Goal: Task Accomplishment & Management: Manage account settings

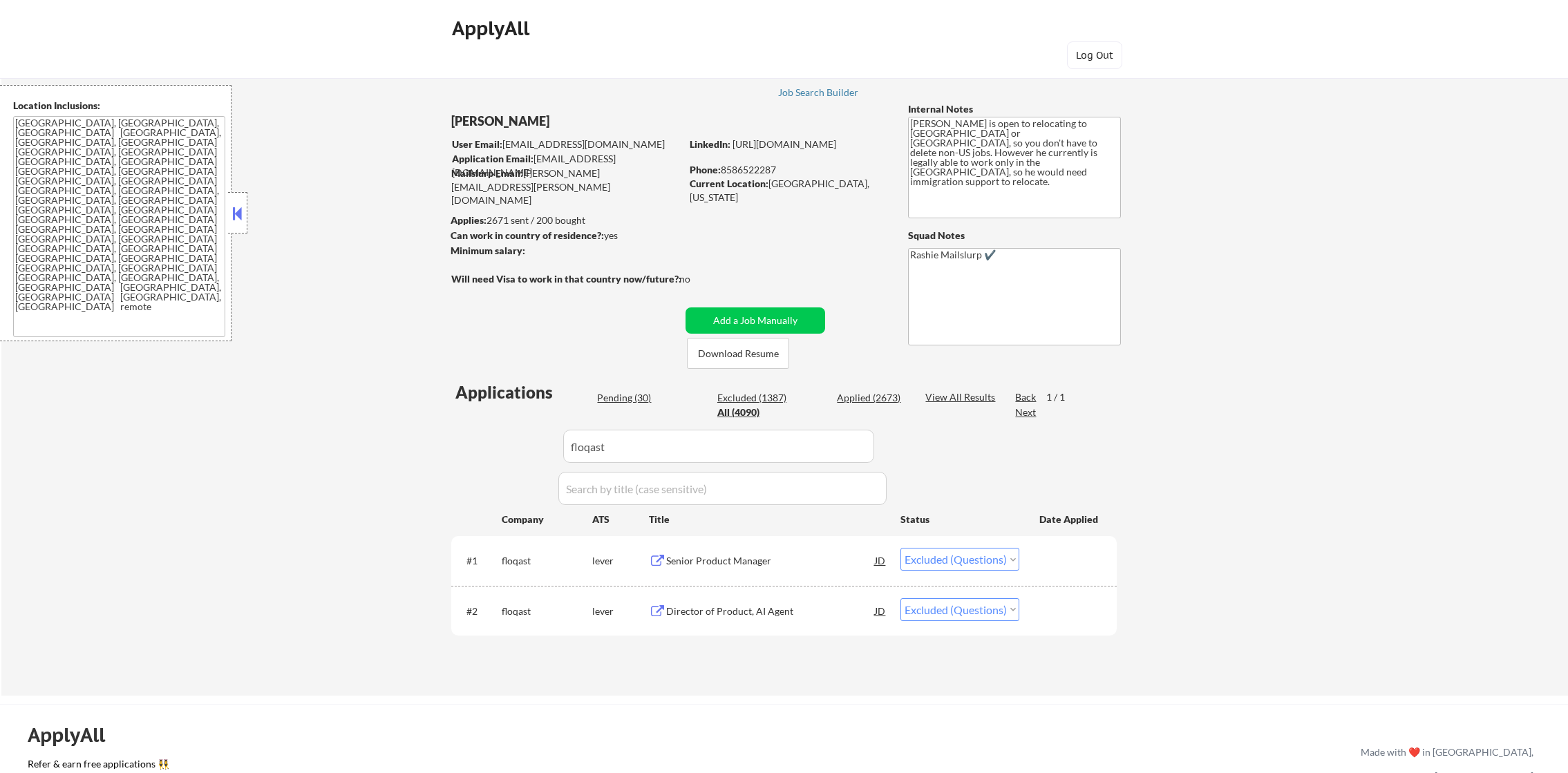
select select ""excluded""
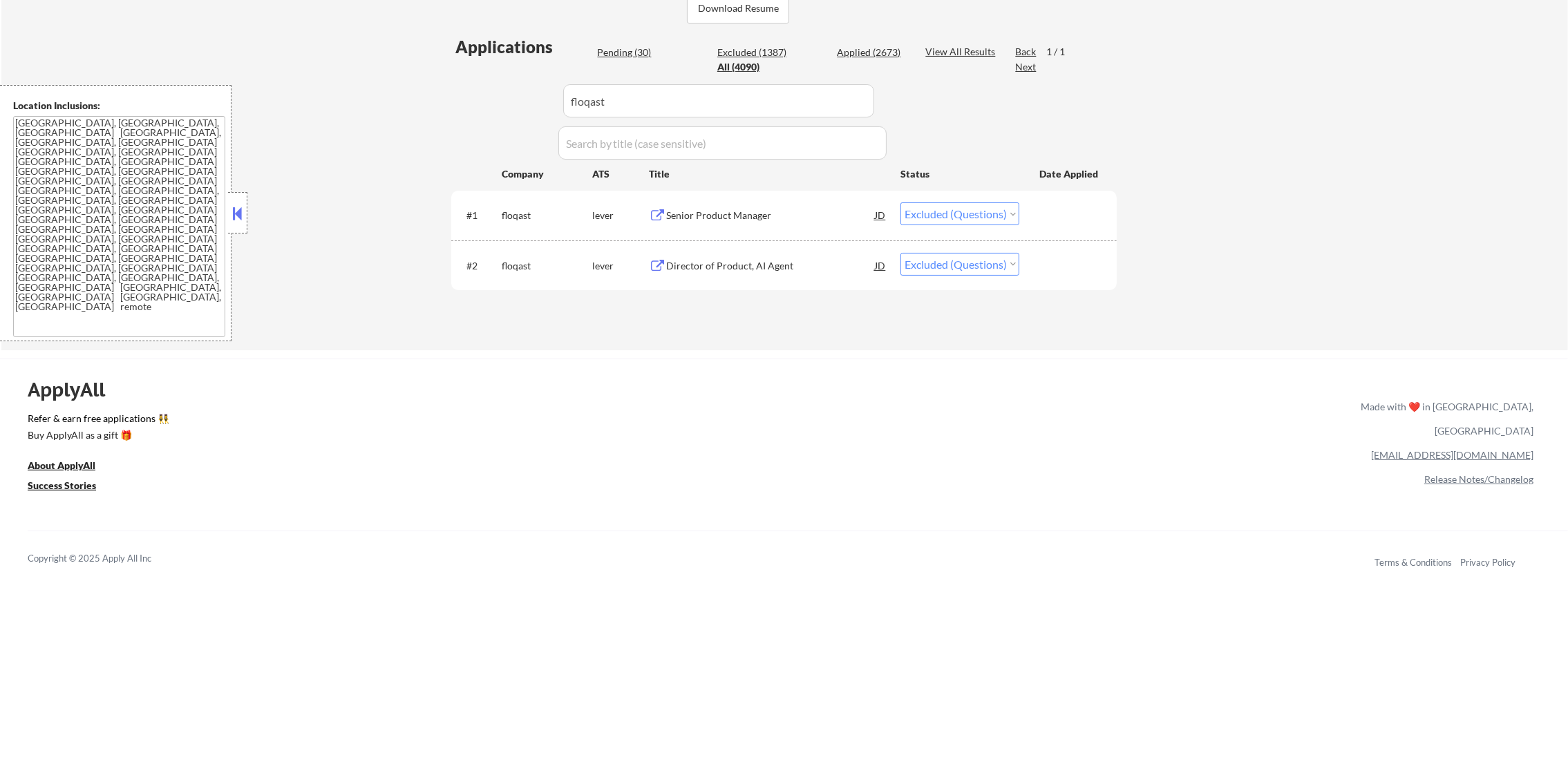
scroll to position [345, 0]
drag, startPoint x: 623, startPoint y: 98, endPoint x: 480, endPoint y: 98, distance: 143.0
click at [483, 98] on div "Applications Pending (30) Excluded (1387) Applied (2673) All (4090) View All Re…" at bounding box center [784, 179] width 665 height 289
paste input "summer"
type input "summer"
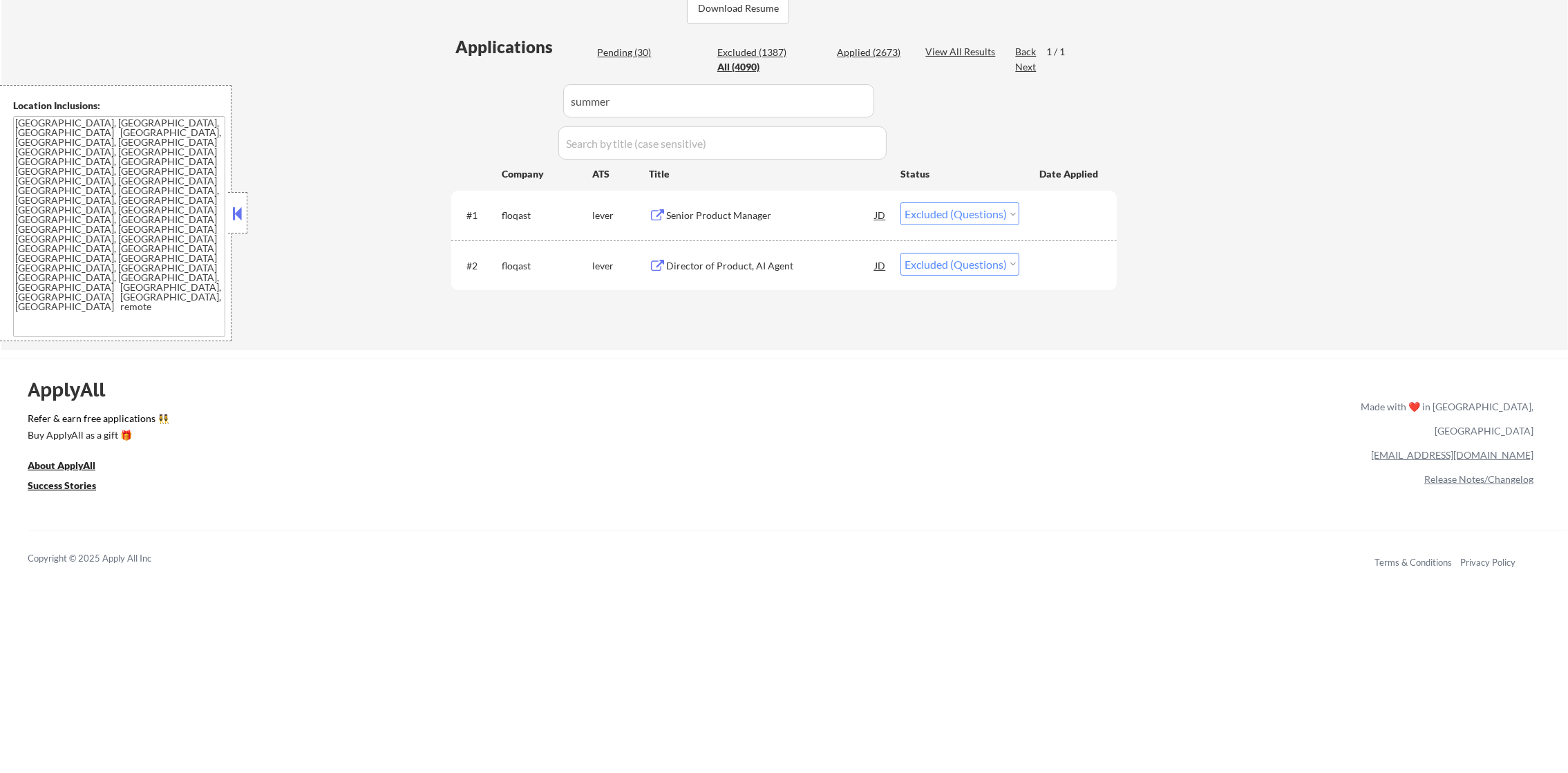
click at [480, 98] on div "Applications Pending (30) Excluded (1387) Applied (2673) All (4090) View All Re…" at bounding box center [784, 179] width 665 height 289
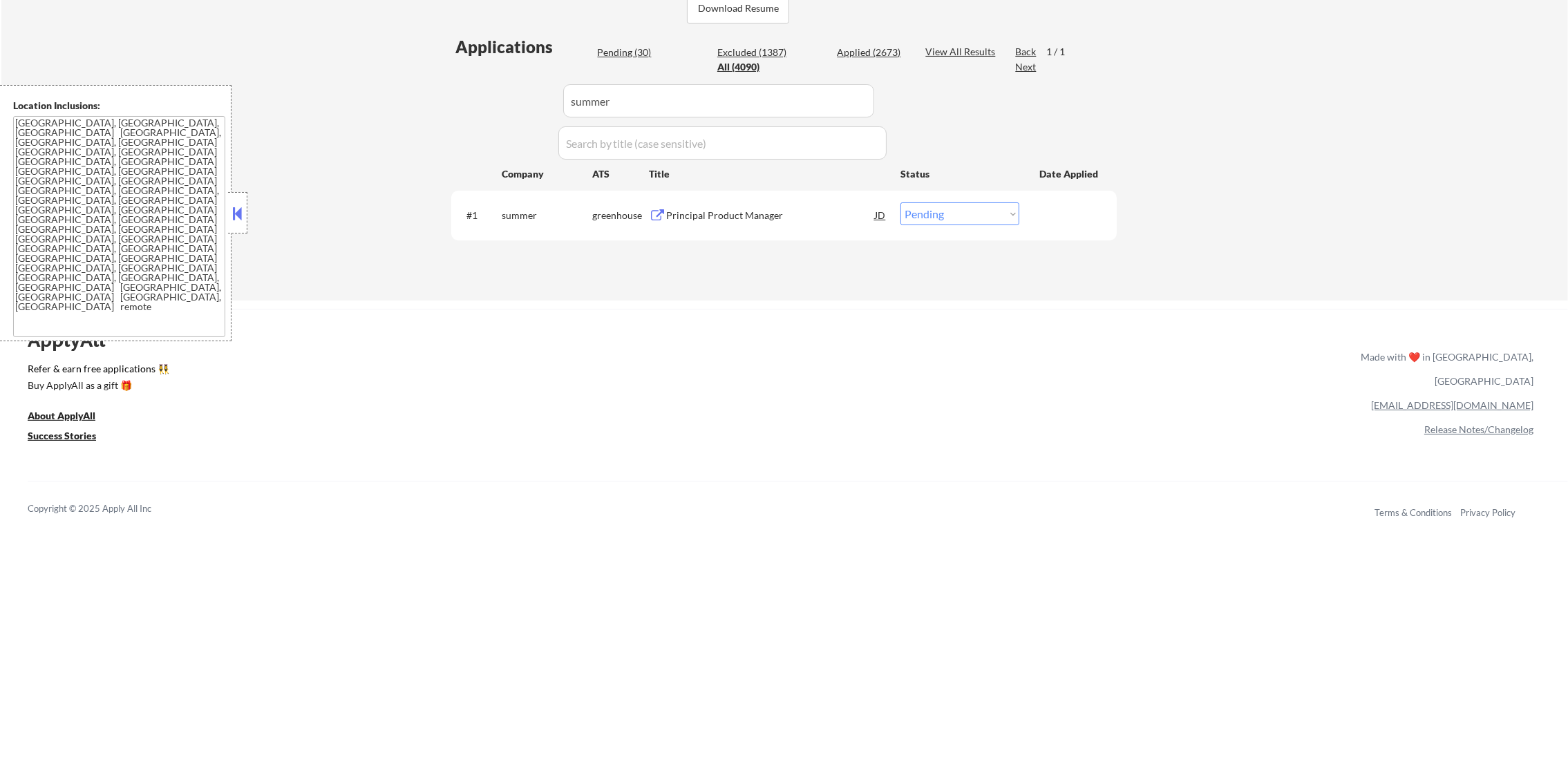
click at [704, 210] on div "Principal Product Manager" at bounding box center [771, 215] width 209 height 13
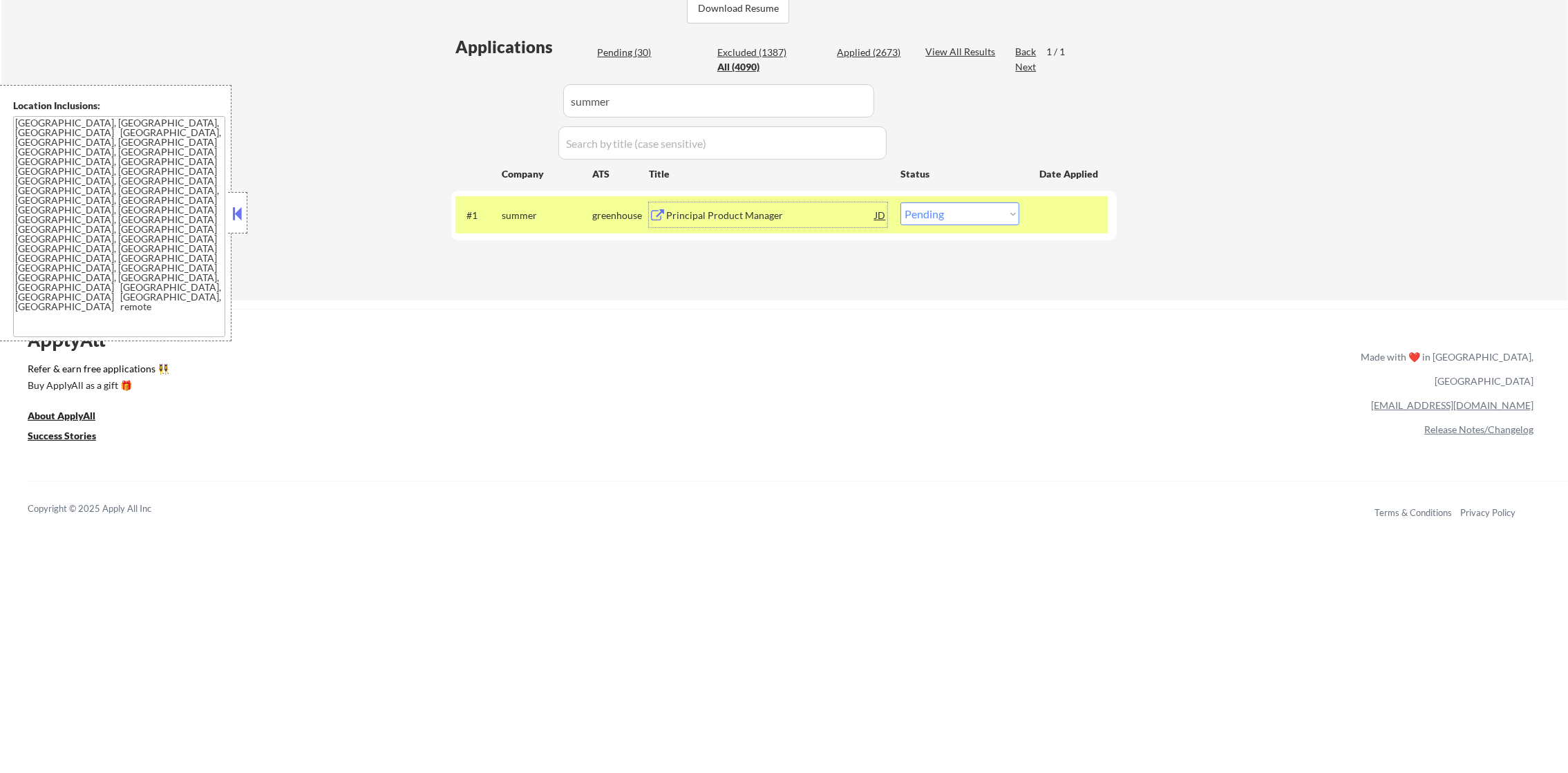
click at [914, 220] on select "Choose an option... Pending Applied Excluded (Questions) Excluded (Expired) Exc…" at bounding box center [960, 213] width 119 height 22
select select ""excluded__expired_""
click at [901, 202] on select "Choose an option... Pending Applied Excluded (Questions) Excluded (Expired) Exc…" at bounding box center [960, 213] width 119 height 22
click at [760, 196] on div "#1 summer greenhouse Principal Product Manager JD Choose an option... Pending A…" at bounding box center [782, 215] width 653 height 38
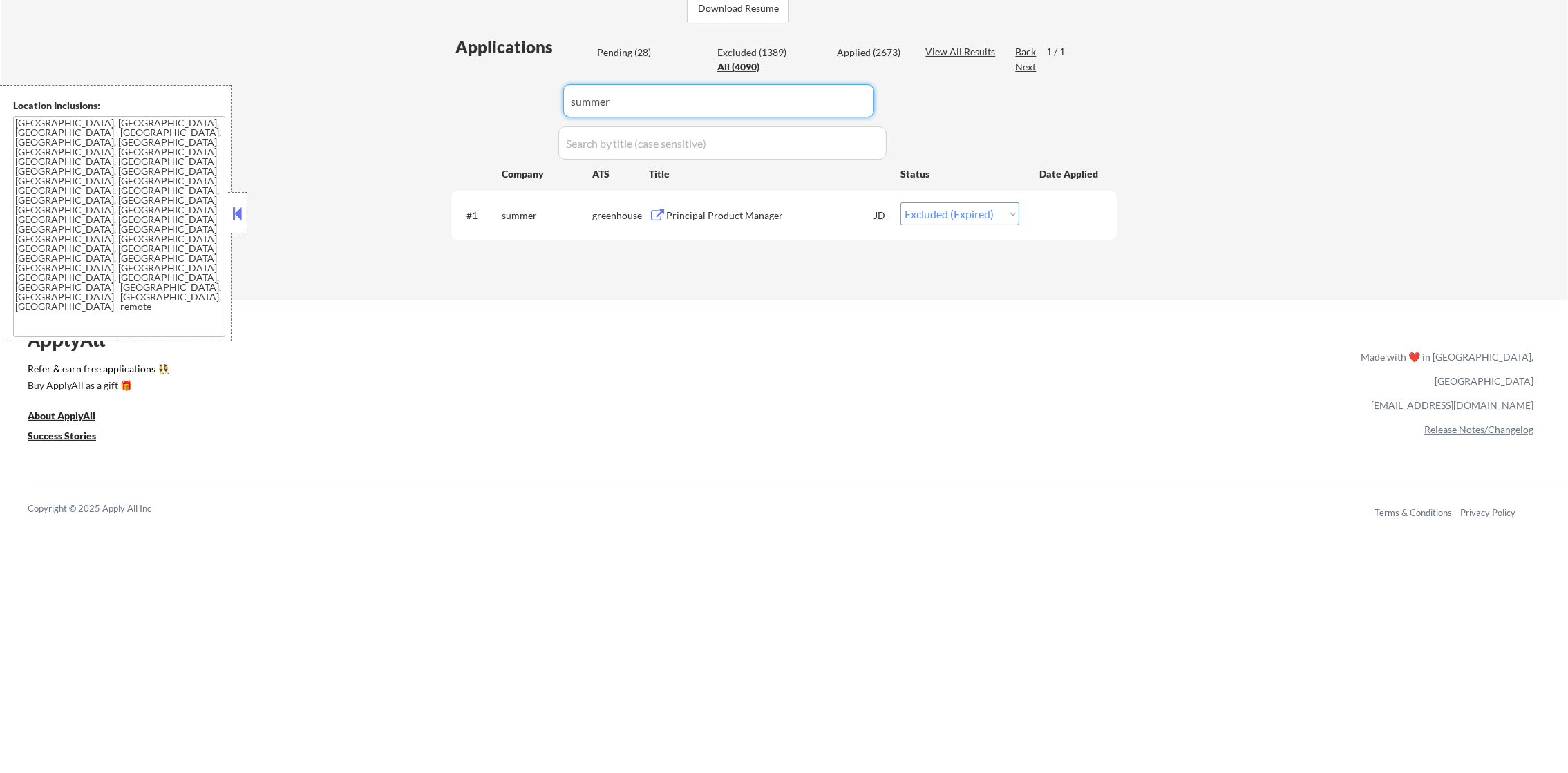
paste input "coinbase"
drag, startPoint x: 680, startPoint y: 111, endPoint x: 468, endPoint y: 91, distance: 212.9
click at [483, 93] on div "Applications Pending (28) Excluded (1389) Applied (2673) All (4090) View All Re…" at bounding box center [784, 154] width 665 height 238
type input "coinbase"
click at [468, 91] on div "Applications Pending (28) Excluded (1389) Applied (2673) All (4090) View All Re…" at bounding box center [784, 154] width 665 height 238
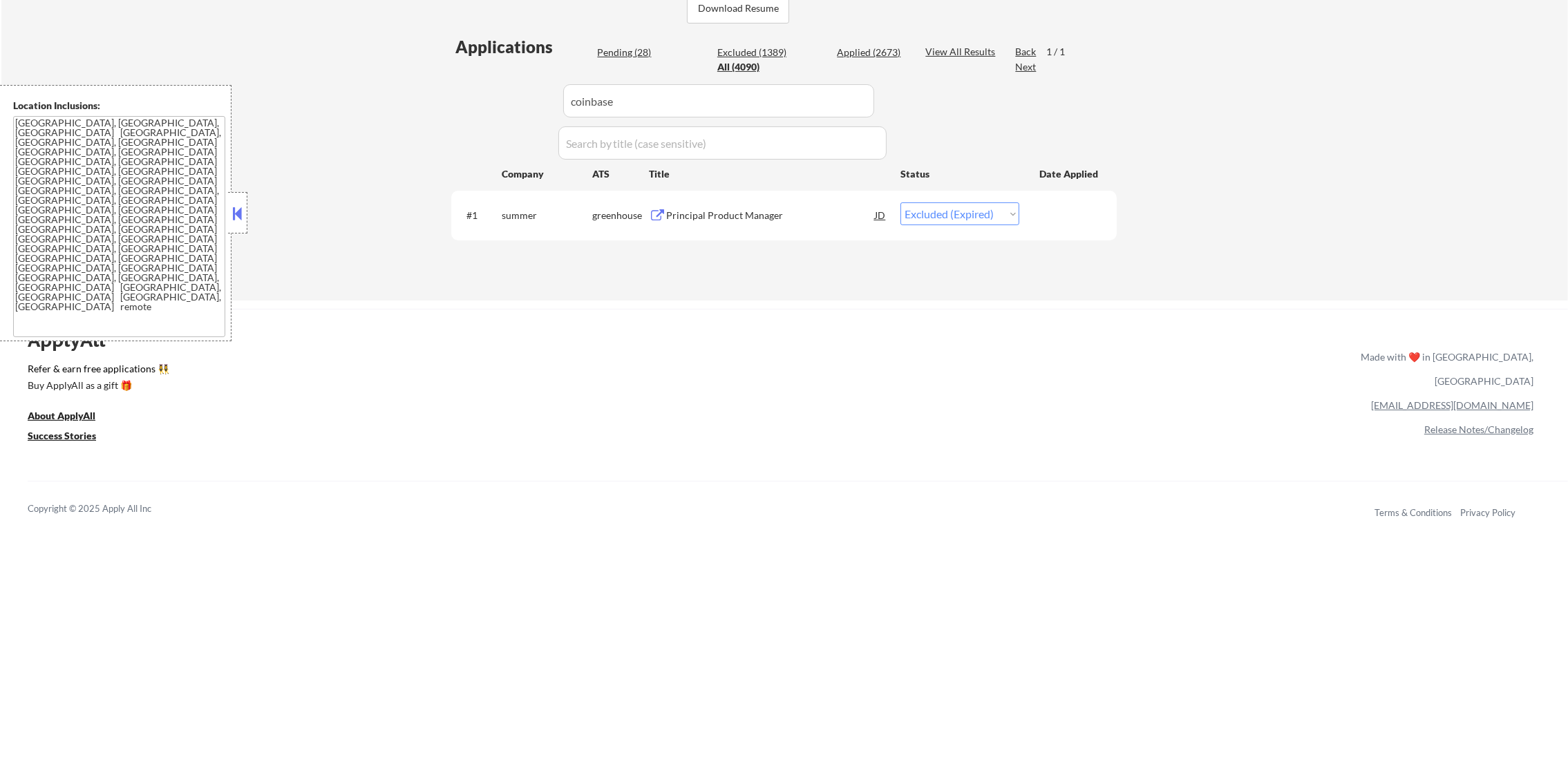
select select ""applied""
select select ""excluded""
select select ""pending""
select select ""excluded__other_""
select select ""excluded""
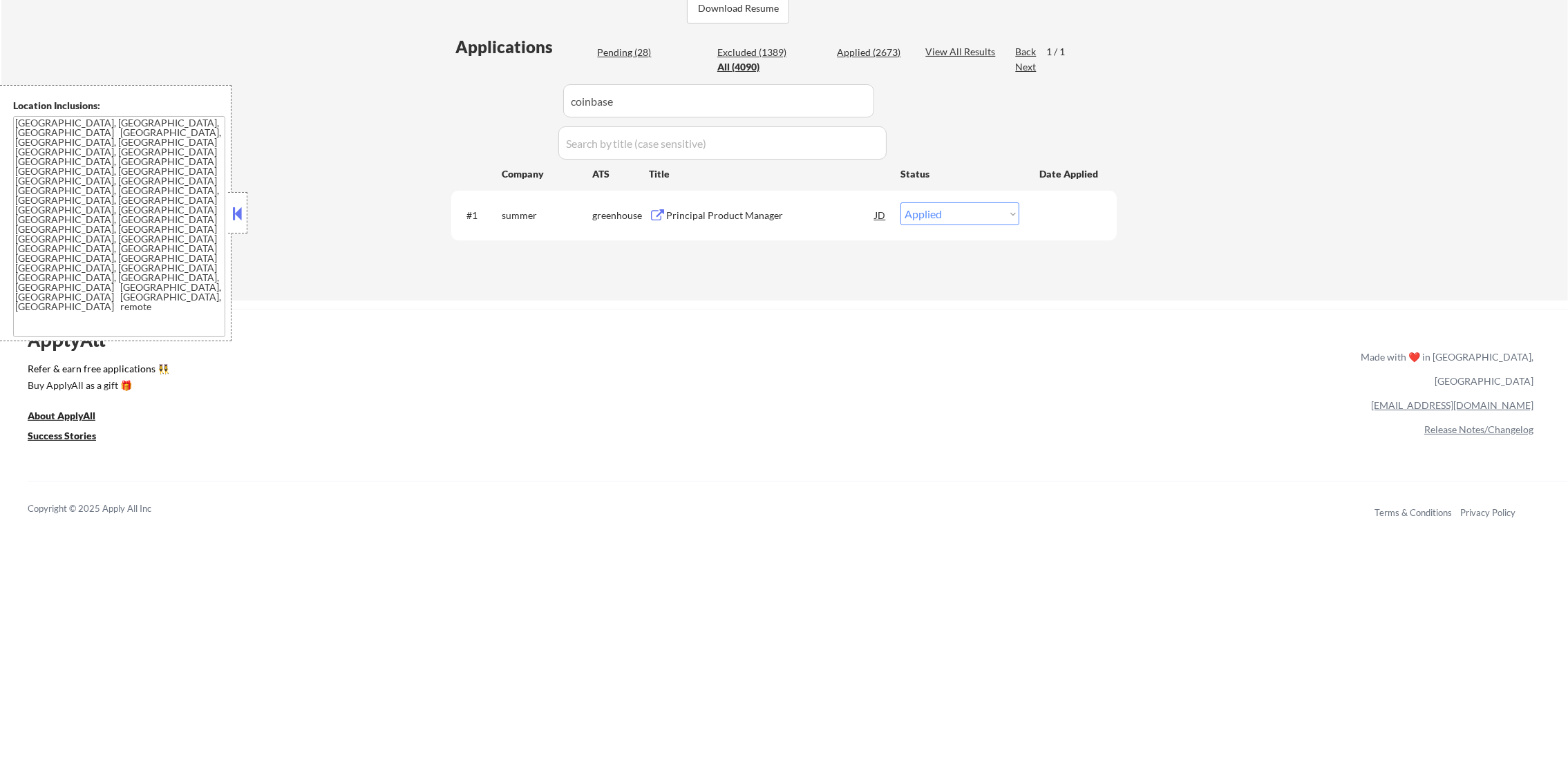
select select ""excluded""
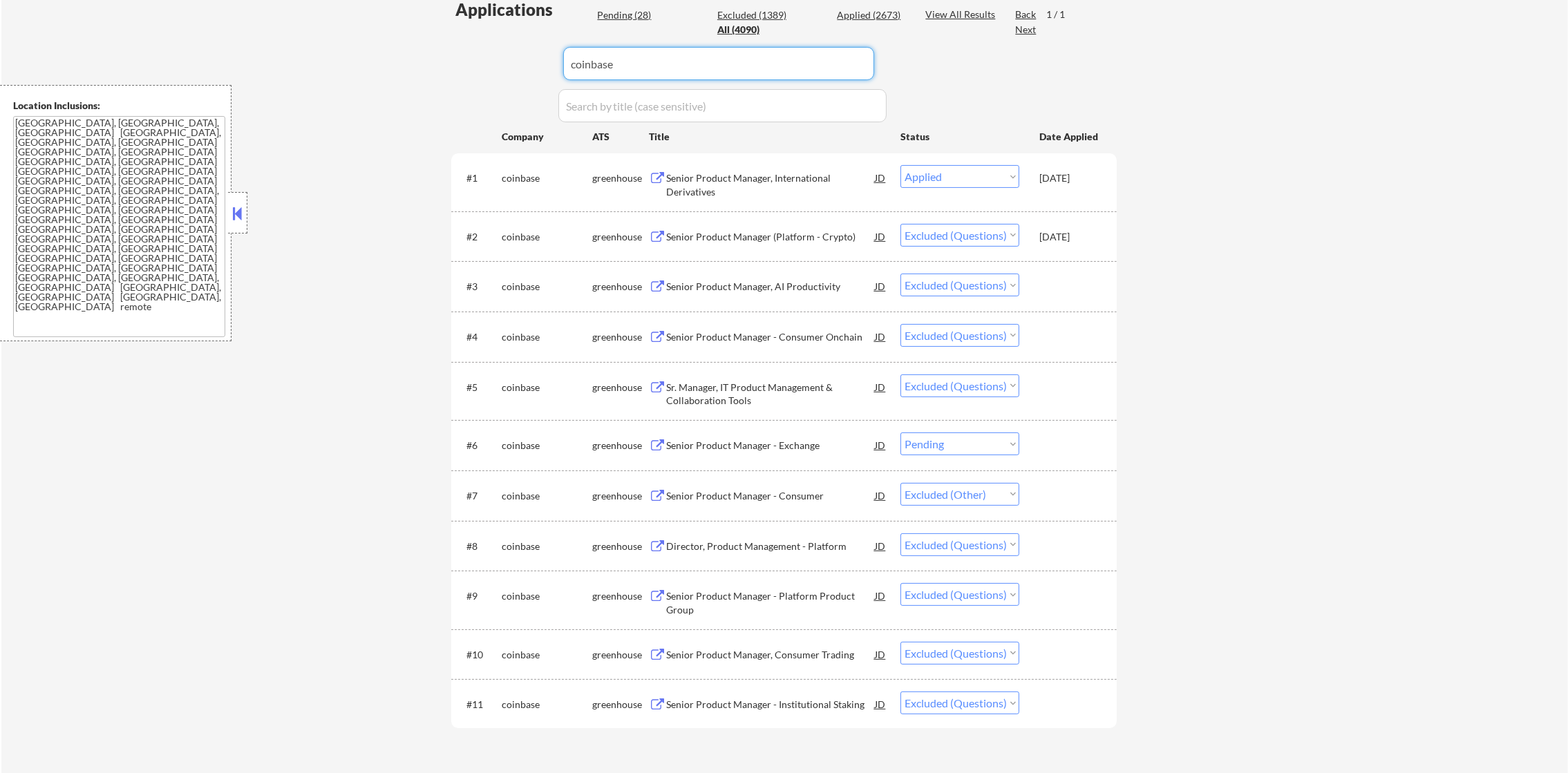
scroll to position [379, 0]
click at [842, 443] on div "Senior Product Manager - Exchange" at bounding box center [771, 449] width 209 height 13
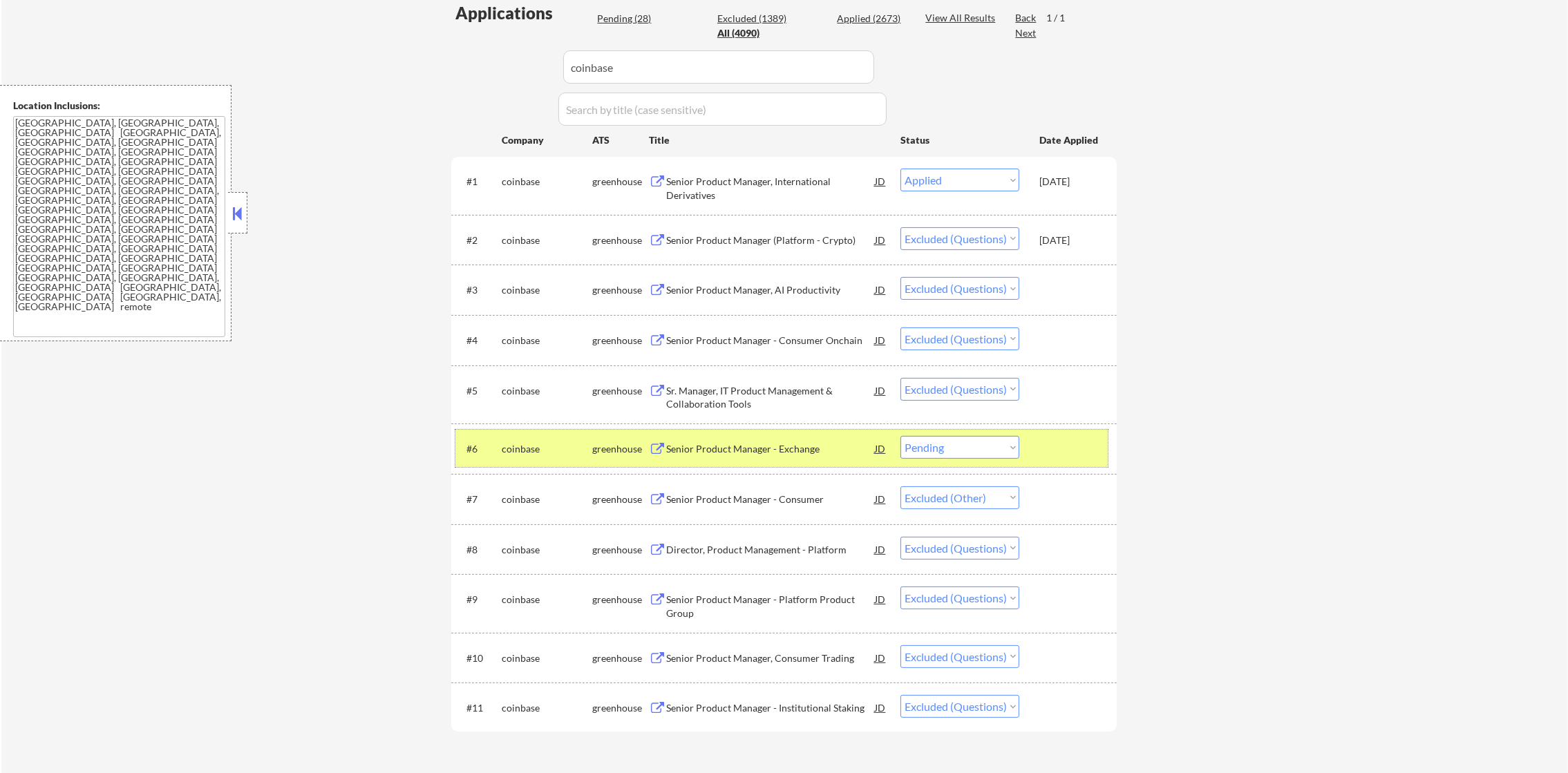
click at [538, 453] on div "coinbase" at bounding box center [547, 449] width 91 height 13
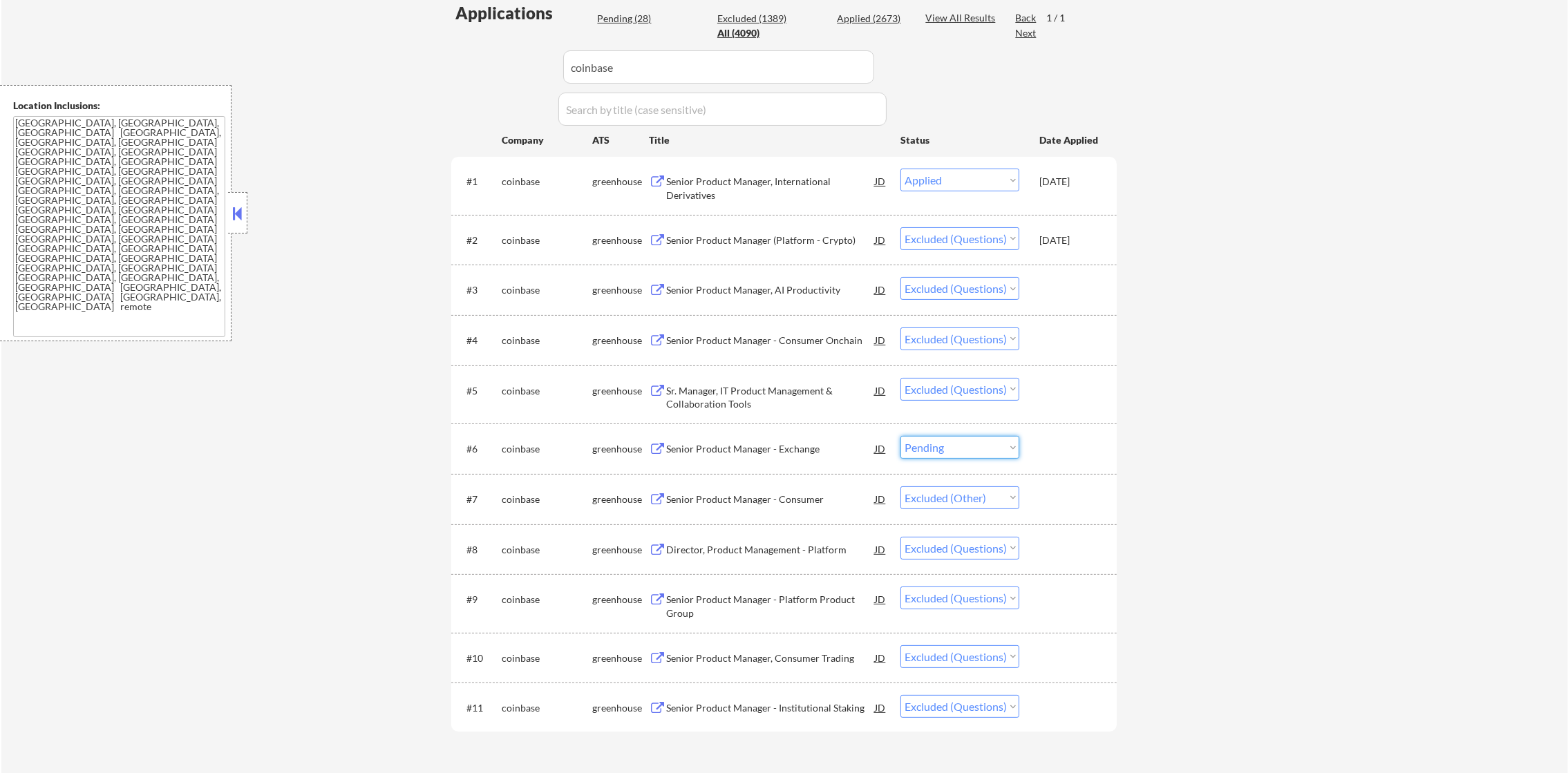
click at [970, 447] on select "Choose an option... Pending Applied Excluded (Questions) Excluded (Expired) Exc…" at bounding box center [960, 447] width 119 height 22
drag, startPoint x: 718, startPoint y: 74, endPoint x: 469, endPoint y: 55, distance: 249.7
click at [536, 59] on div "Applications Pending (28) Excluded (1389) Applied (2673) All (4090) View All Re…" at bounding box center [784, 384] width 665 height 764
paste input "doordashusa"
type input "doordashusa"
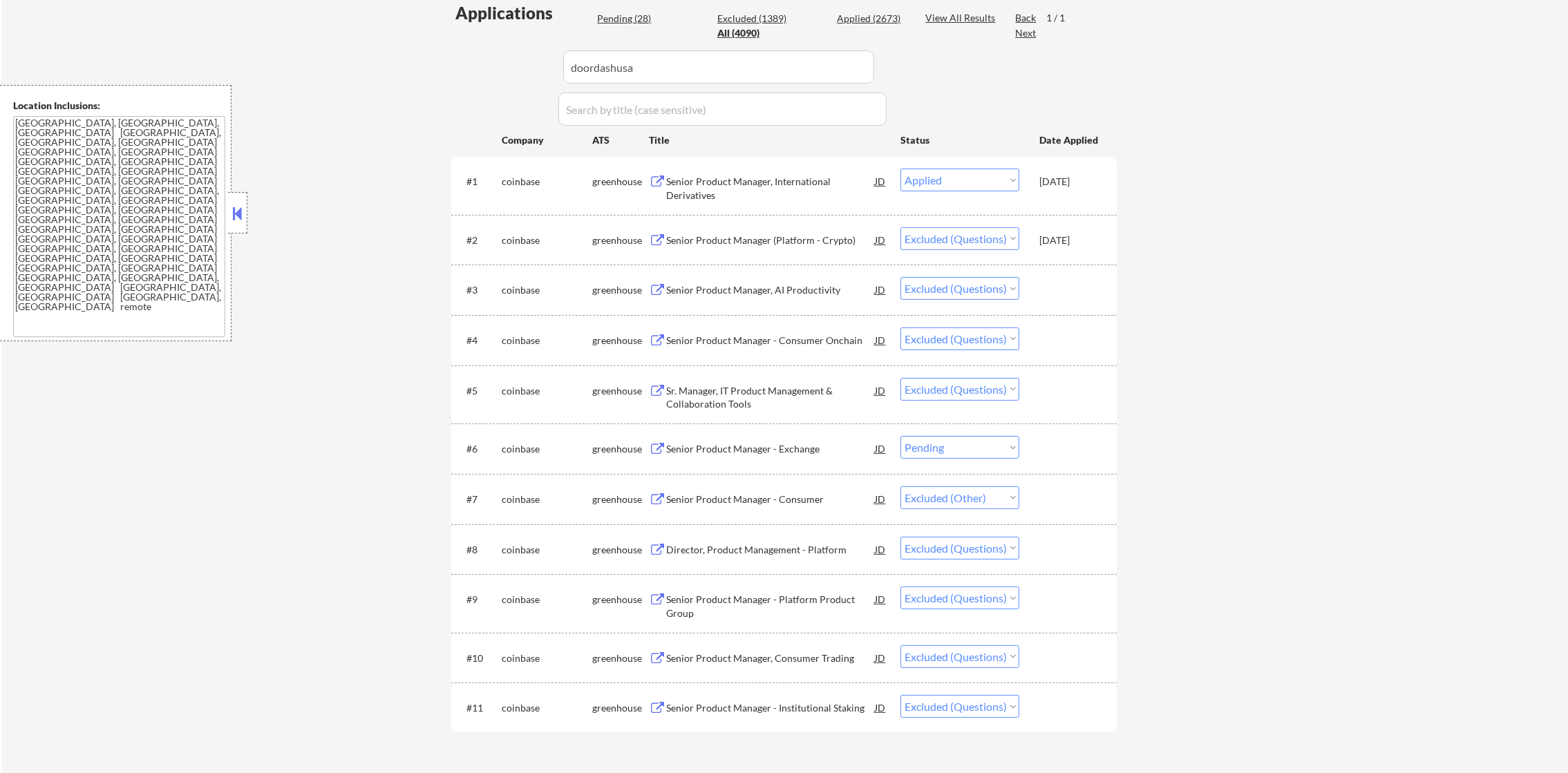
click at [468, 55] on div "Applications Pending (28) Excluded (1389) Applied (2673) All (4090) View All Re…" at bounding box center [784, 384] width 665 height 764
select select ""pending""
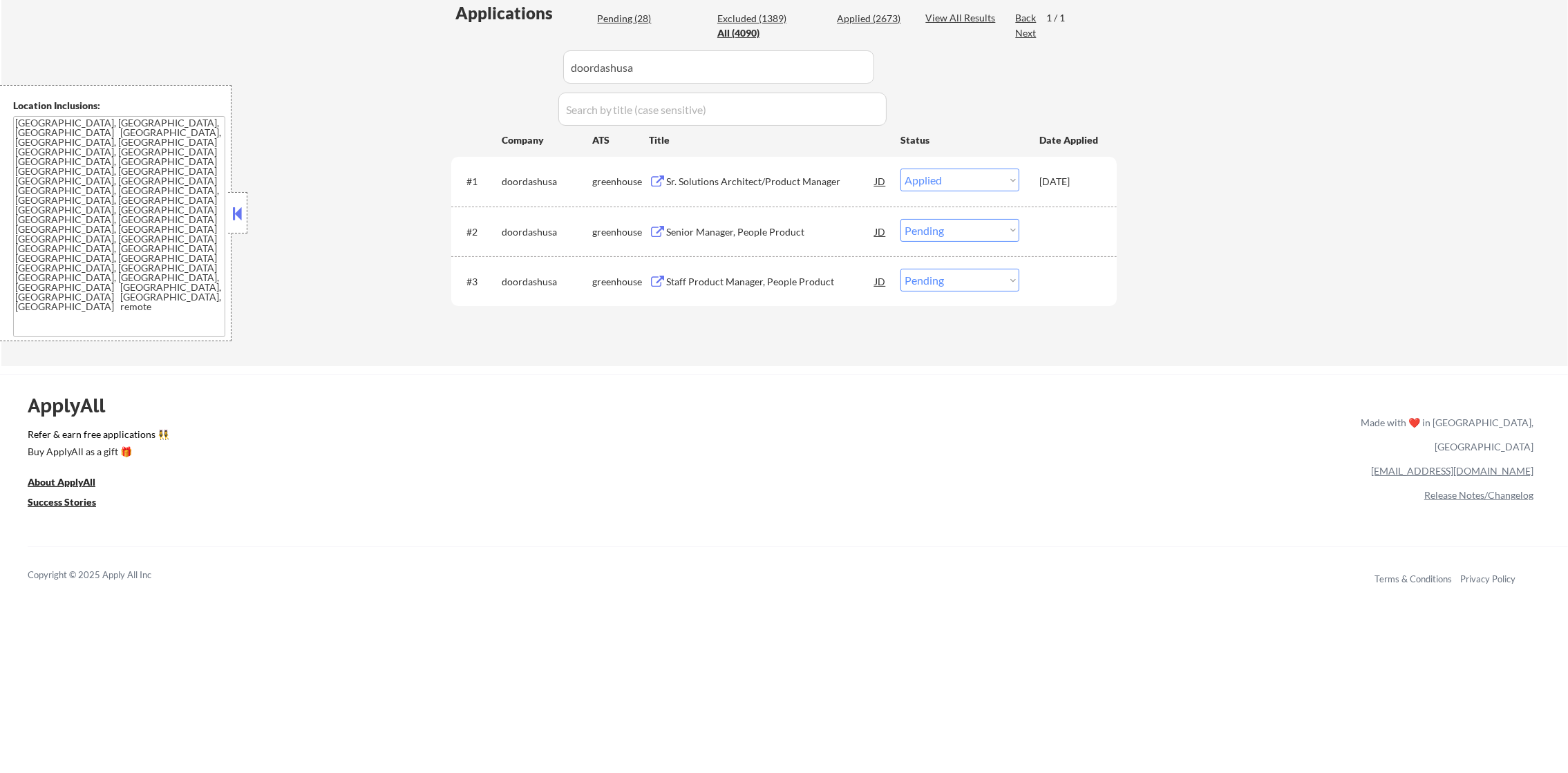
click at [809, 237] on div "Senior Manager, People Product" at bounding box center [771, 232] width 209 height 25
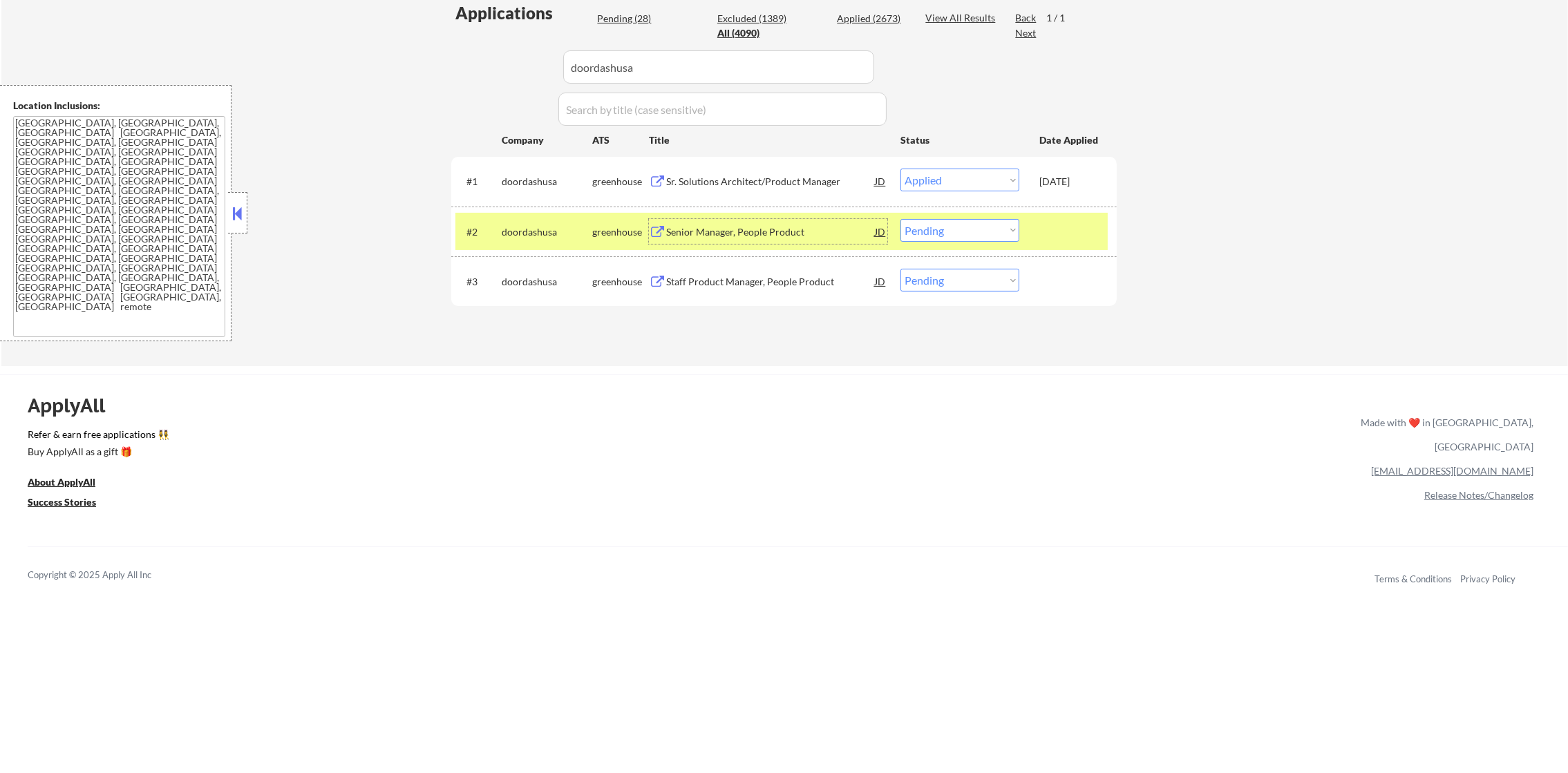
click at [988, 229] on select "Choose an option... Pending Applied Excluded (Questions) Excluded (Expired) Exc…" at bounding box center [960, 230] width 119 height 22
select select ""applied""
click at [901, 219] on select "Choose an option... Pending Applied Excluded (Questions) Excluded (Expired) Exc…" at bounding box center [960, 230] width 119 height 22
click at [546, 223] on div "doordashusa" at bounding box center [547, 232] width 91 height 25
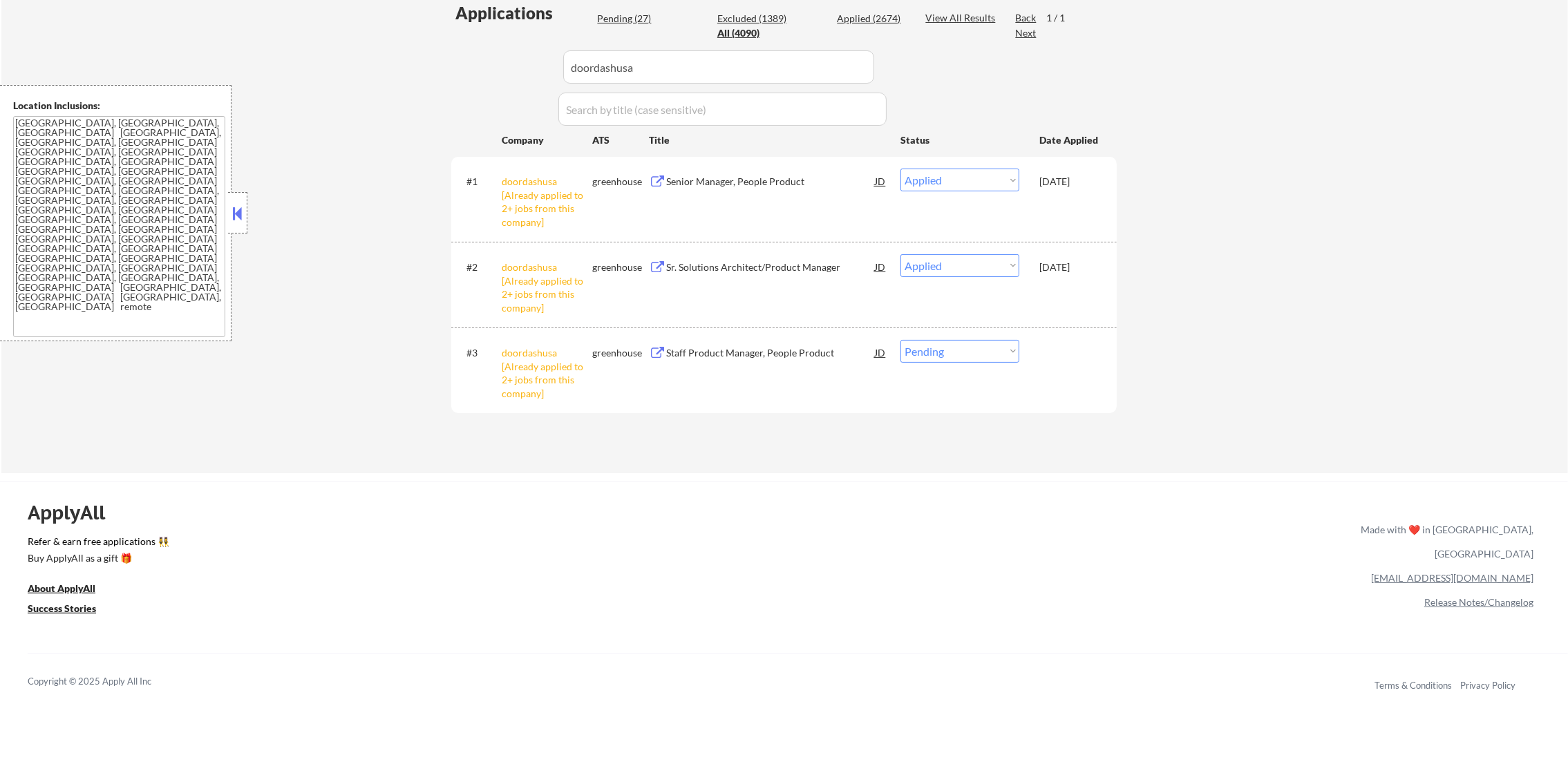
click at [963, 353] on select "Choose an option... Pending Applied Excluded (Questions) Excluded (Expired) Exc…" at bounding box center [960, 351] width 119 height 22
select select ""excluded__other_""
click at [901, 340] on select "Choose an option... Pending Applied Excluded (Questions) Excluded (Expired) Exc…" at bounding box center [960, 351] width 119 height 22
drag, startPoint x: 673, startPoint y: 76, endPoint x: 436, endPoint y: 79, distance: 237.0
click at [438, 79] on div "← Return to /applysquad Mailslurp Inbox Job Search Builder [PERSON_NAME] User E…" at bounding box center [785, 74] width 1567 height 797
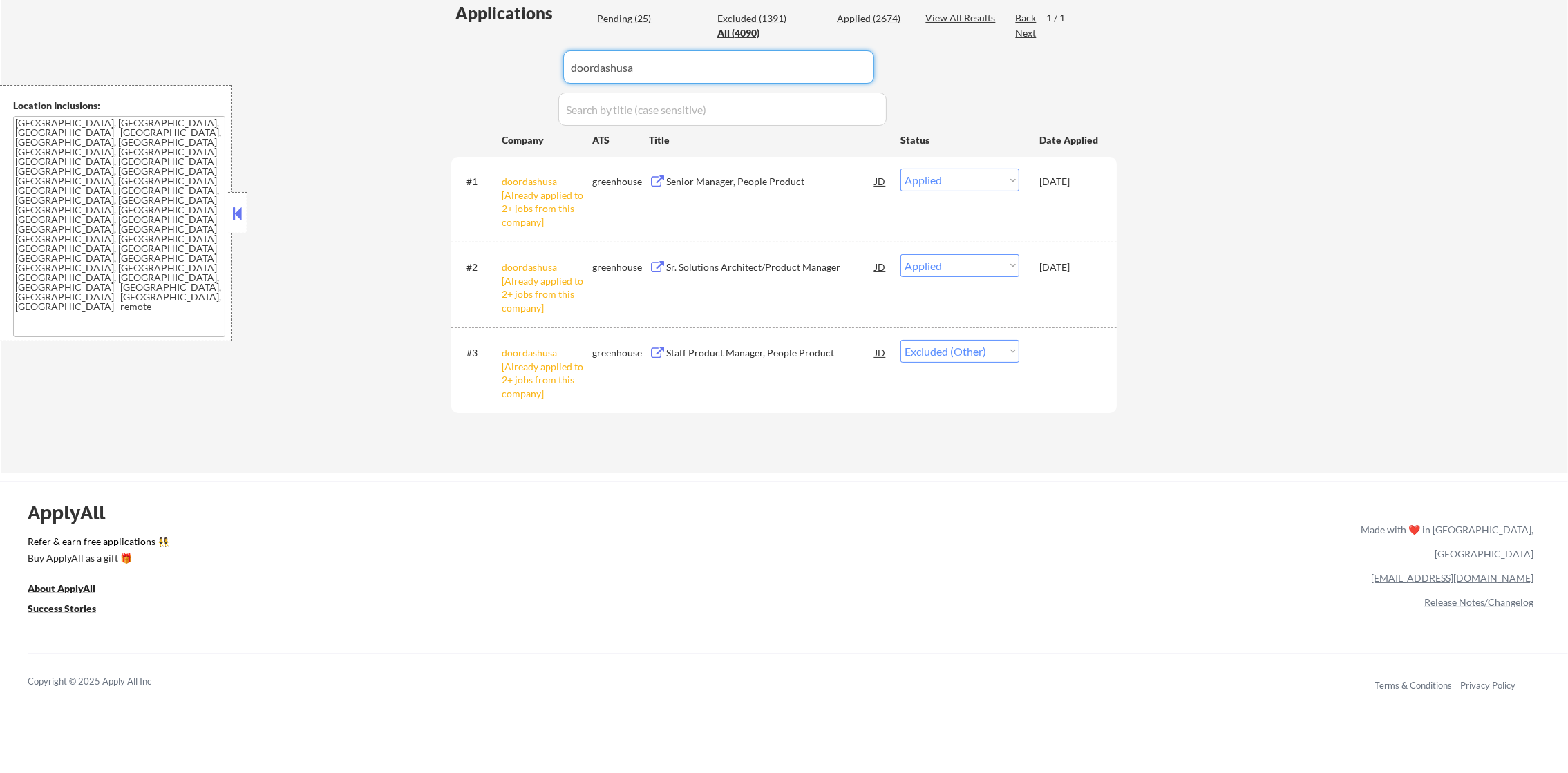
paste input "kong"
type input "kong"
click at [435, 79] on div "← Return to /applysquad Mailslurp Inbox Job Search Builder [PERSON_NAME] User E…" at bounding box center [785, 74] width 1567 height 797
select select ""applied""
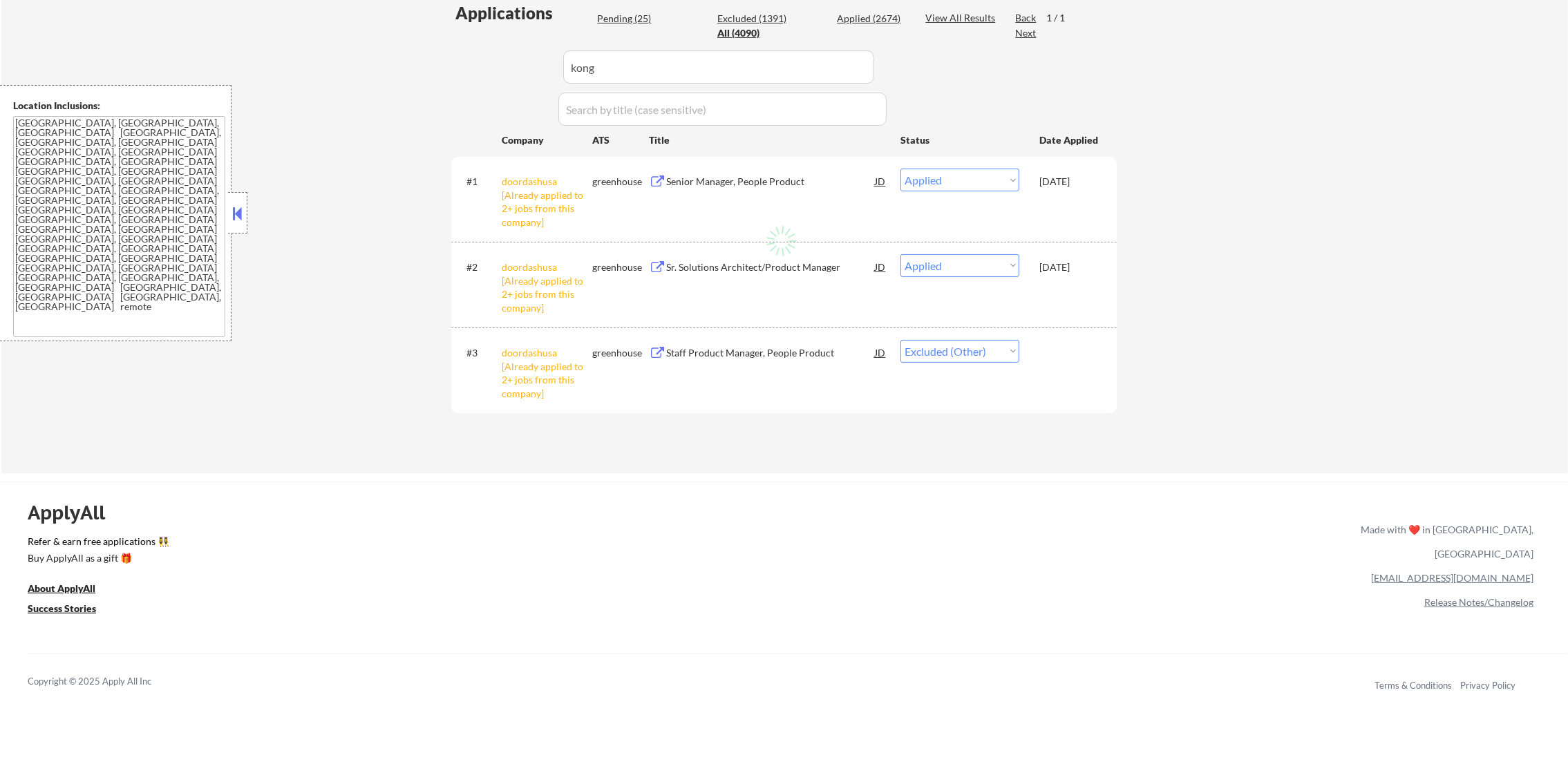
select select ""applied""
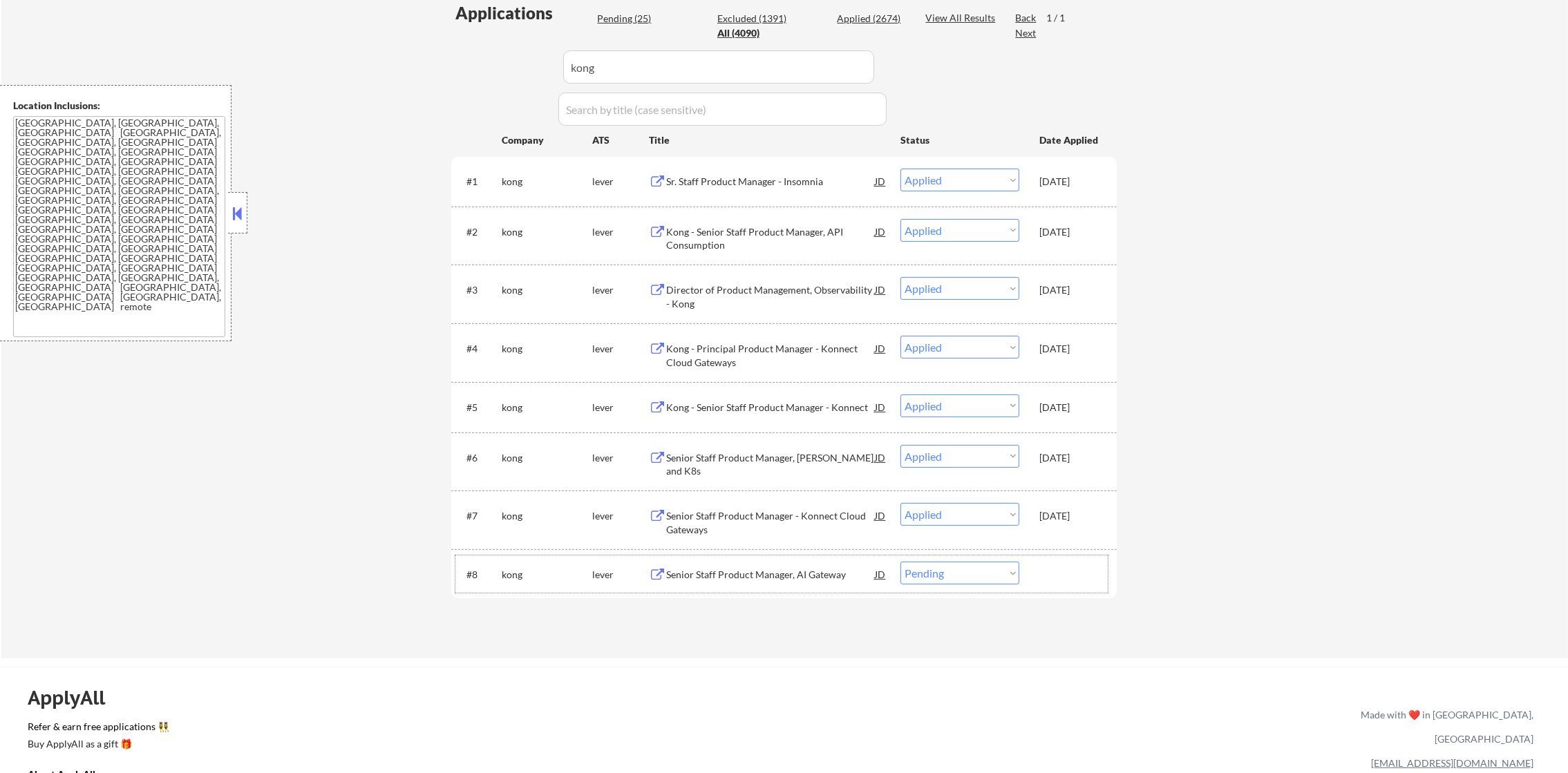
click at [970, 584] on div "#8 kong lever Senior Staff Product Manager, AI Gateway JD Choose an option... P…" at bounding box center [782, 574] width 653 height 38
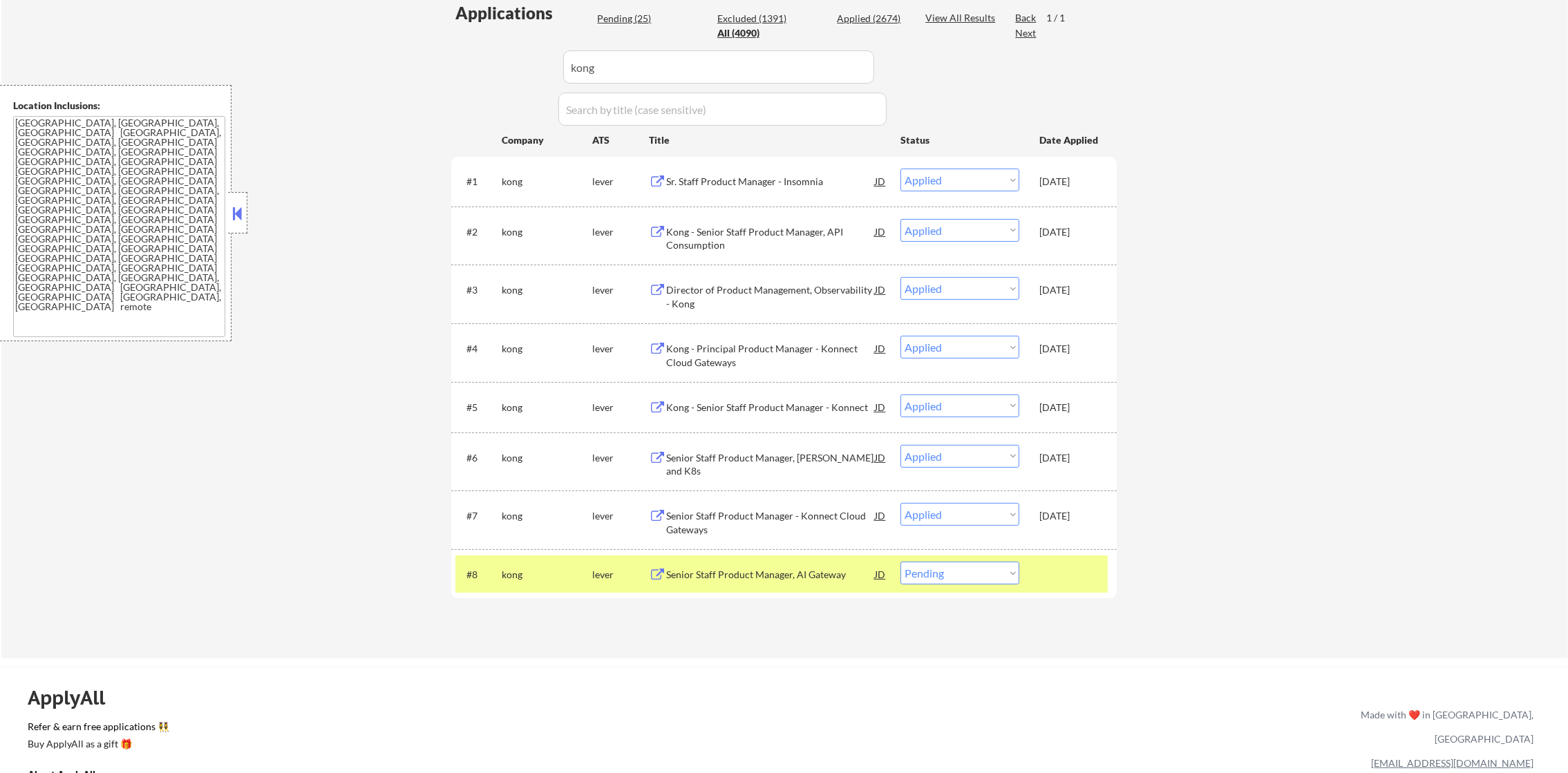
click at [972, 576] on select "Choose an option... Pending Applied Excluded (Questions) Excluded (Expired) Exc…" at bounding box center [960, 573] width 119 height 22
select select ""excluded__other_""
click at [901, 562] on select "Choose an option... Pending Applied Excluded (Questions) Excluded (Expired) Exc…" at bounding box center [960, 573] width 119 height 22
click at [530, 569] on div "kong" at bounding box center [547, 574] width 91 height 13
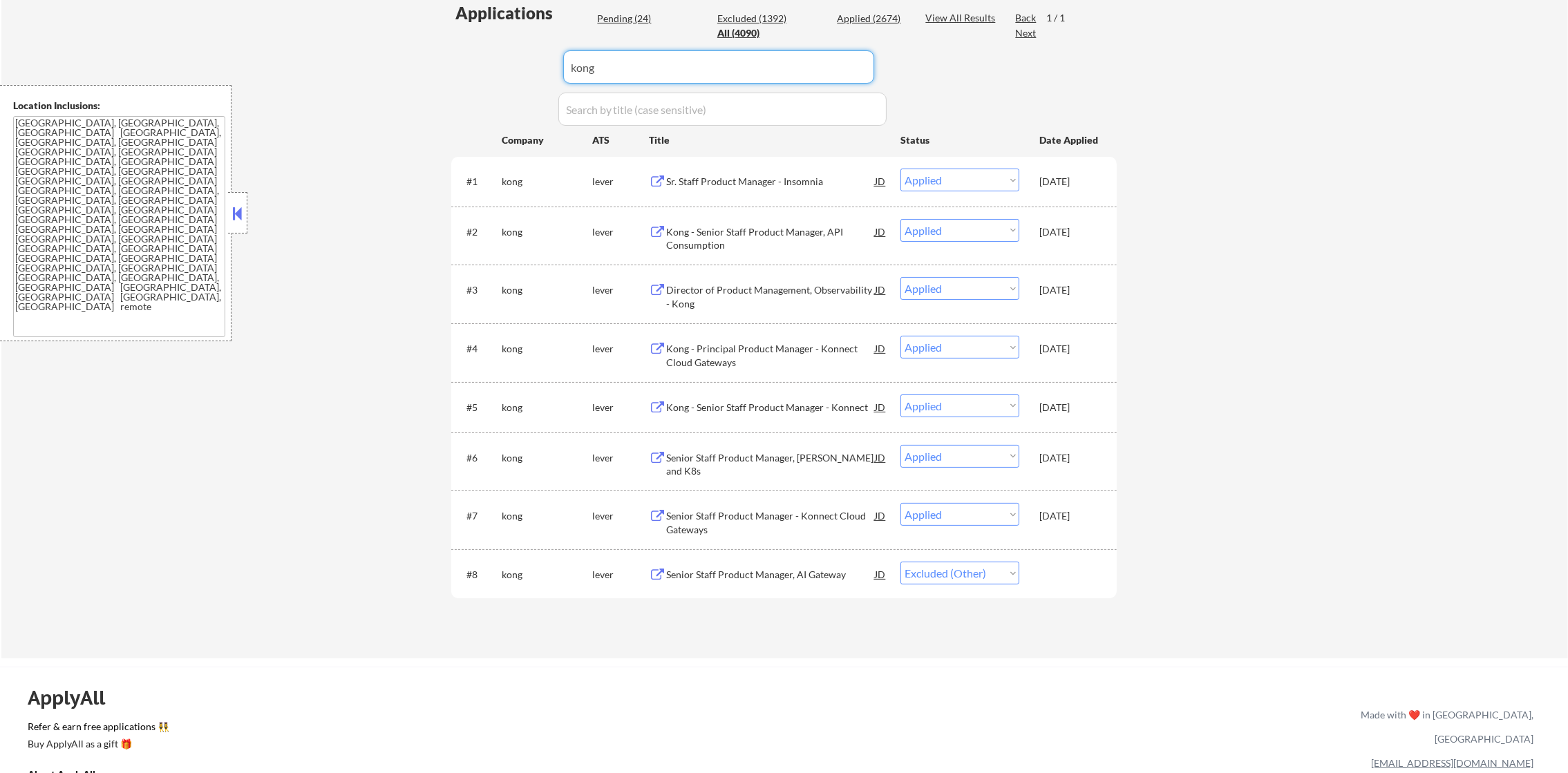
paste input "[PERSON_NAME]"
drag, startPoint x: 561, startPoint y: 59, endPoint x: 463, endPoint y: 59, distance: 98.0
click at [471, 59] on div "Applications Pending (24) Excluded (1392) Applied (2674) All (4090) View All Re…" at bounding box center [784, 317] width 665 height 631
type input "[PERSON_NAME]"
click at [463, 59] on div "Applications Pending (24) Excluded (1392) Applied (2674) All (4090) View All Re…" at bounding box center [784, 317] width 665 height 631
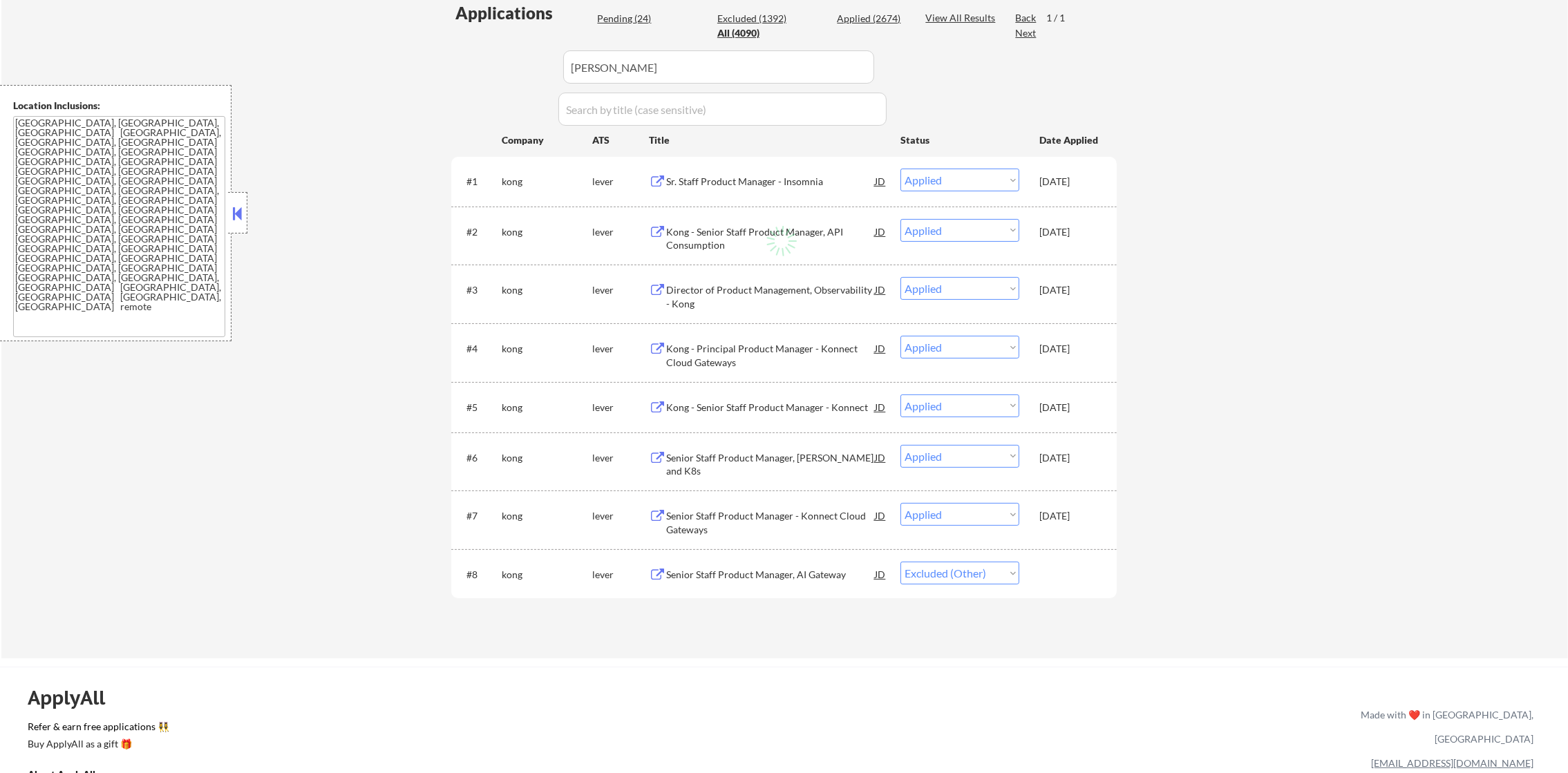
select select ""pending""
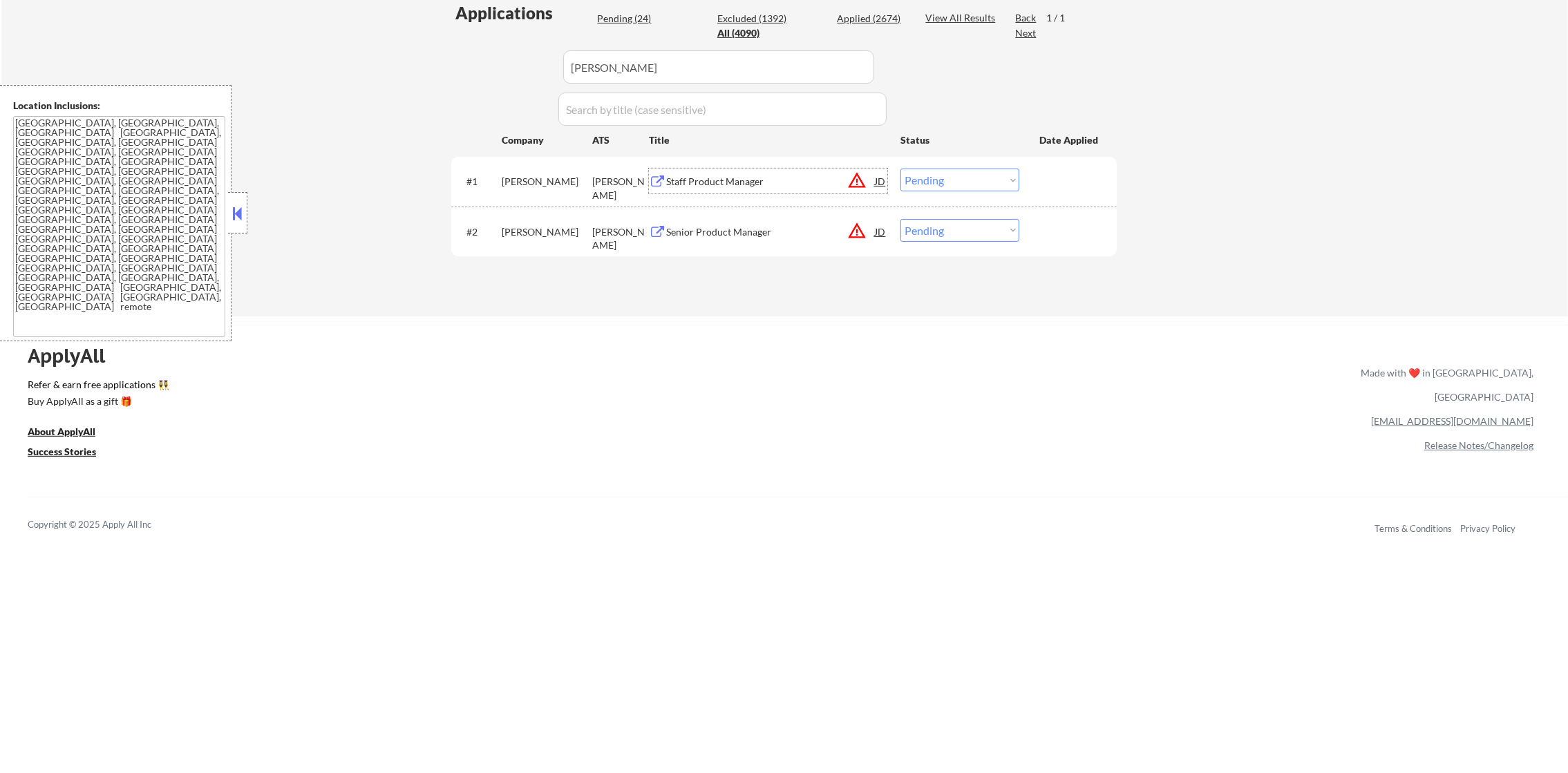
click at [773, 175] on div "Staff Product Manager" at bounding box center [771, 181] width 209 height 13
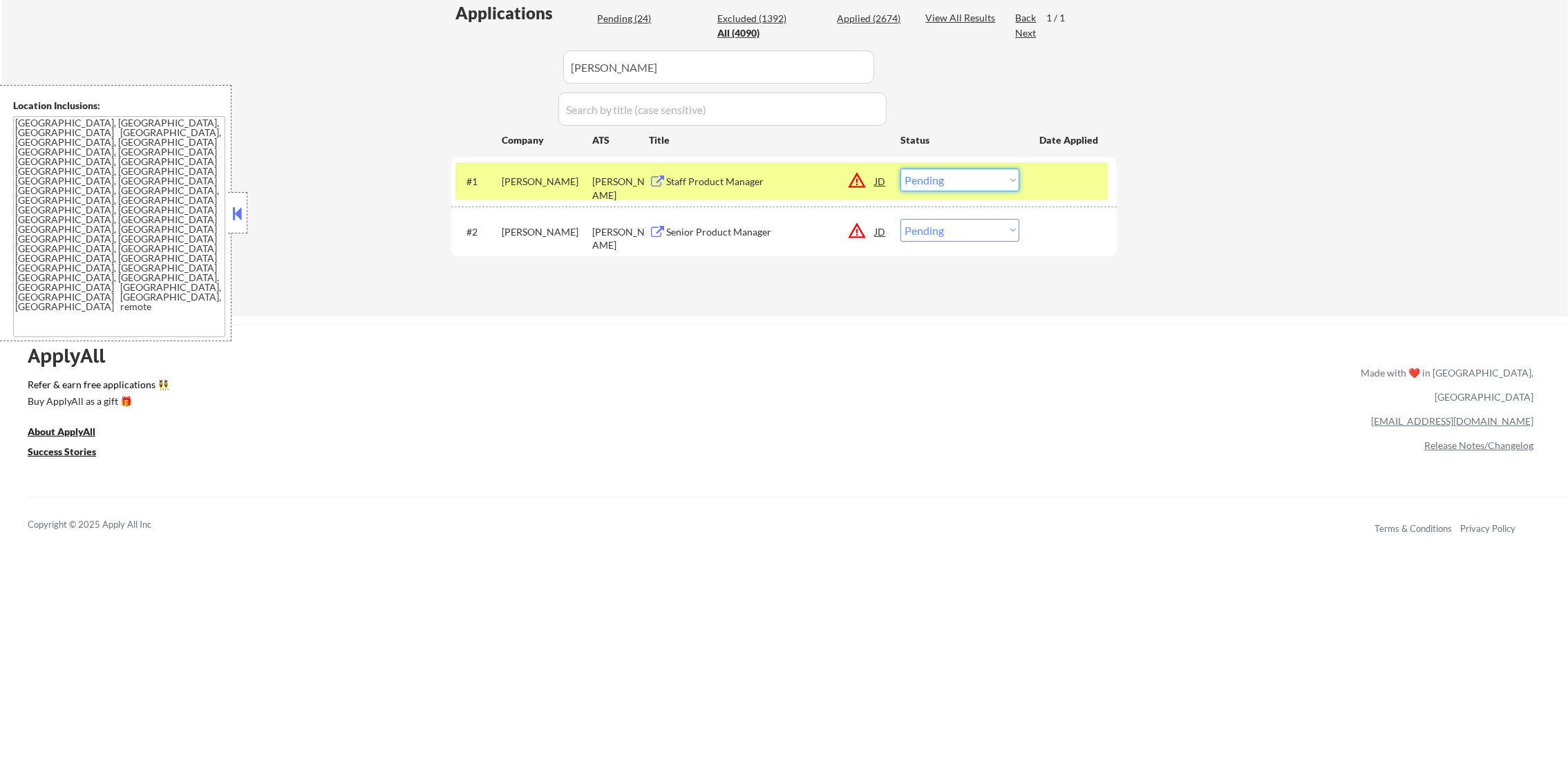
click at [922, 182] on select "Choose an option... Pending Applied Excluded (Questions) Excluded (Expired) Exc…" at bounding box center [960, 180] width 119 height 22
select select ""applied""
click at [901, 169] on select "Choose an option... Pending Applied Excluded (Questions) Excluded (Expired) Exc…" at bounding box center [960, 180] width 119 height 22
click at [501, 181] on div "#1 [PERSON_NAME] Staff Product Manager JD warning_amber Choose an option... Pen…" at bounding box center [782, 182] width 653 height 38
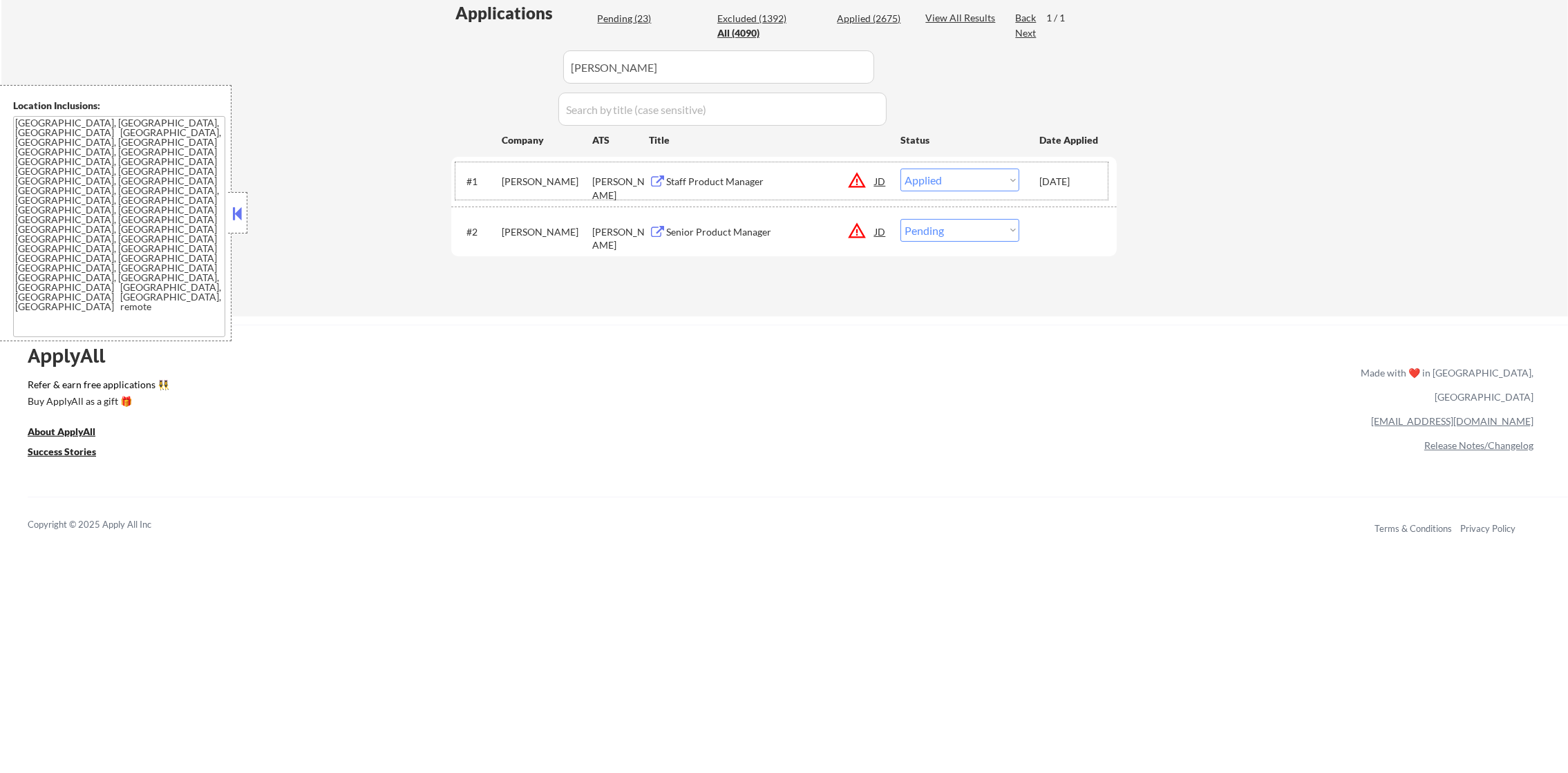
click at [731, 228] on div "Senior Product Manager" at bounding box center [771, 232] width 209 height 13
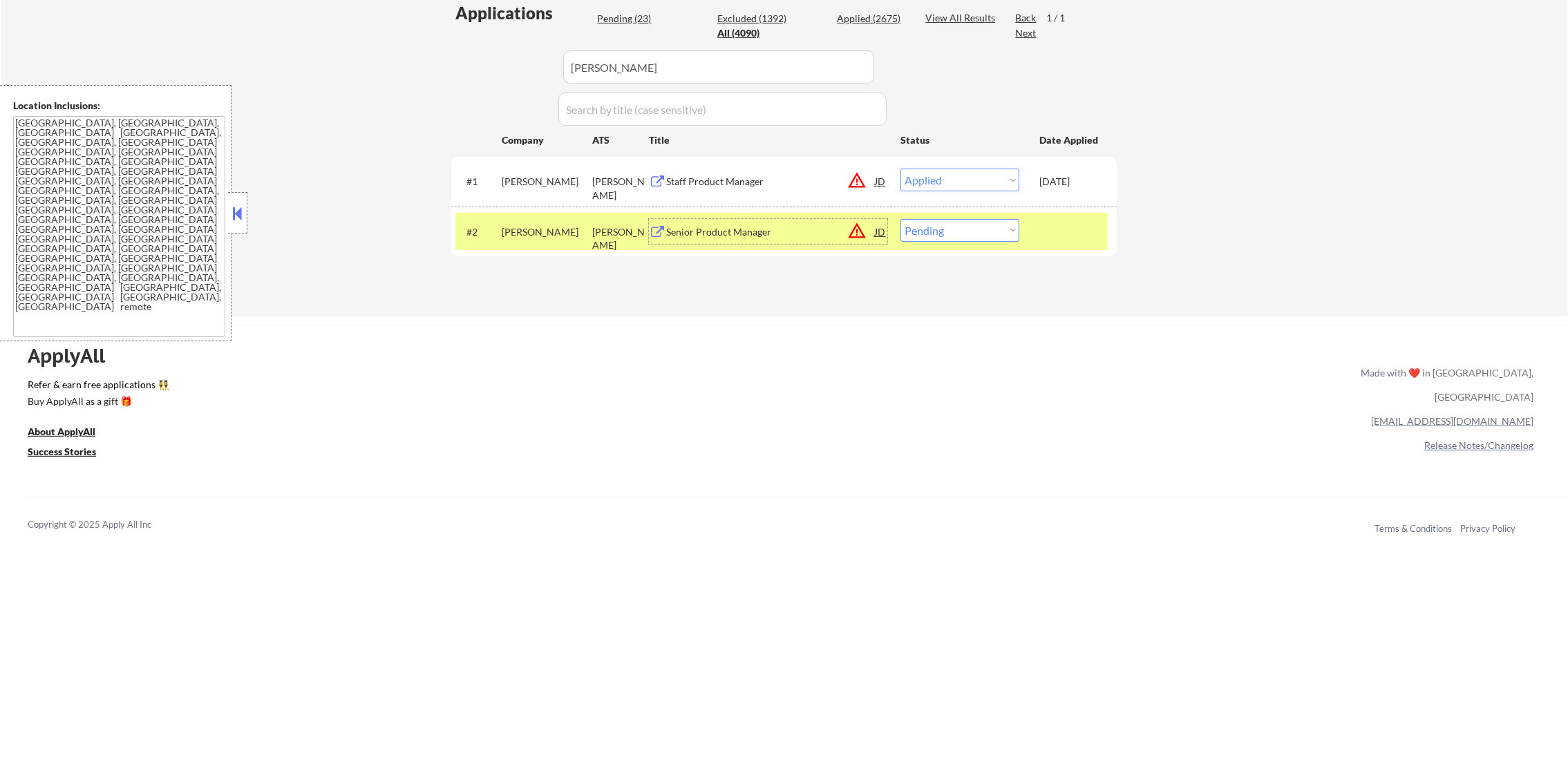
click at [793, 221] on div "Senior Product Manager" at bounding box center [771, 232] width 209 height 25
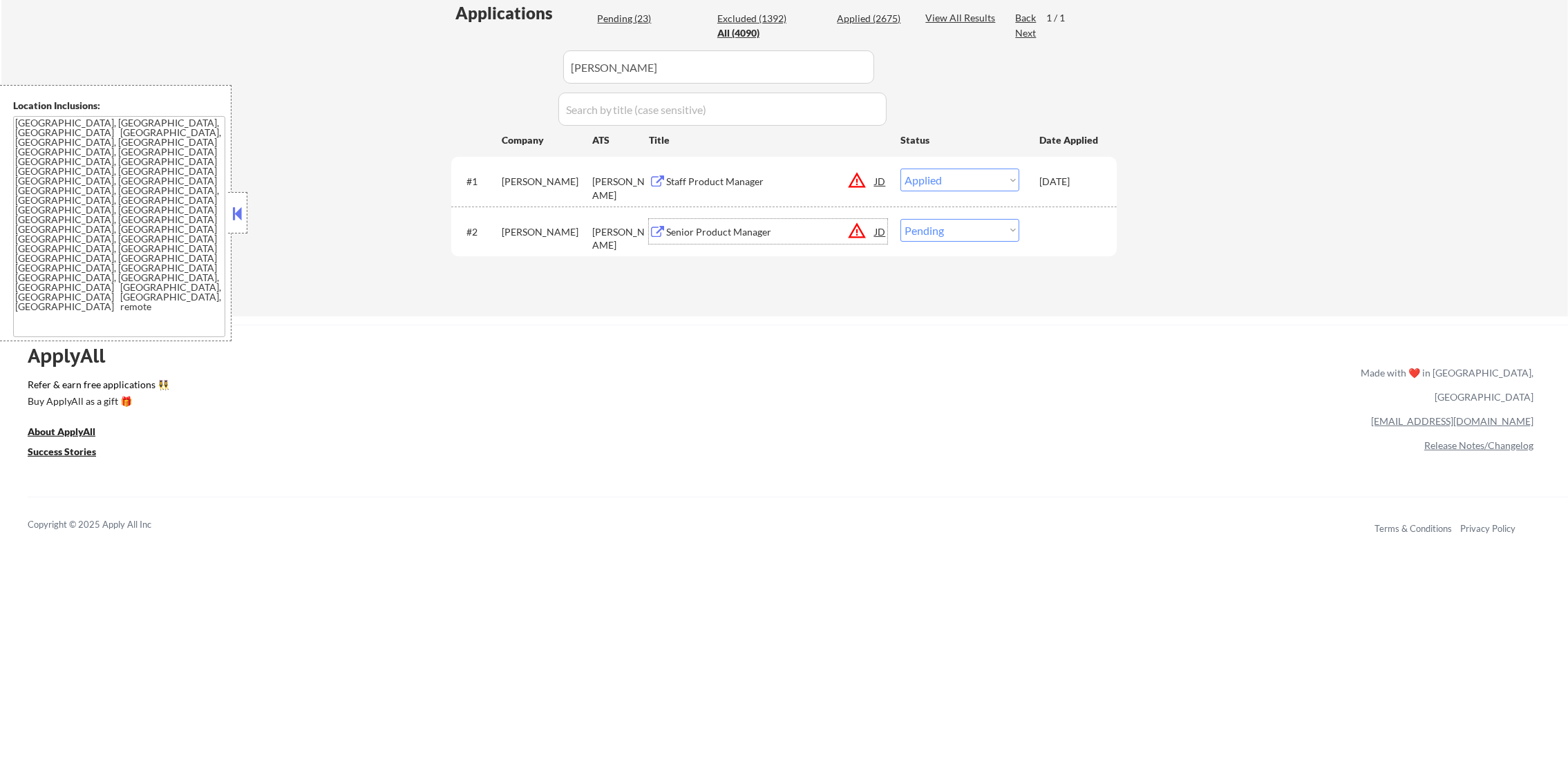
click at [953, 228] on select "Choose an option... Pending Applied Excluded (Questions) Excluded (Expired) Exc…" at bounding box center [960, 230] width 119 height 22
click at [901, 219] on select "Choose an option... Pending Applied Excluded (Questions) Excluded (Expired) Exc…" at bounding box center [960, 230] width 119 height 22
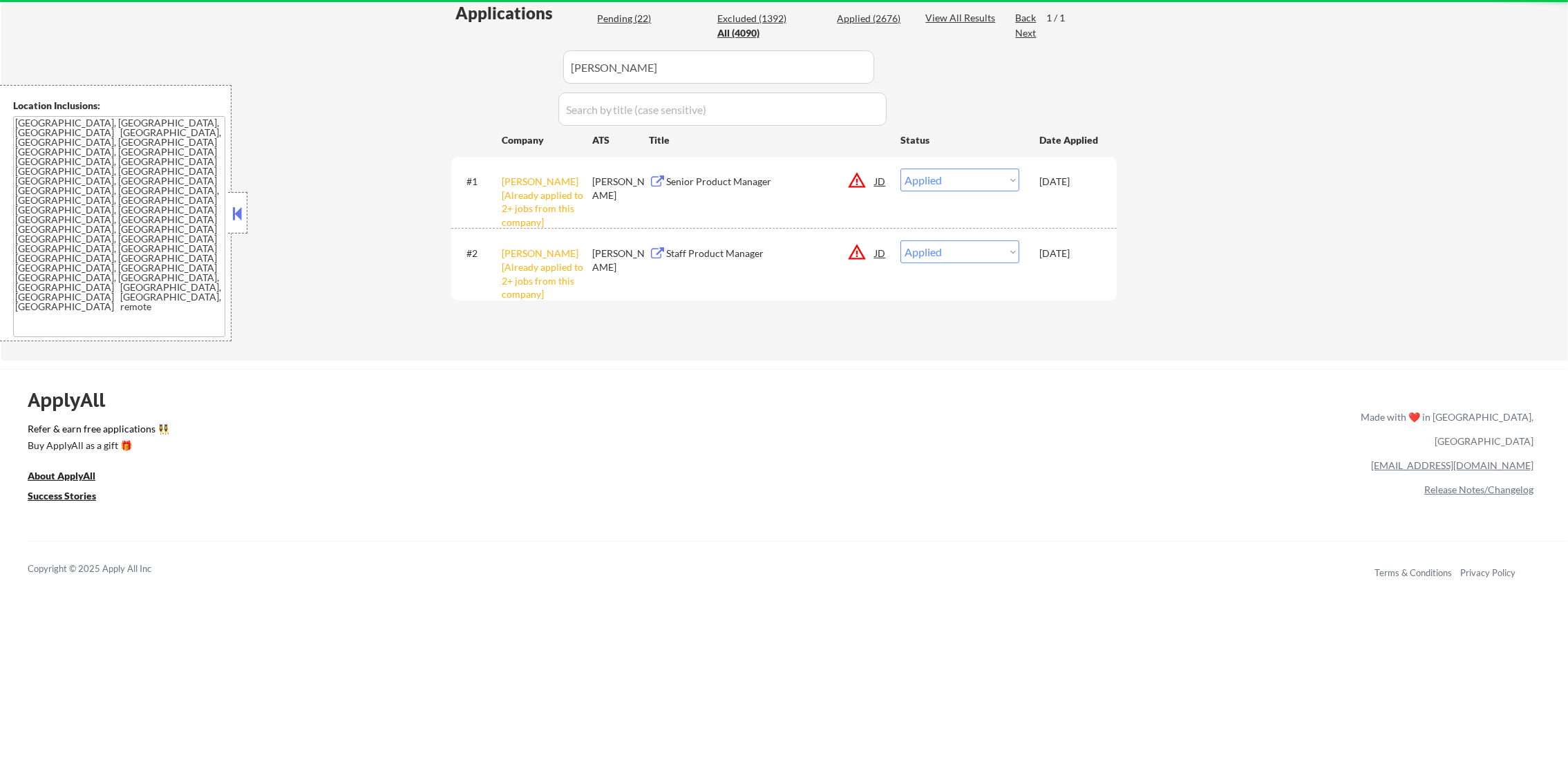
click at [931, 260] on select "Choose an option... Pending Applied Excluded (Questions) Excluded (Expired) Exc…" at bounding box center [960, 252] width 119 height 22
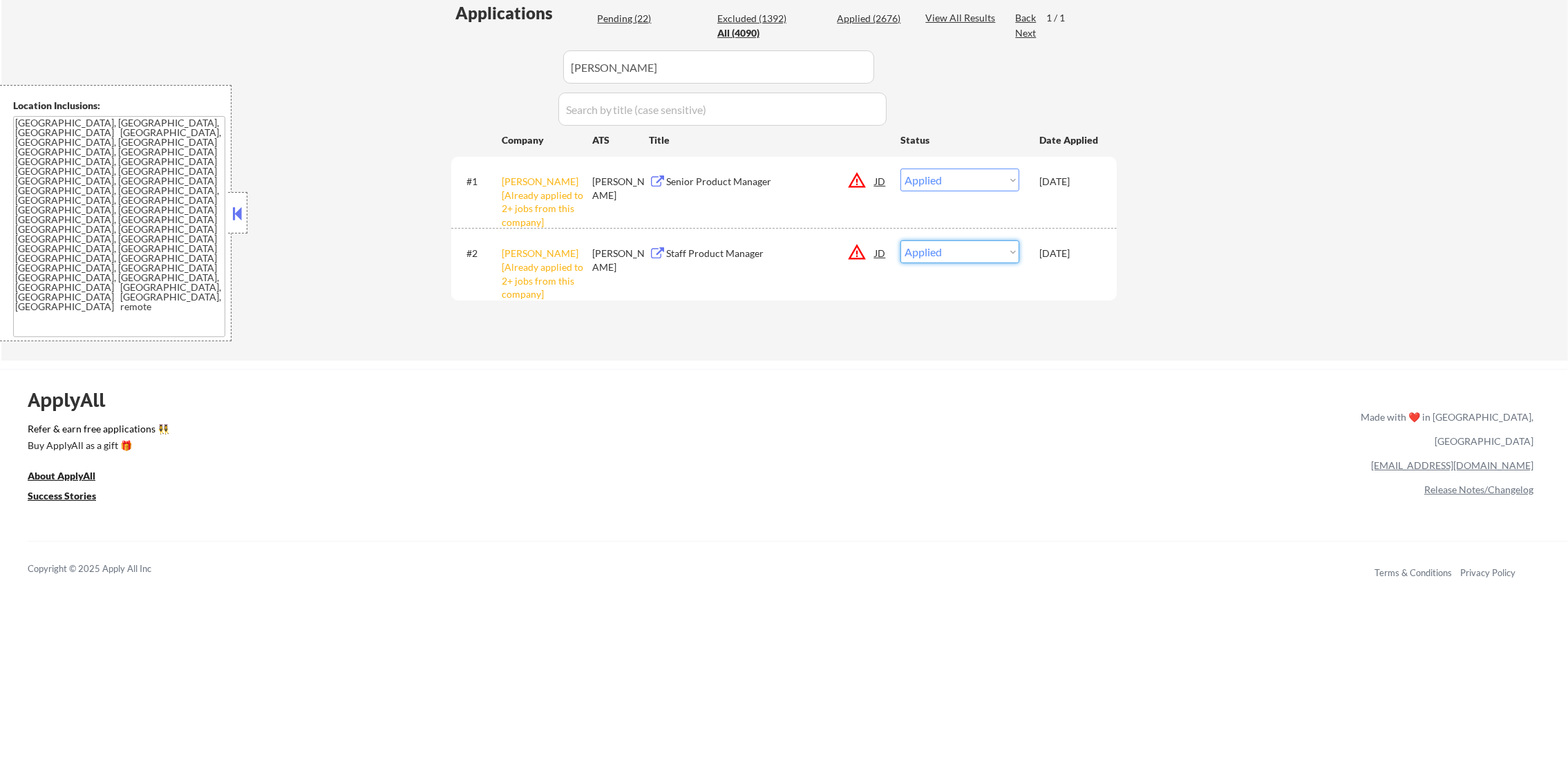
select select ""excluded__other_""
click at [901, 241] on select "Choose an option... Pending Applied Excluded (Questions) Excluded (Expired) Exc…" at bounding box center [960, 252] width 119 height 22
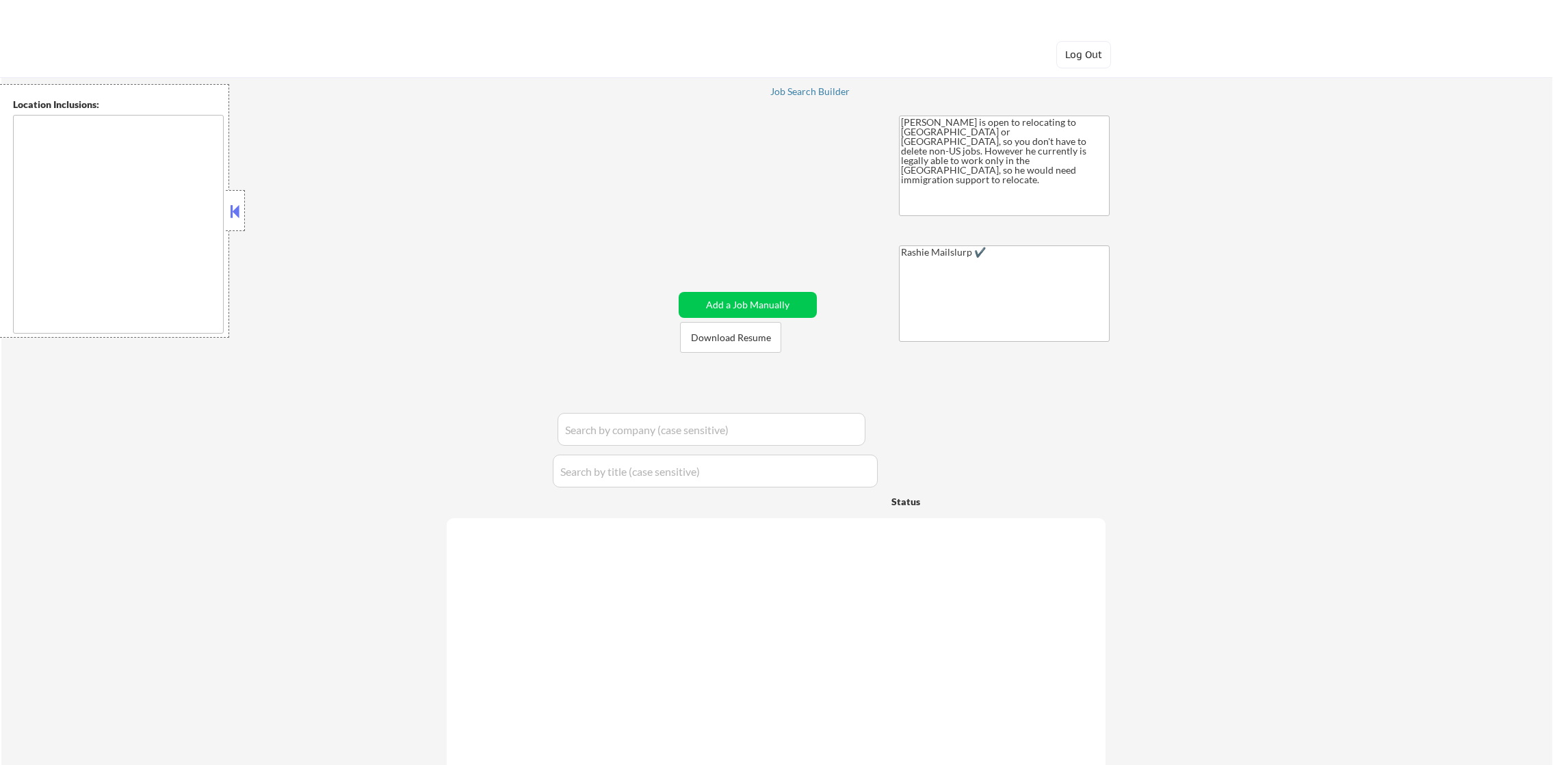
type textarea "[GEOGRAPHIC_DATA], [GEOGRAPHIC_DATA], [GEOGRAPHIC_DATA] [GEOGRAPHIC_DATA], [GEO…"
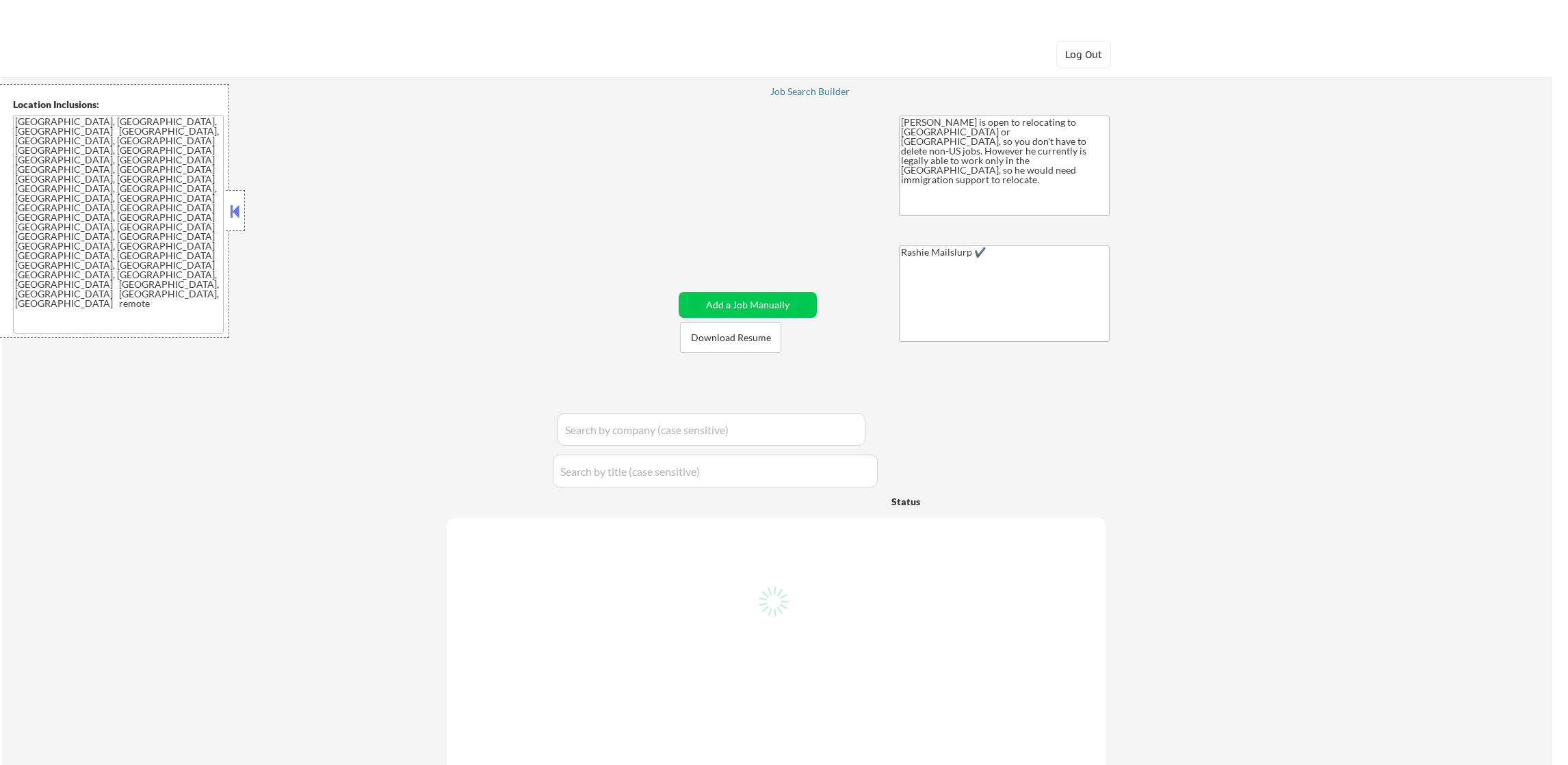
select select ""pending""
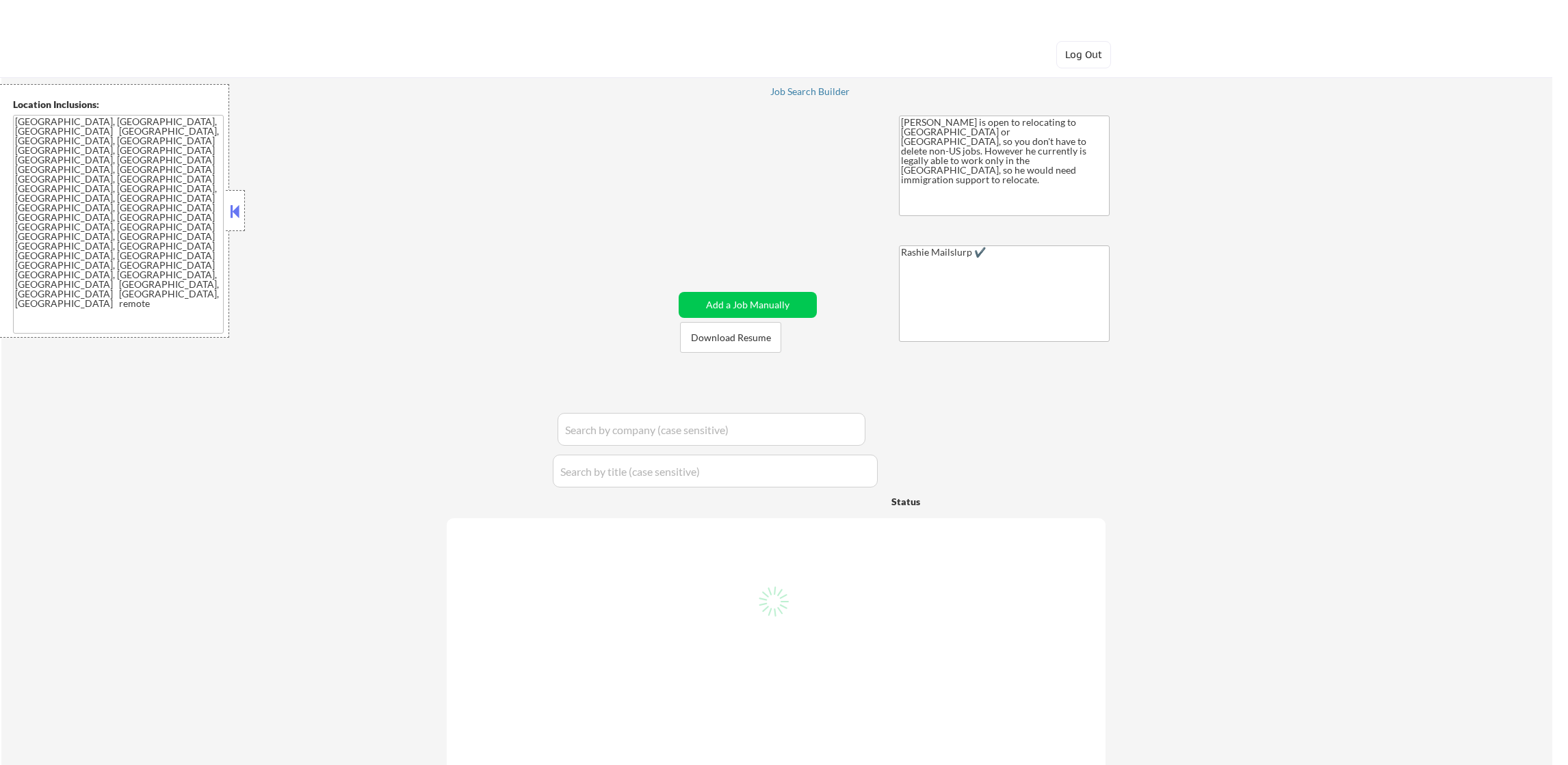
select select ""pending""
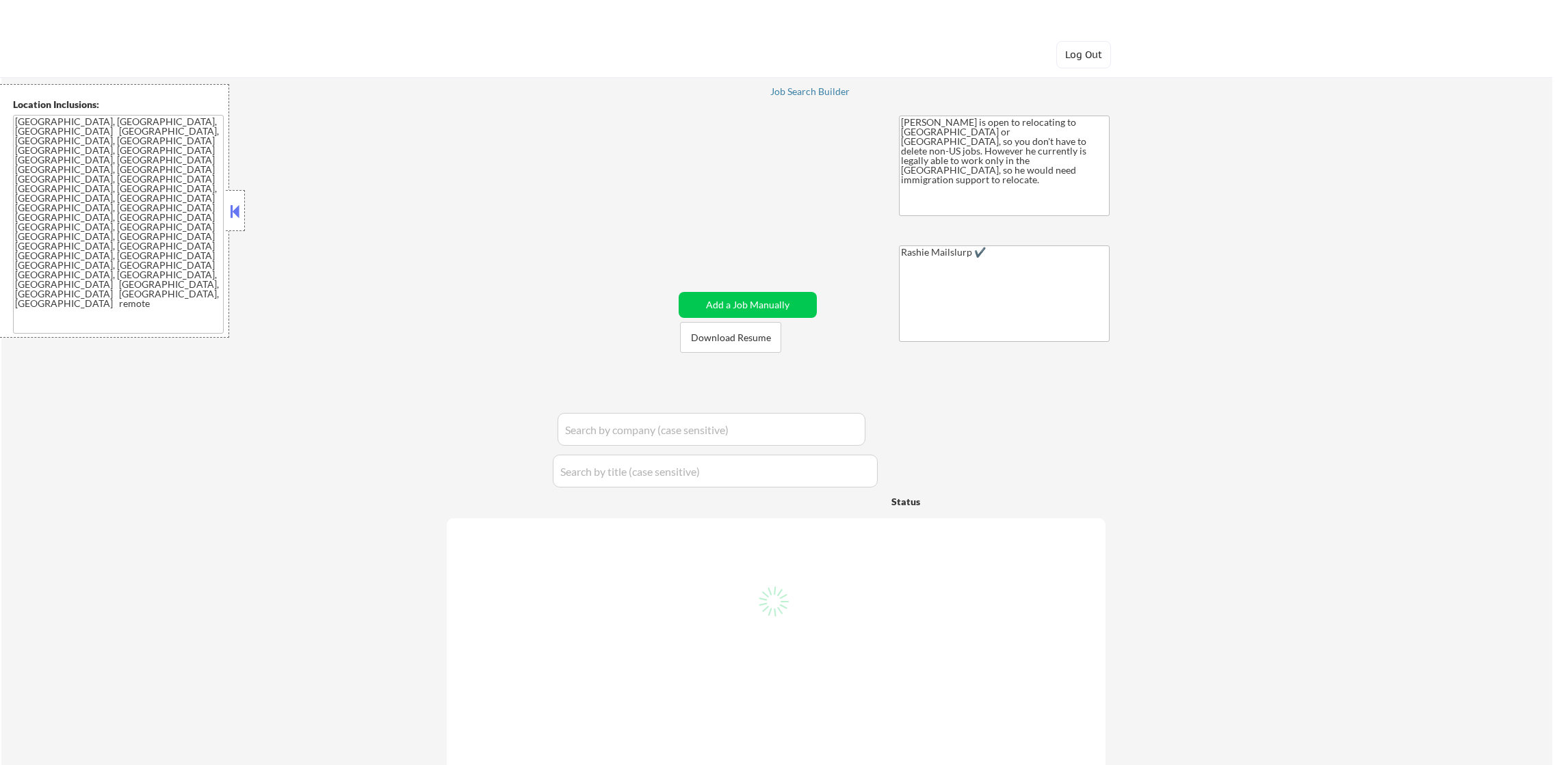
select select ""pending""
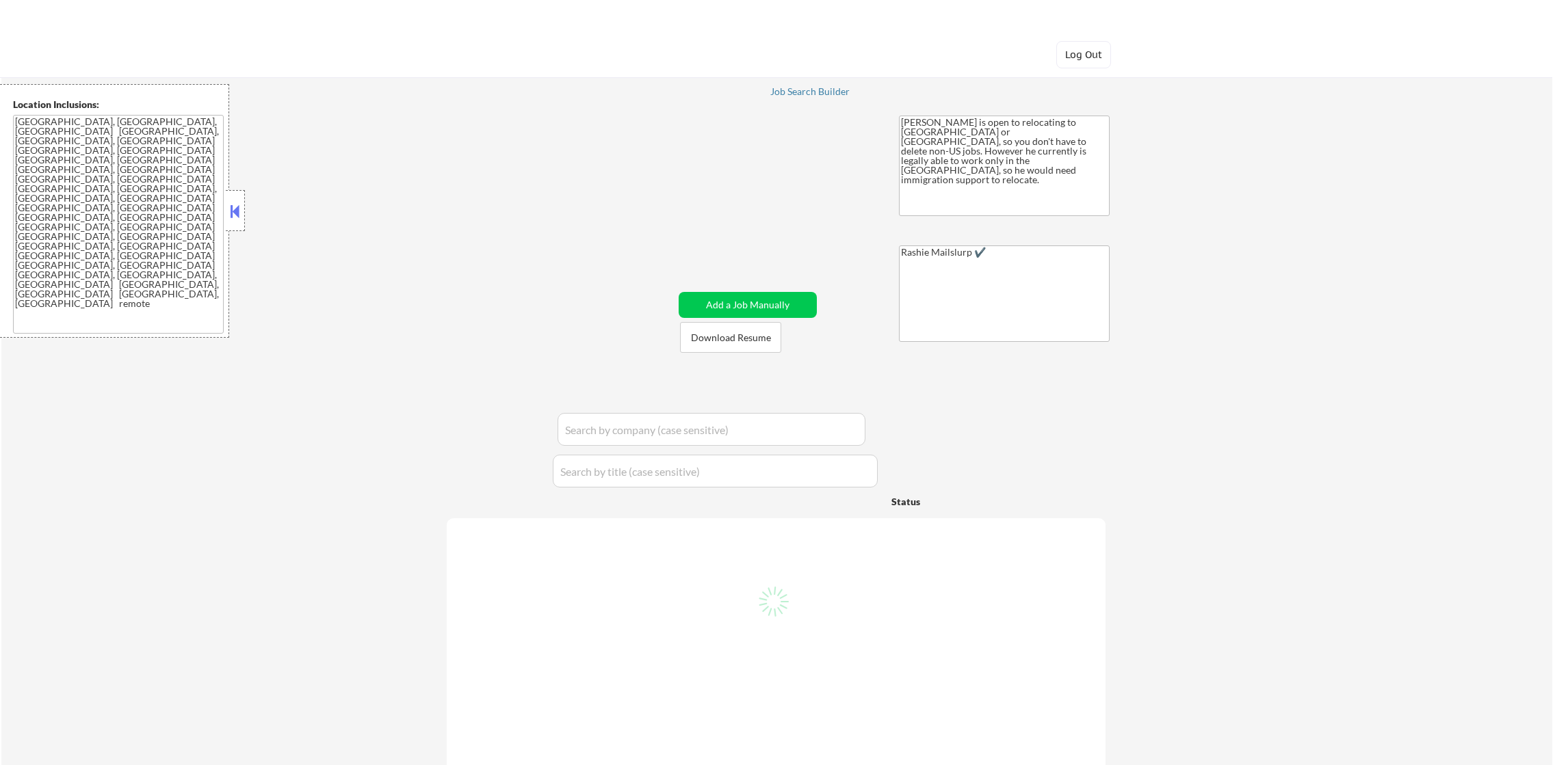
select select ""pending""
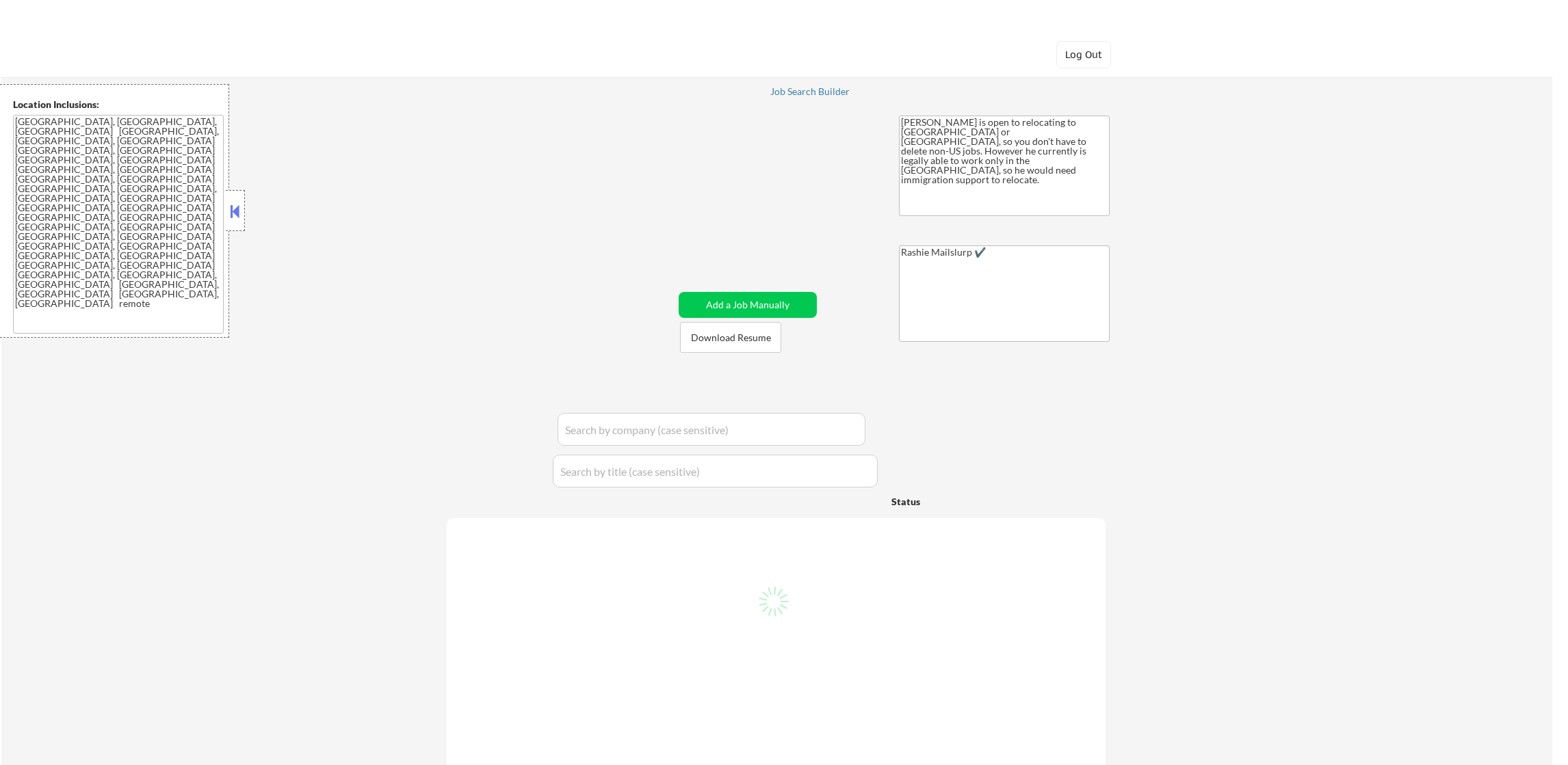
select select ""pending""
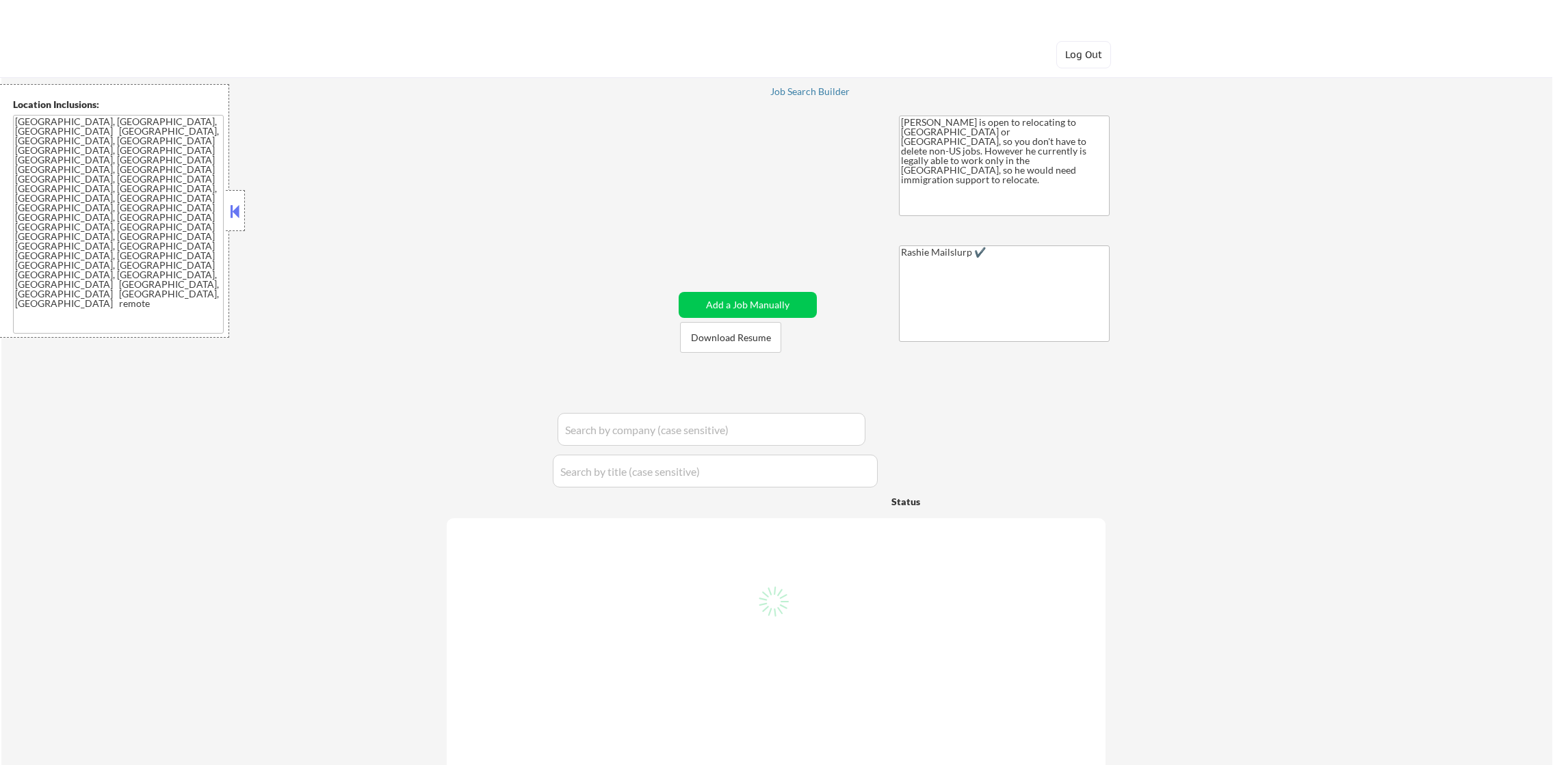
select select ""pending""
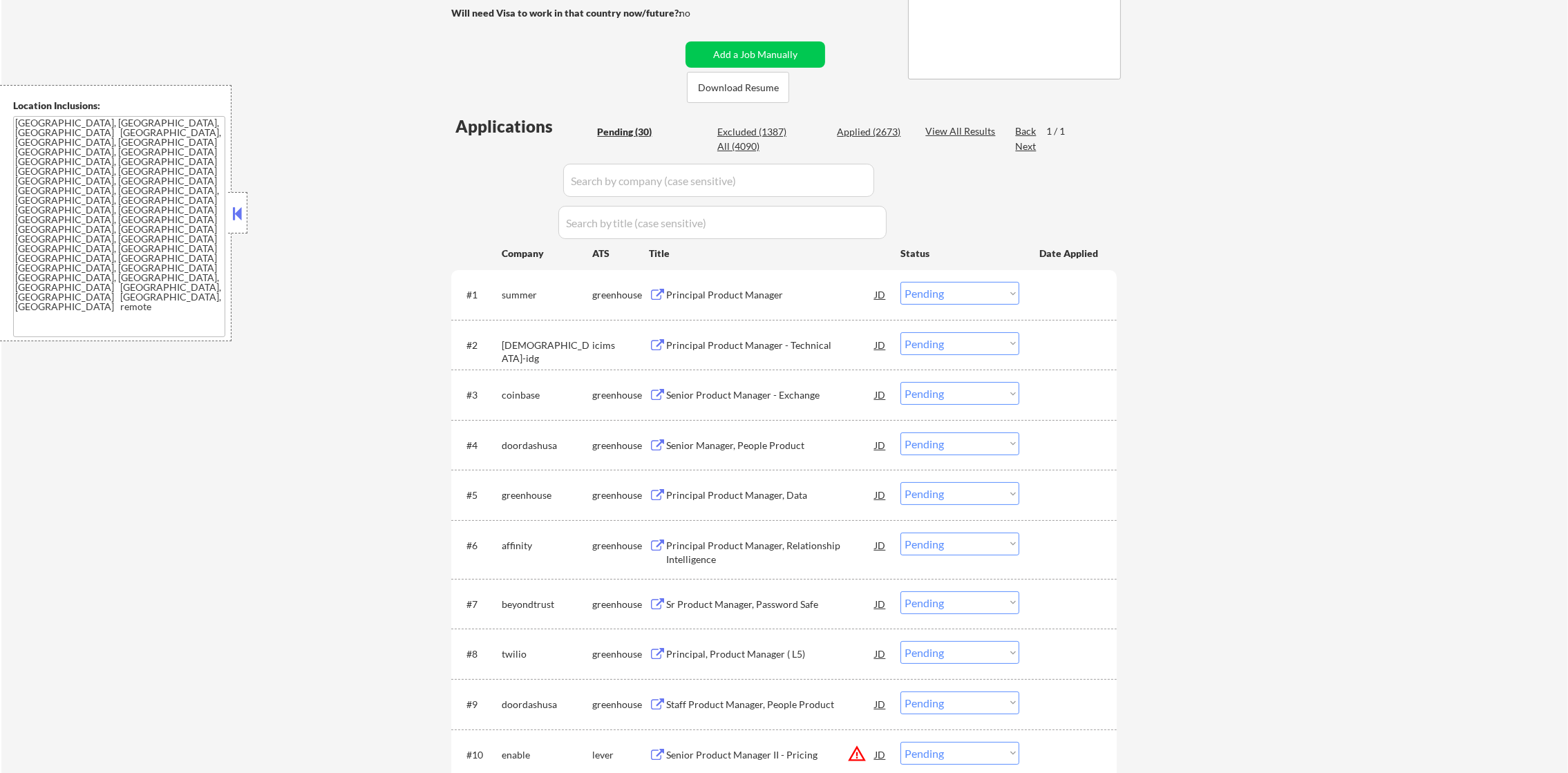
scroll to position [310, 0]
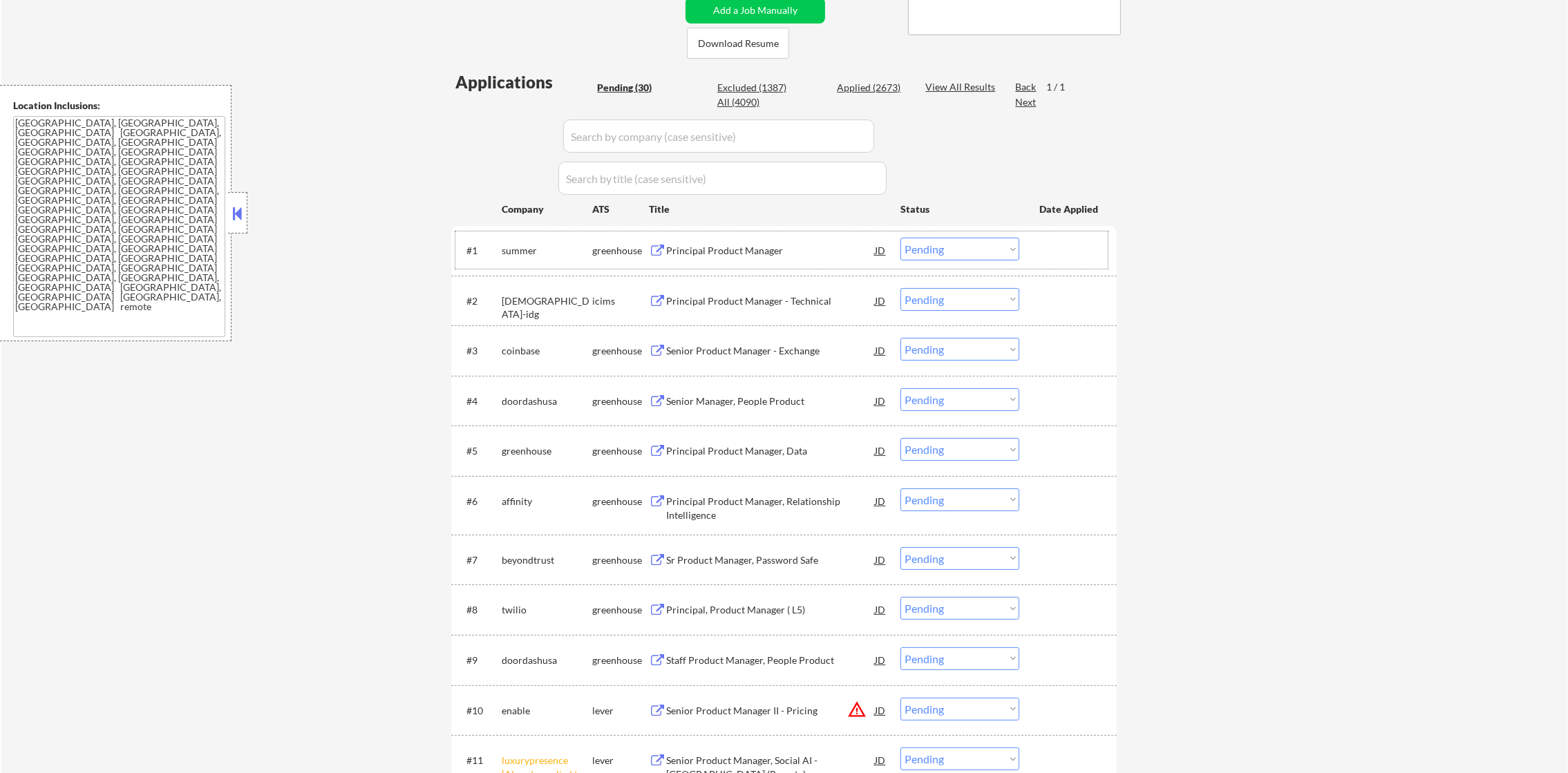
click at [515, 250] on div "summer" at bounding box center [547, 250] width 91 height 13
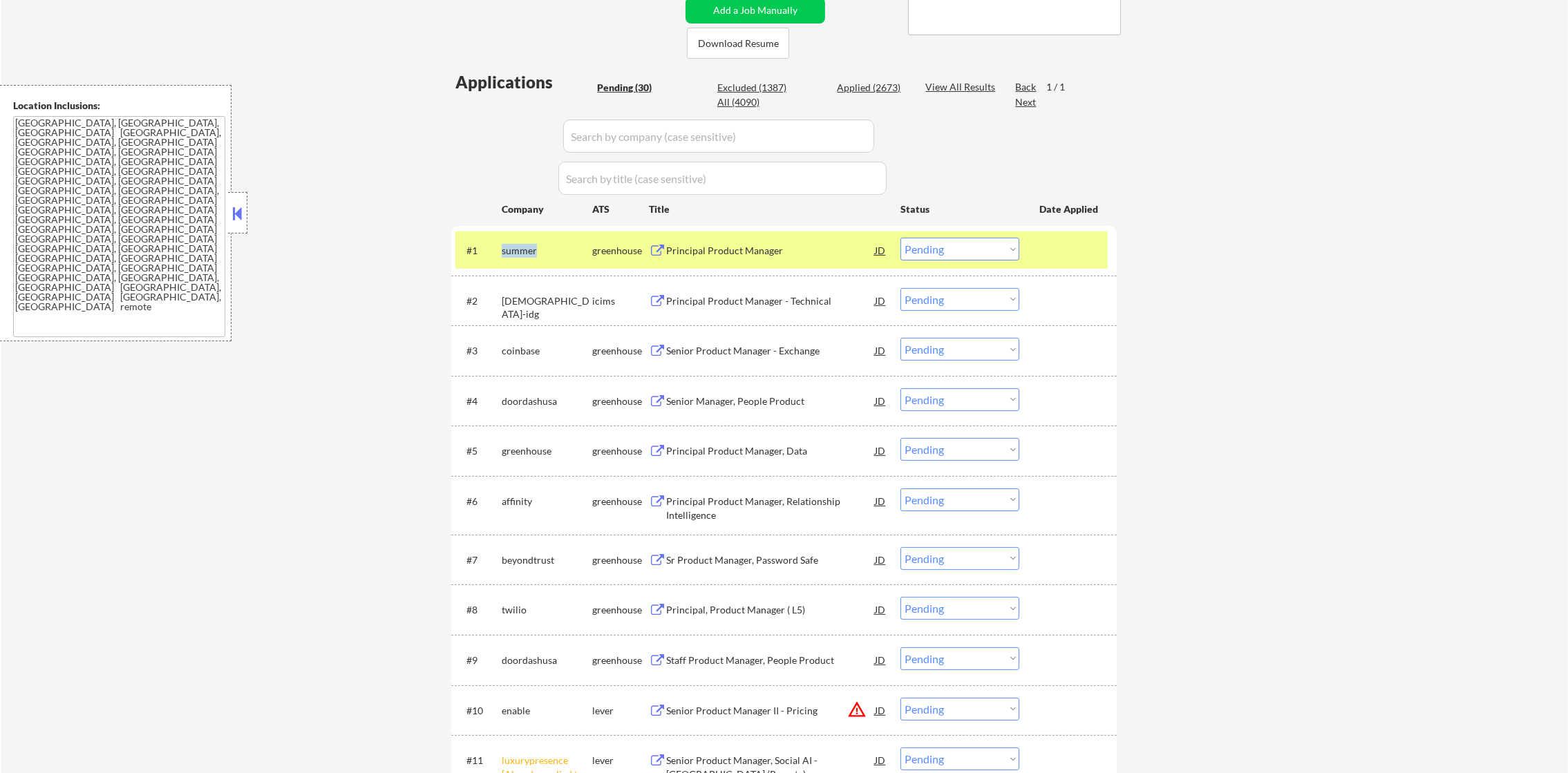
click at [515, 250] on div "summer" at bounding box center [547, 250] width 91 height 13
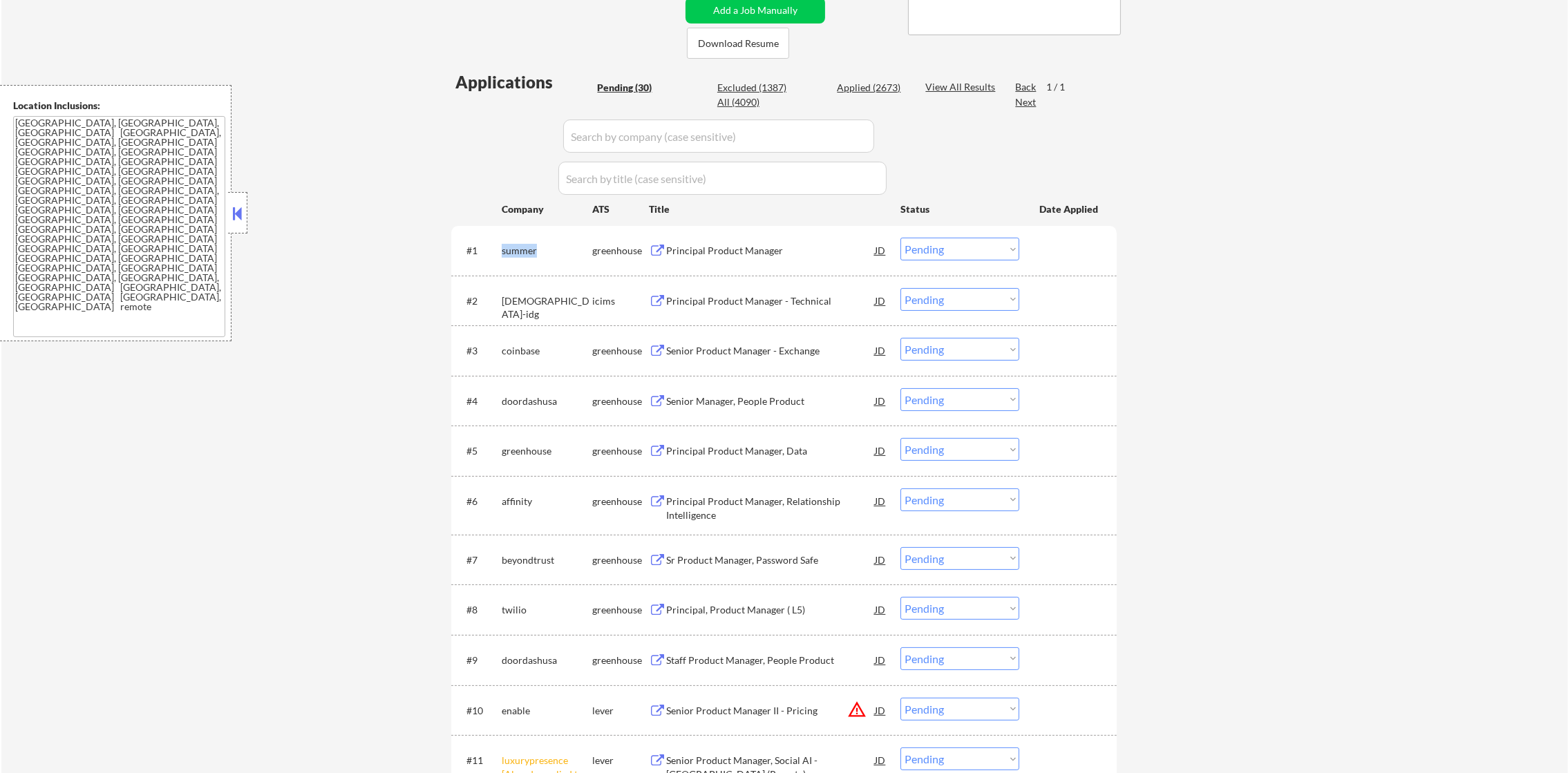
copy div "summer"
select select ""pending""
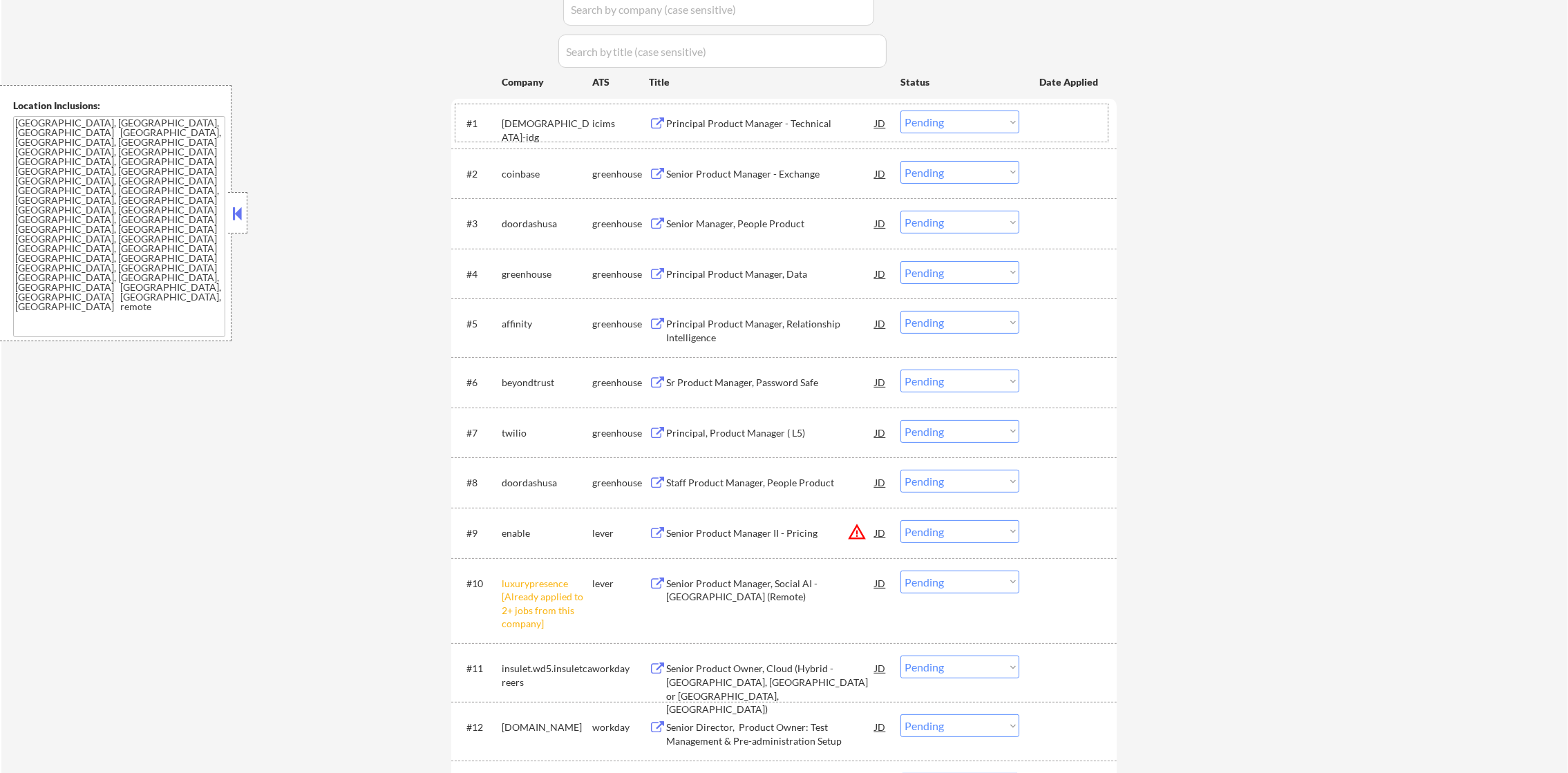
scroll to position [449, 0]
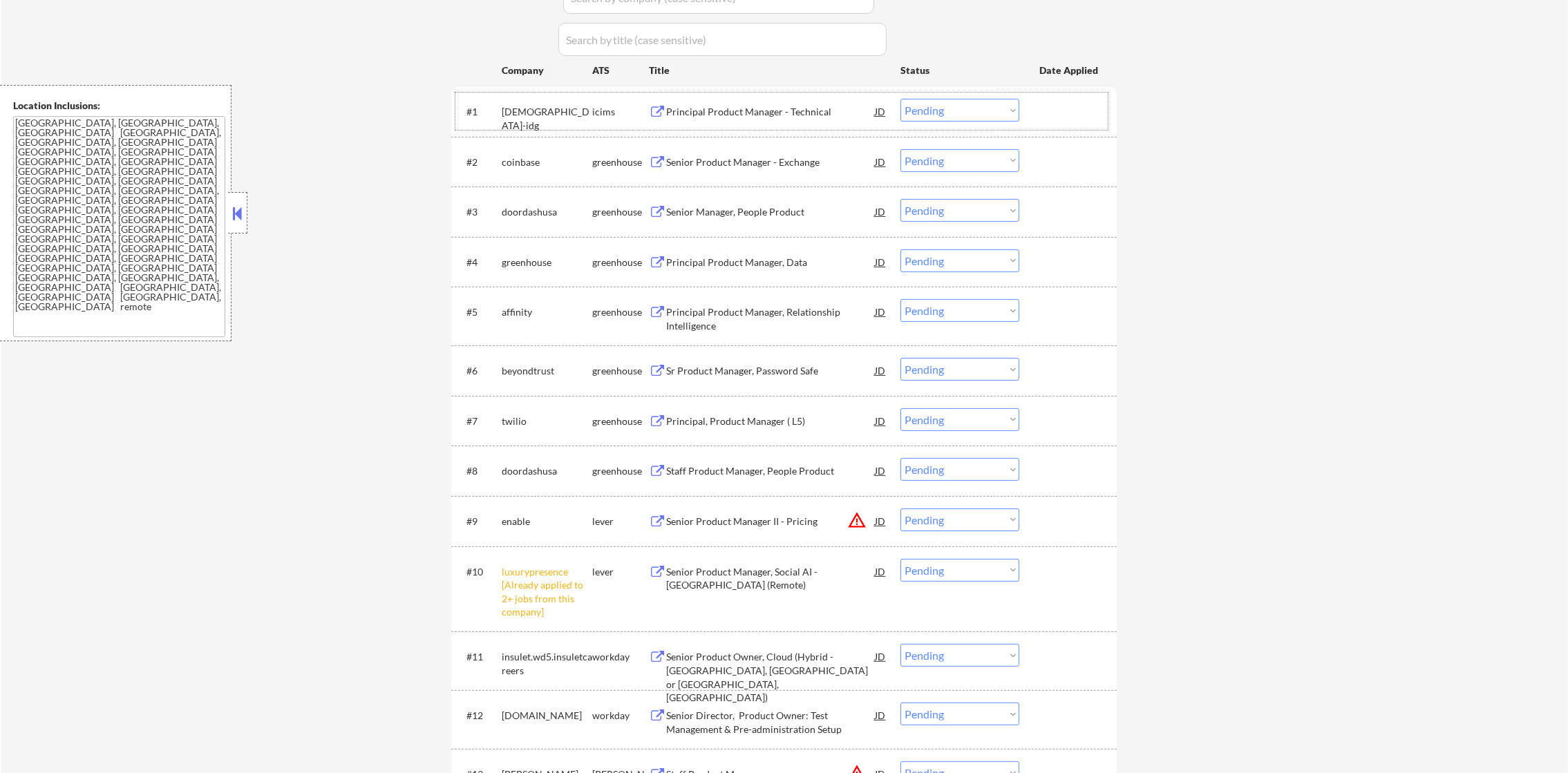
click at [524, 100] on div "[DEMOGRAPHIC_DATA]-idg" at bounding box center [547, 111] width 91 height 25
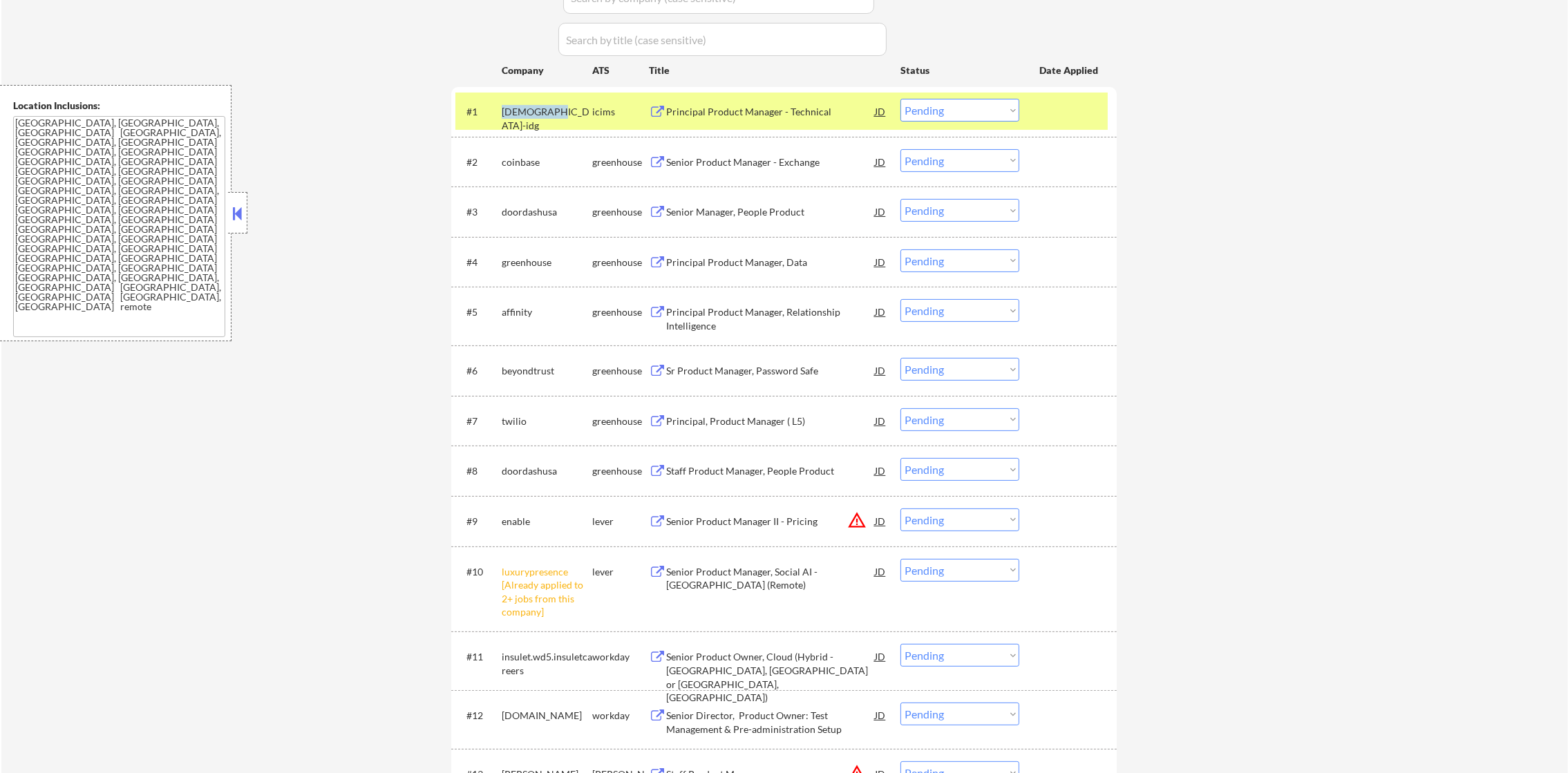
click at [524, 100] on div "[DEMOGRAPHIC_DATA]-idg" at bounding box center [547, 111] width 91 height 25
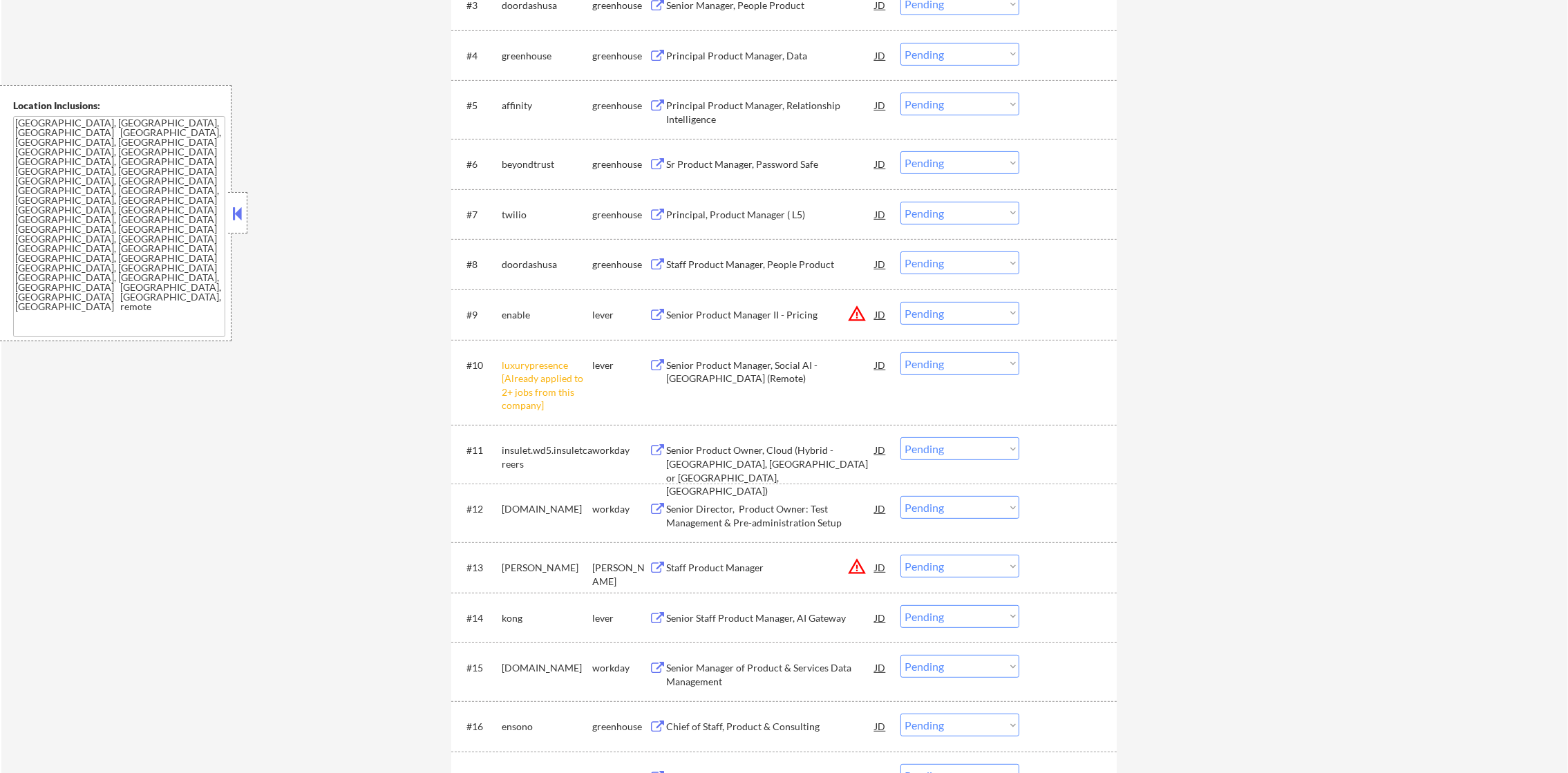
scroll to position [656, 0]
click at [917, 366] on select "Choose an option... Pending Applied Excluded (Questions) Excluded (Expired) Exc…" at bounding box center [960, 362] width 119 height 22
click at [901, 351] on select "Choose an option... Pending Applied Excluded (Questions) Excluded (Expired) Exc…" at bounding box center [960, 362] width 119 height 22
select select ""pending""
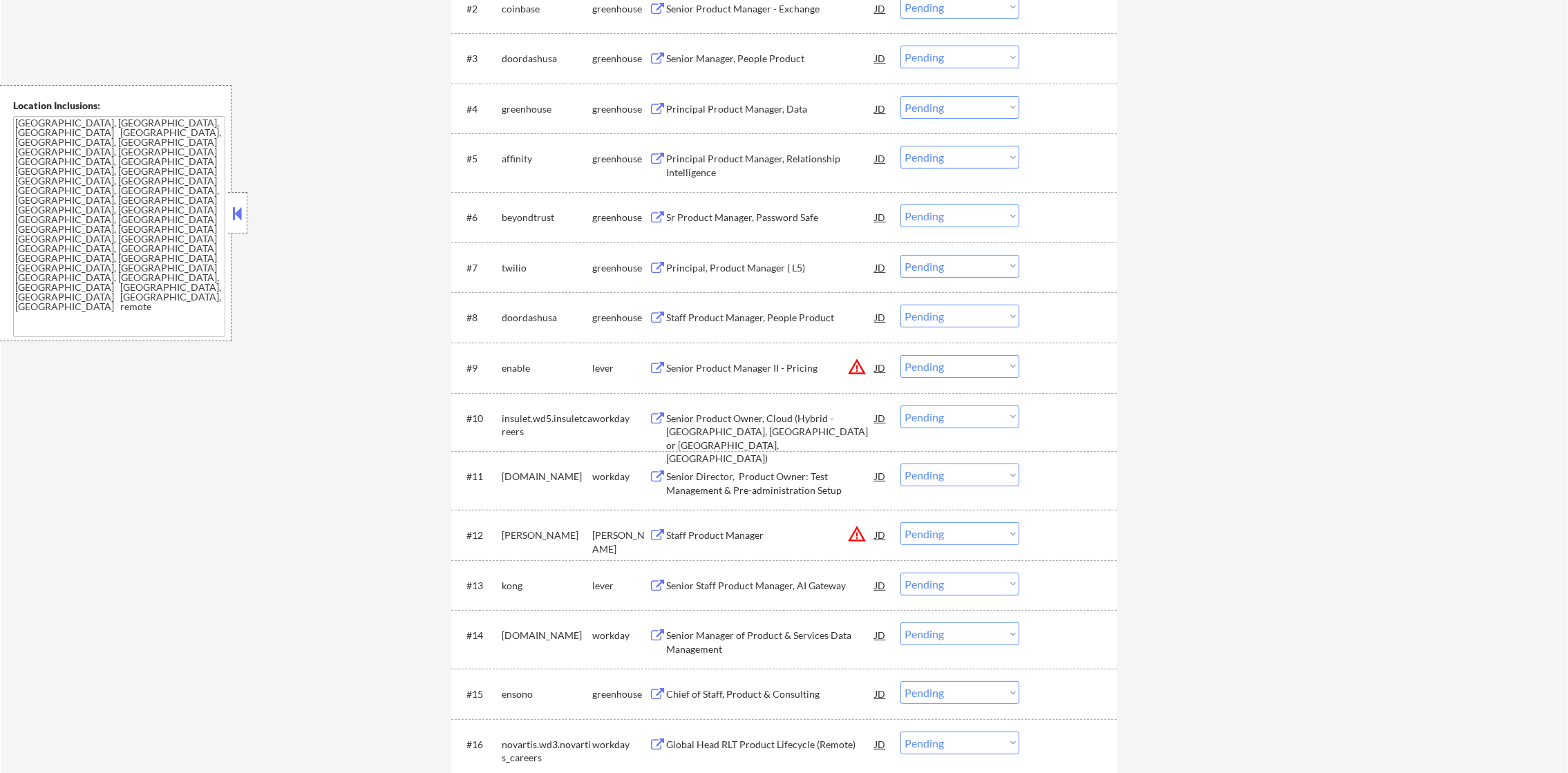
scroll to position [449, 0]
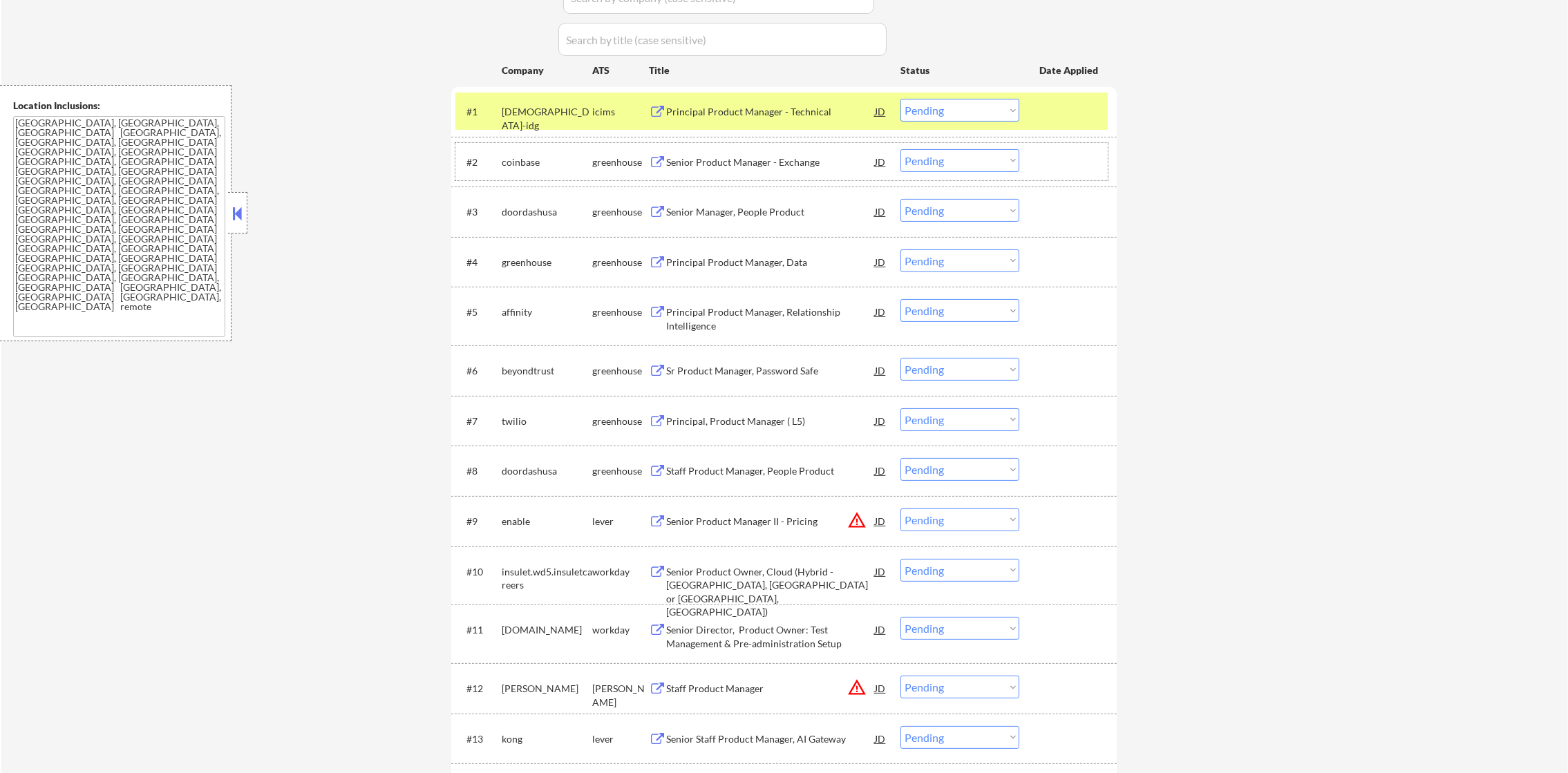
click at [512, 161] on div "coinbase" at bounding box center [547, 162] width 91 height 13
copy div "coinbase"
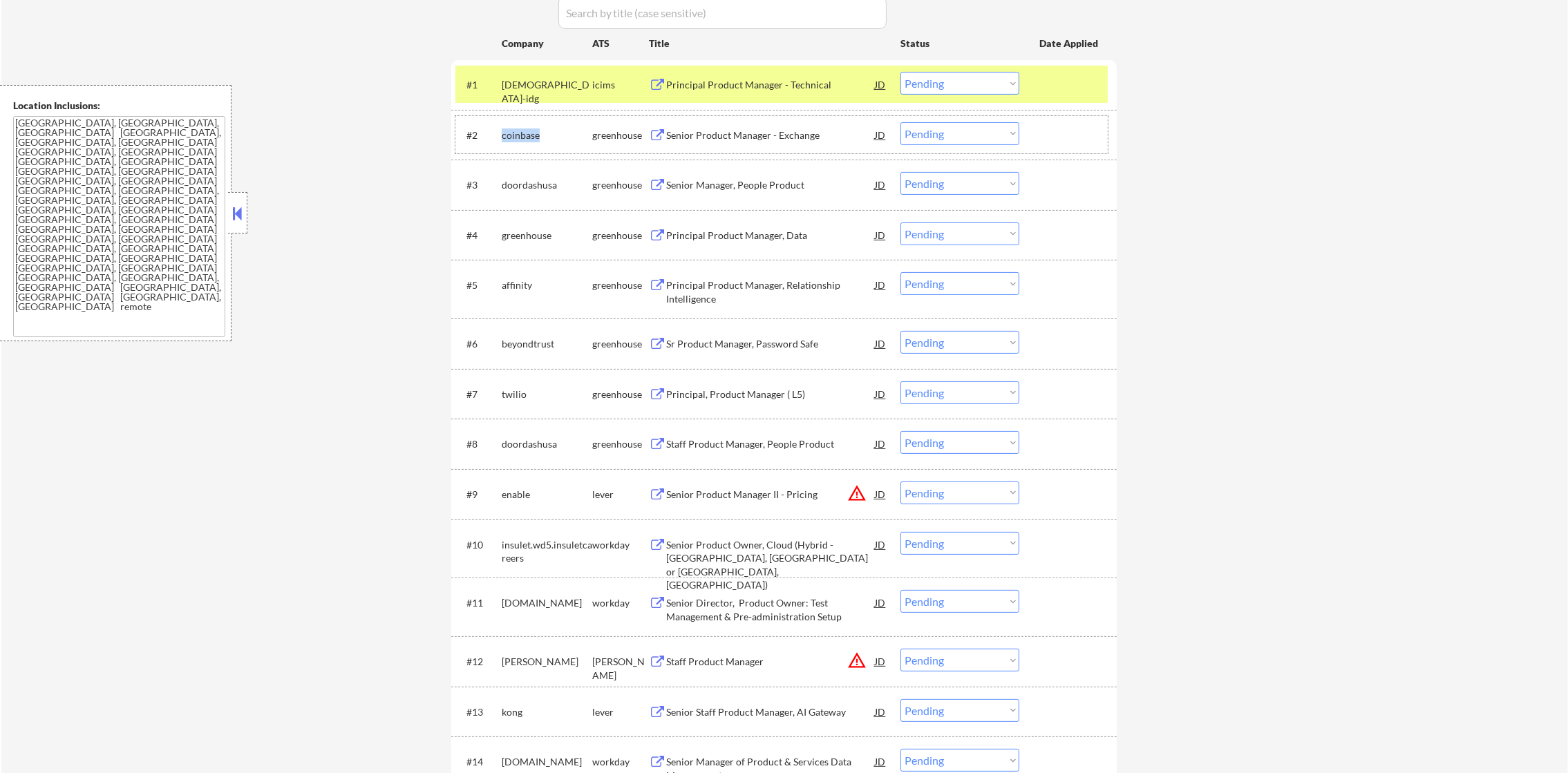
scroll to position [483, 0]
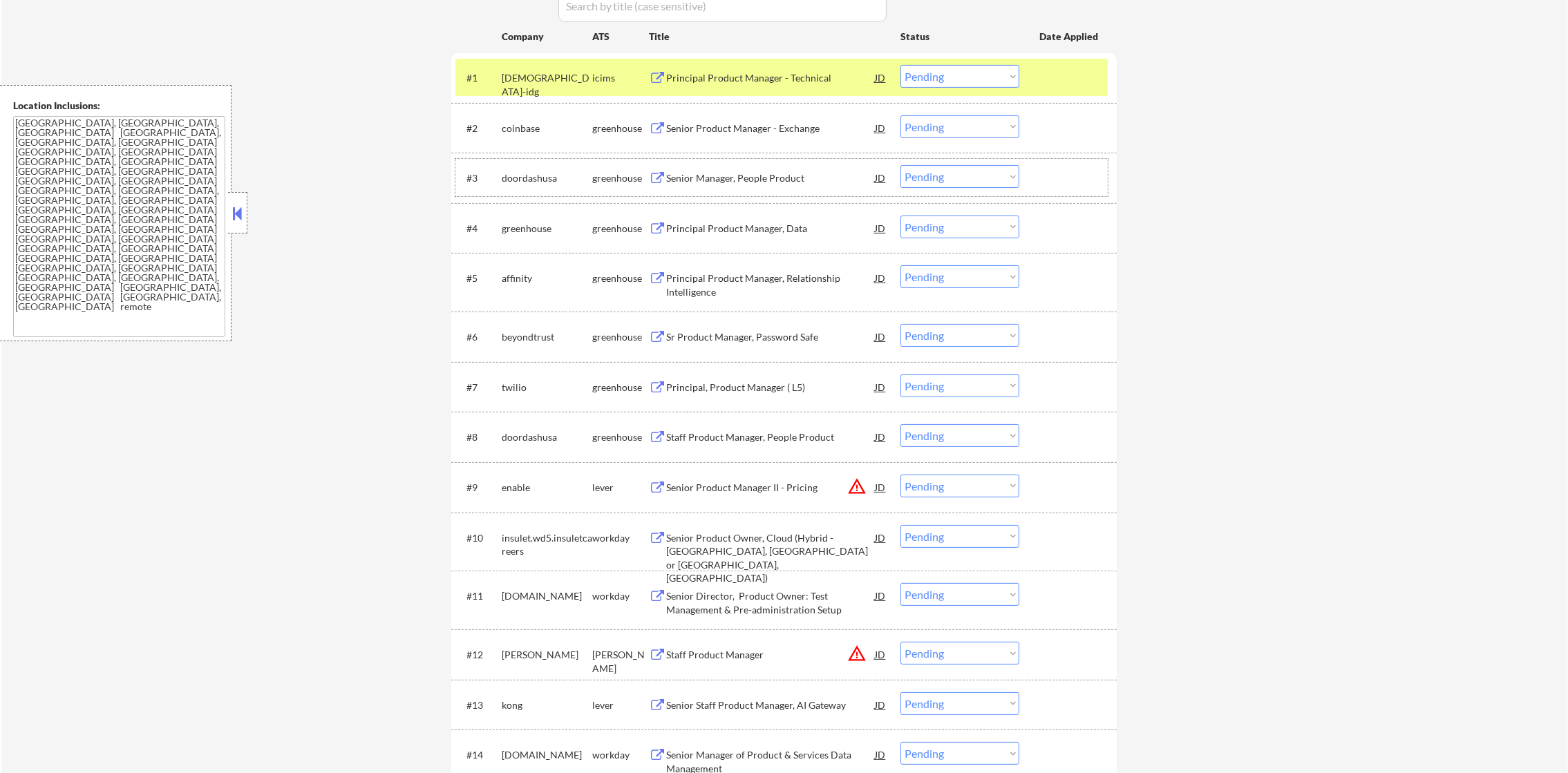
click at [537, 182] on div "doordashusa" at bounding box center [547, 178] width 91 height 13
copy div "doordashusa"
select select ""pending""
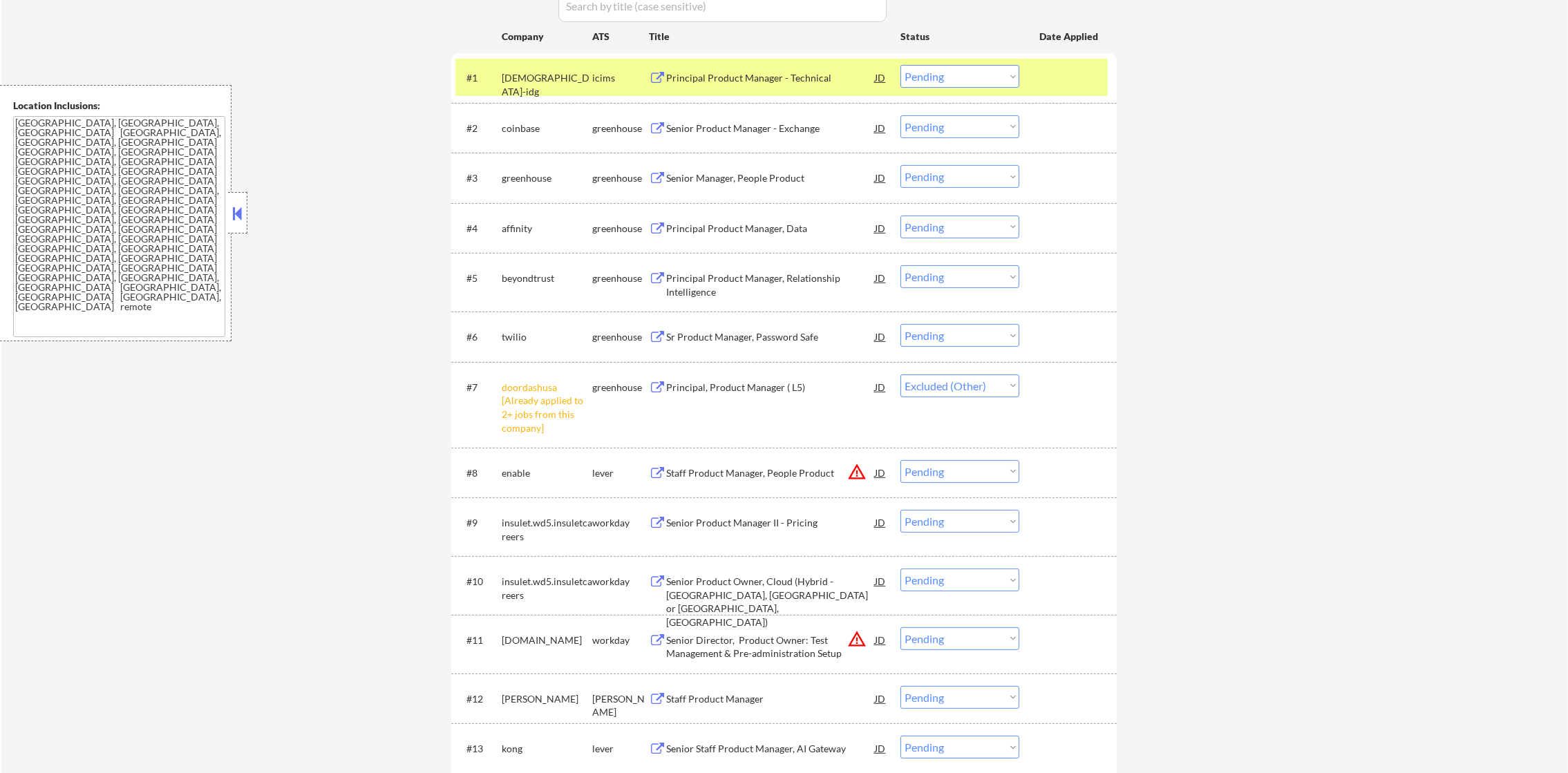
select select ""pending""
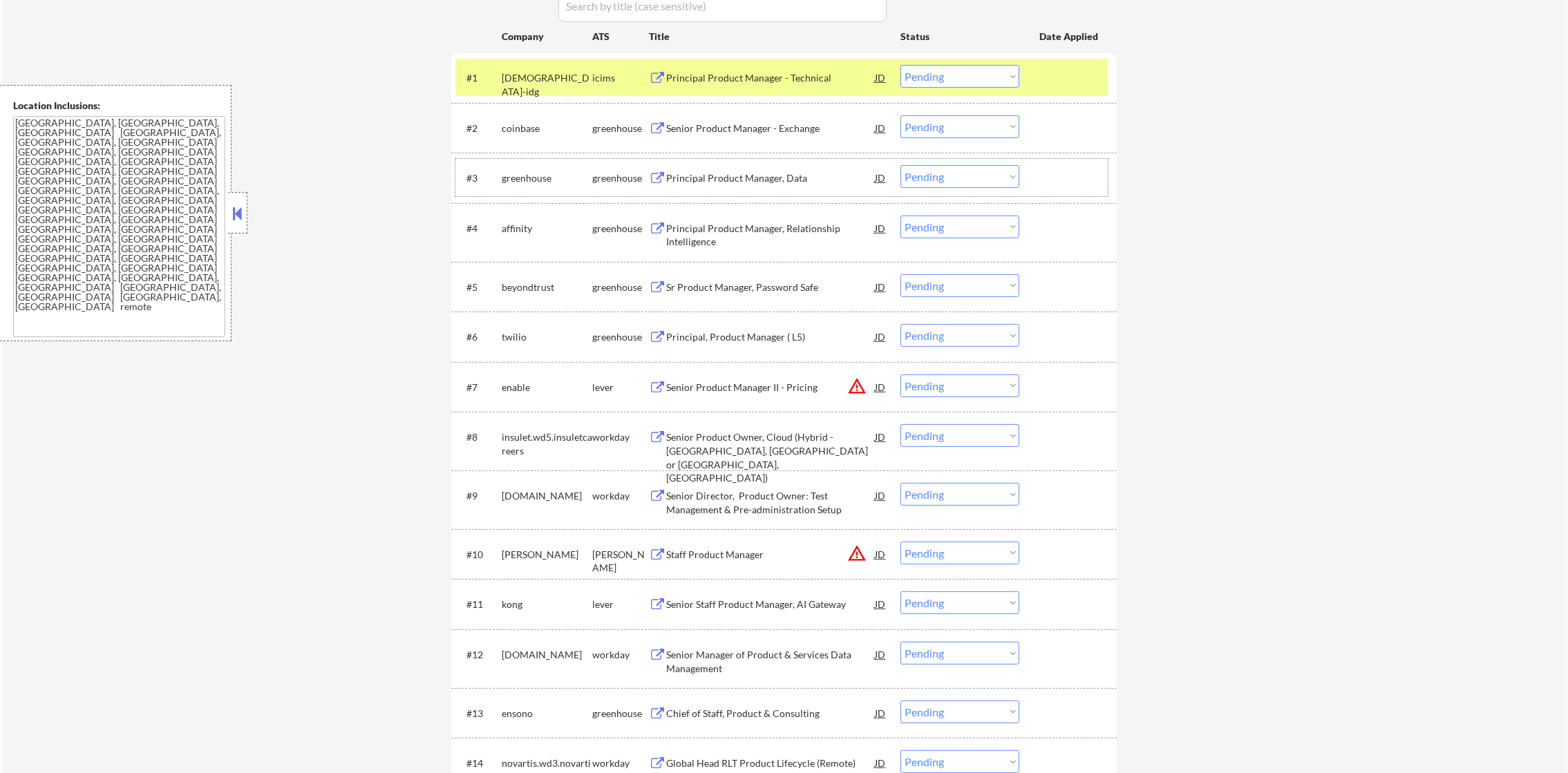
click at [521, 188] on div "greenhouse" at bounding box center [547, 178] width 91 height 25
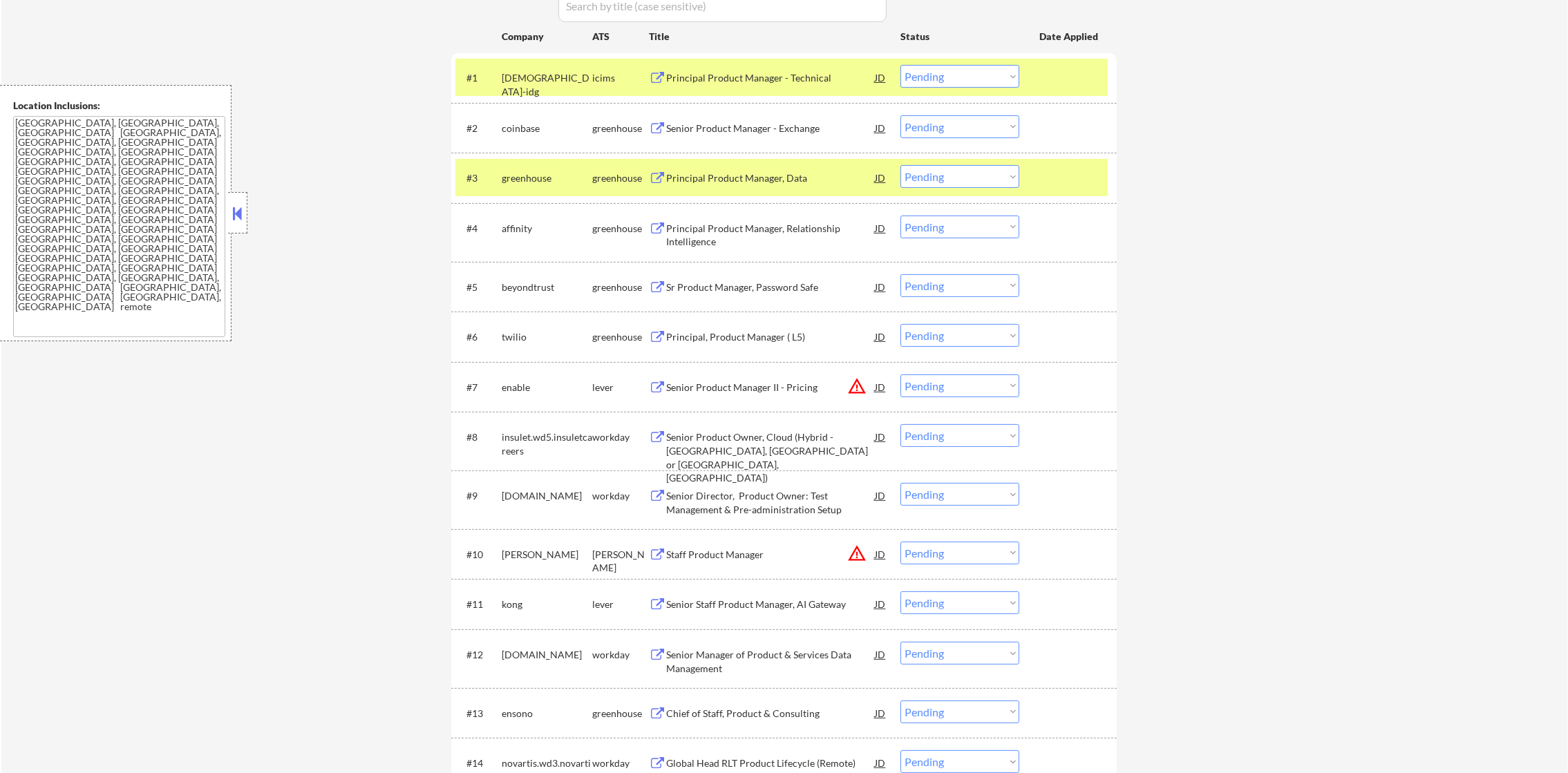
click at [529, 185] on div "greenhouse" at bounding box center [547, 178] width 91 height 25
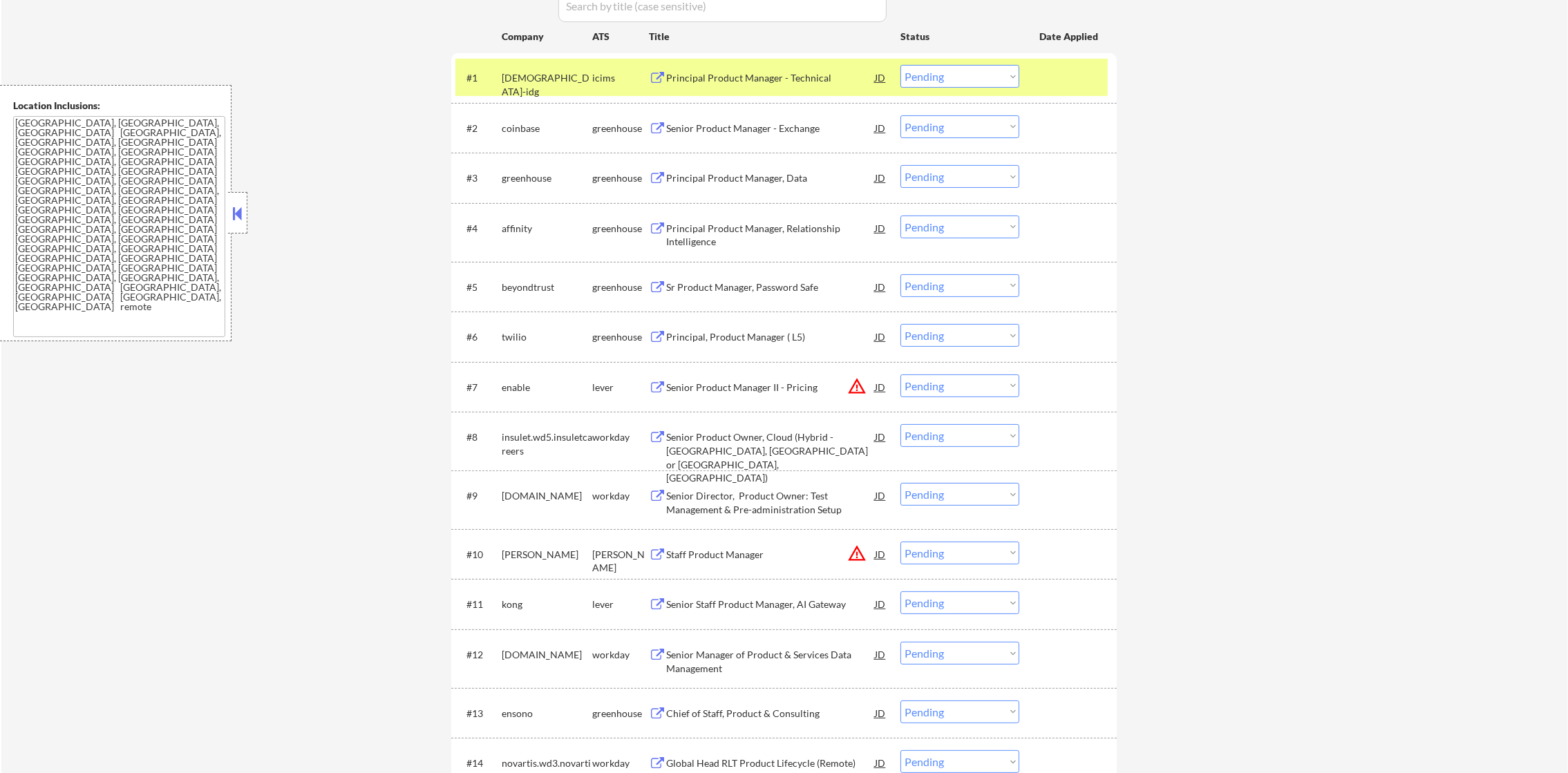
click at [537, 79] on div "[DEMOGRAPHIC_DATA]-idg" at bounding box center [547, 84] width 91 height 27
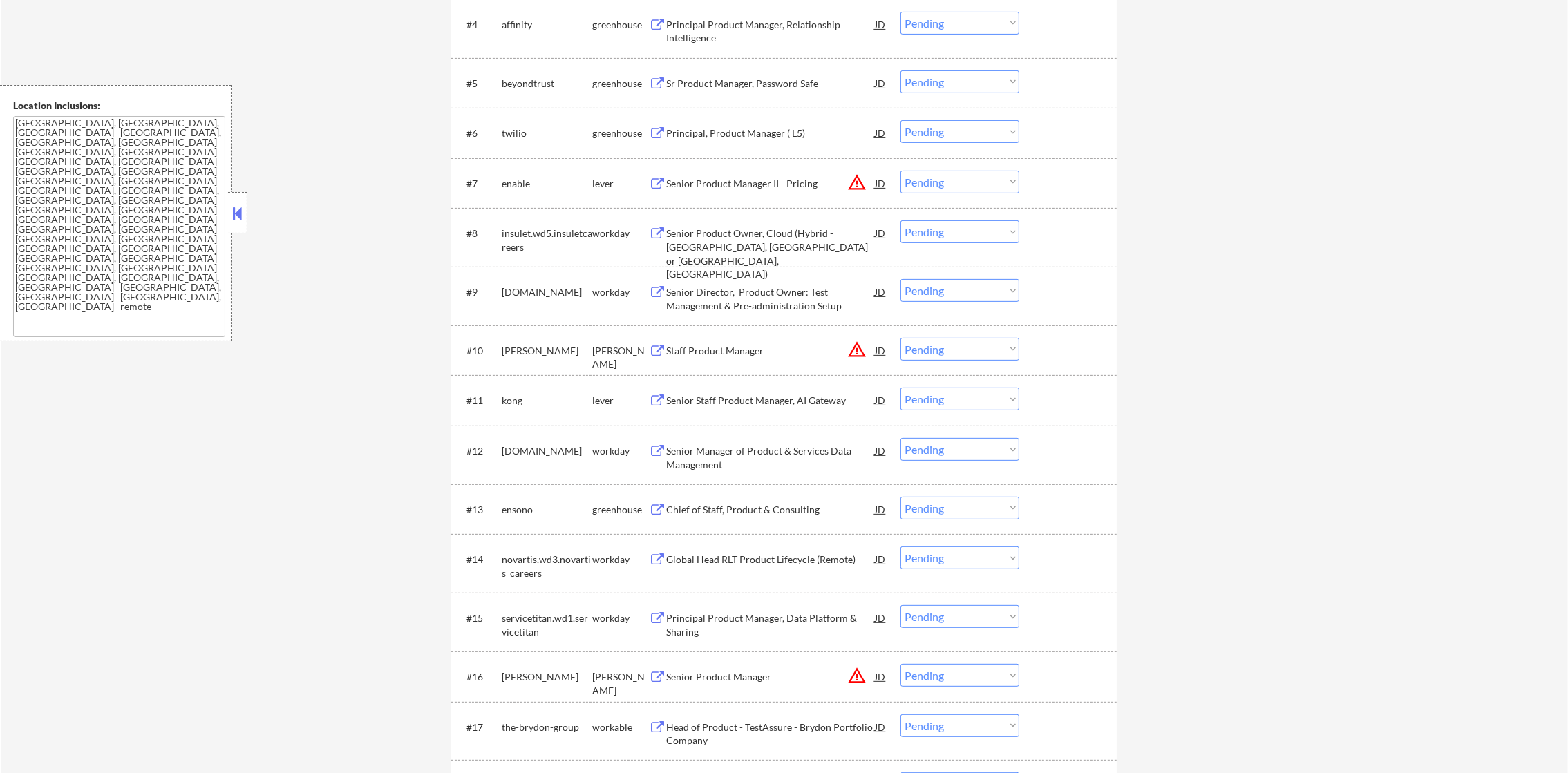
scroll to position [690, 0]
click at [515, 83] on div "beyondtrust" at bounding box center [547, 79] width 91 height 13
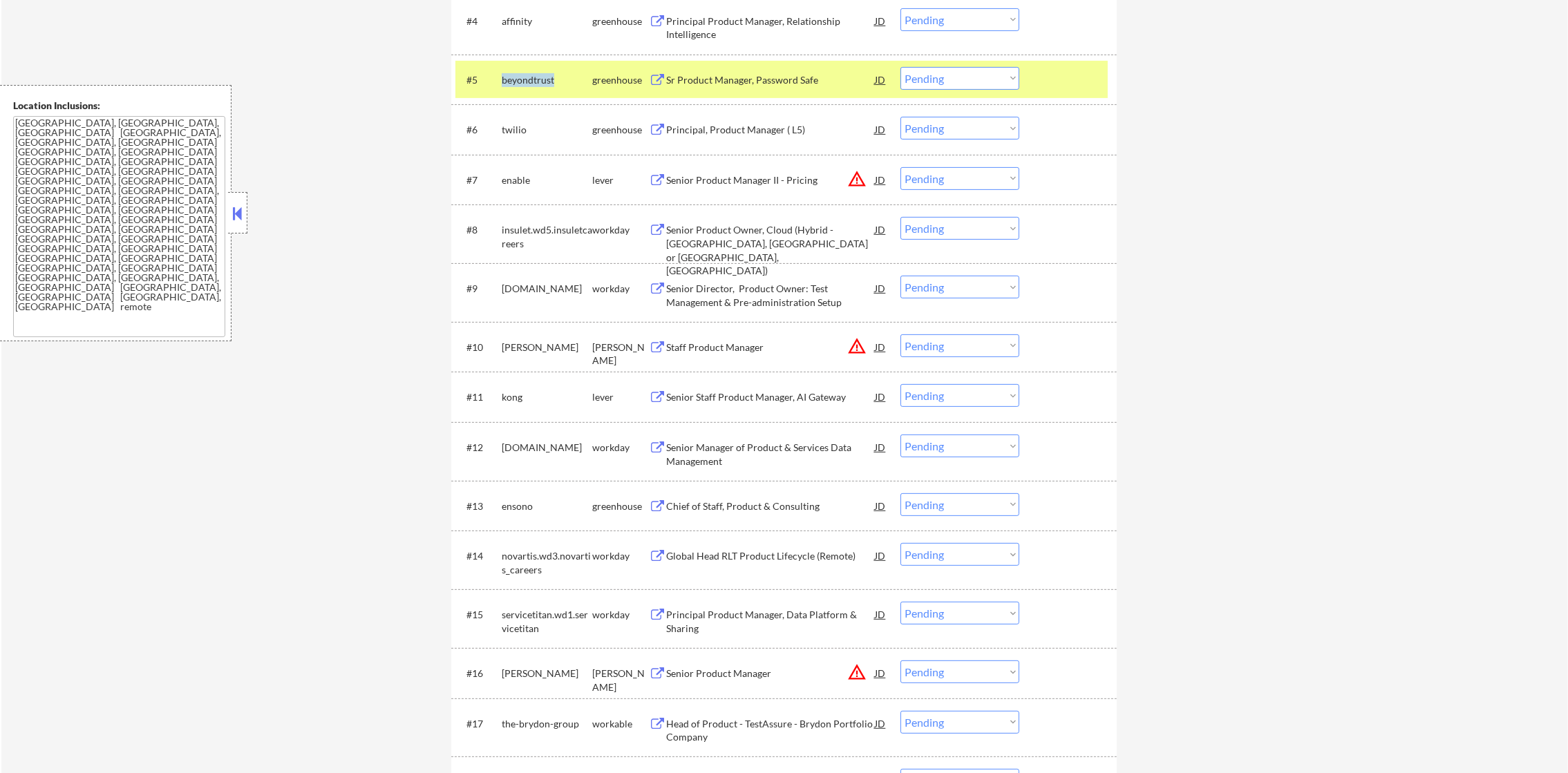
click at [515, 83] on div "beyondtrust" at bounding box center [547, 79] width 91 height 13
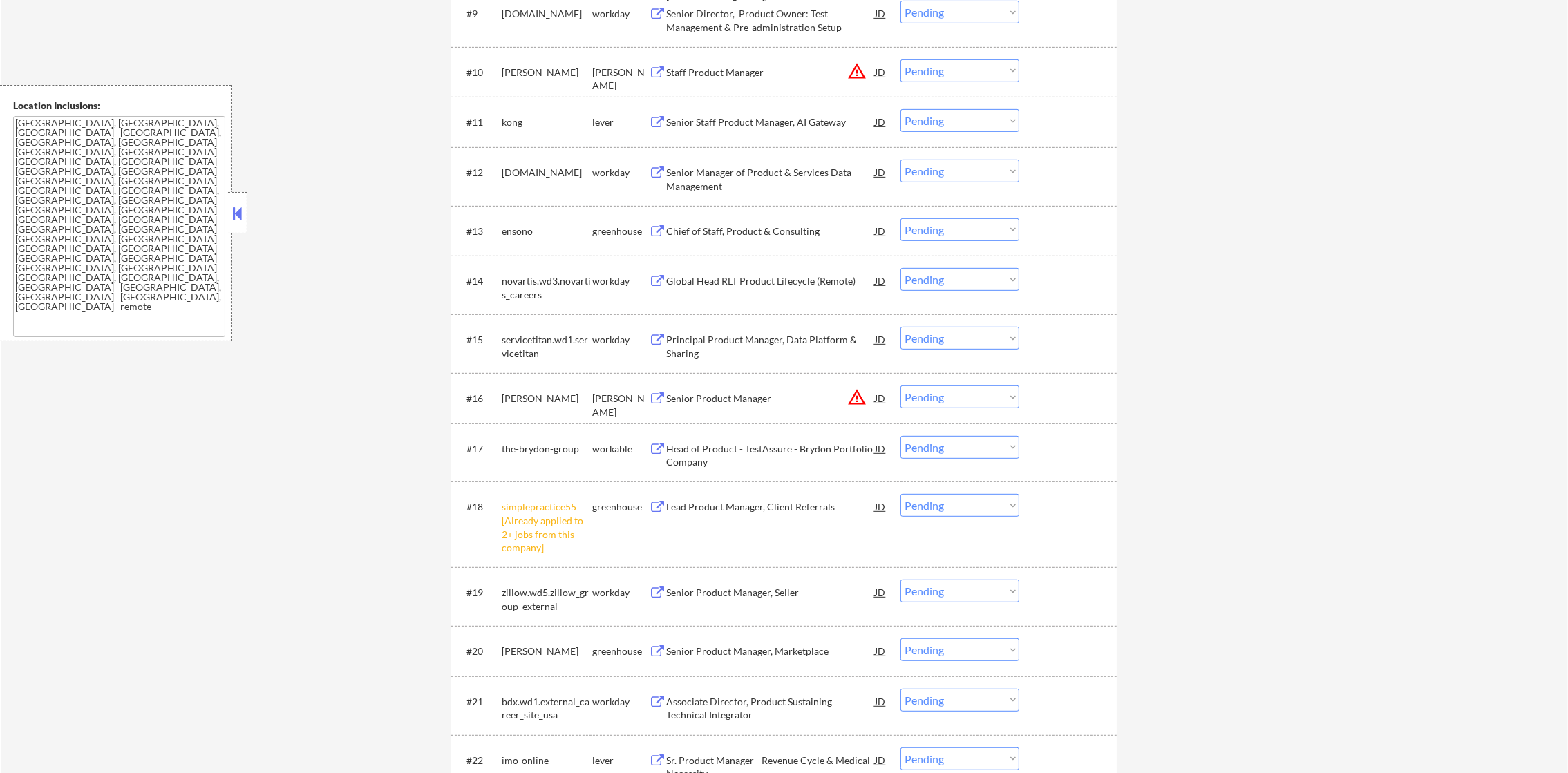
scroll to position [967, 0]
click at [931, 494] on select "Choose an option... Pending Applied Excluded (Questions) Excluded (Expired) Exc…" at bounding box center [960, 502] width 119 height 22
click at [901, 492] on select "Choose an option... Pending Applied Excluded (Questions) Excluded (Expired) Exc…" at bounding box center [960, 502] width 119 height 22
select select ""pending""
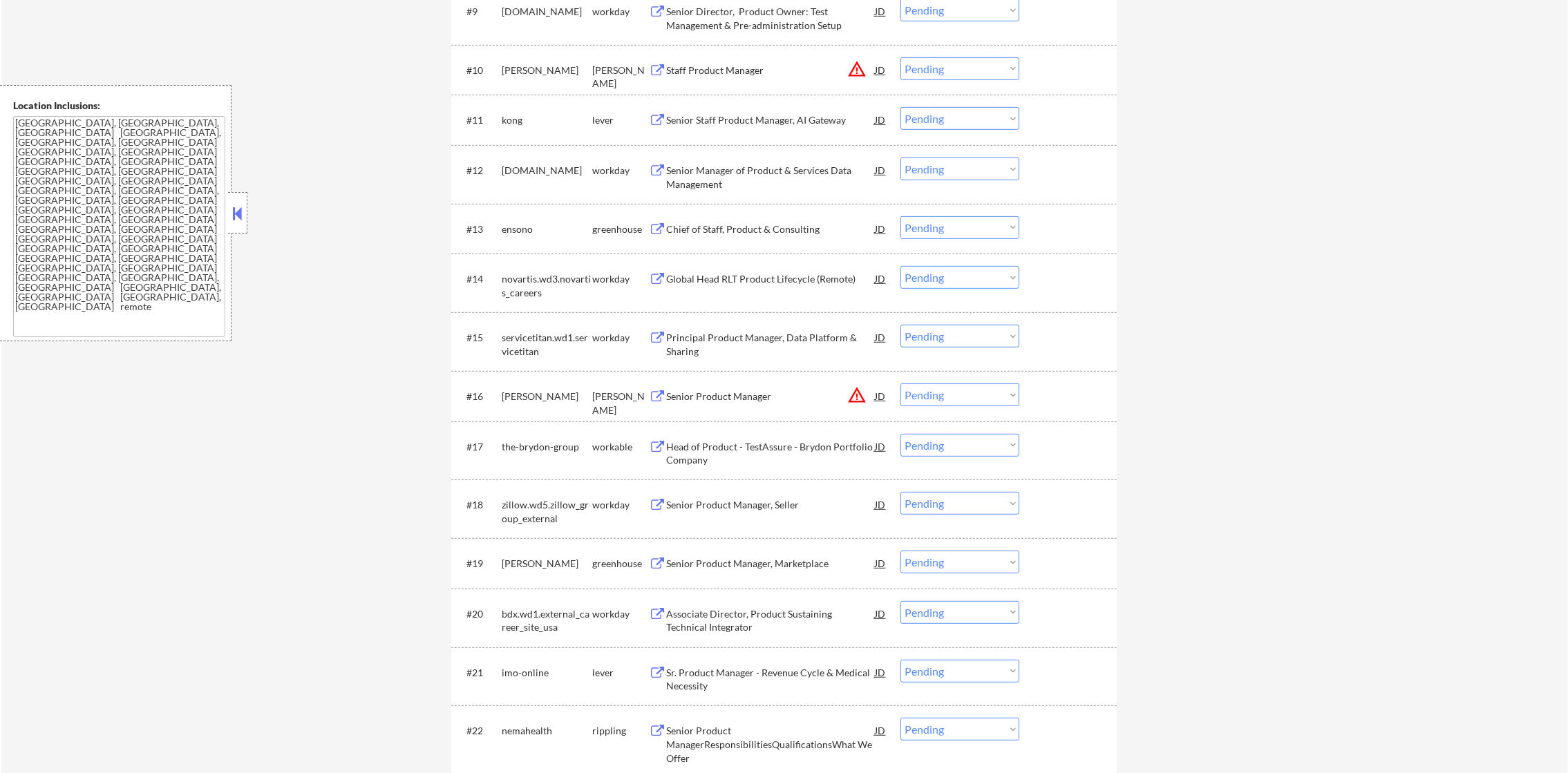
click at [508, 121] on div "kong" at bounding box center [547, 120] width 91 height 13
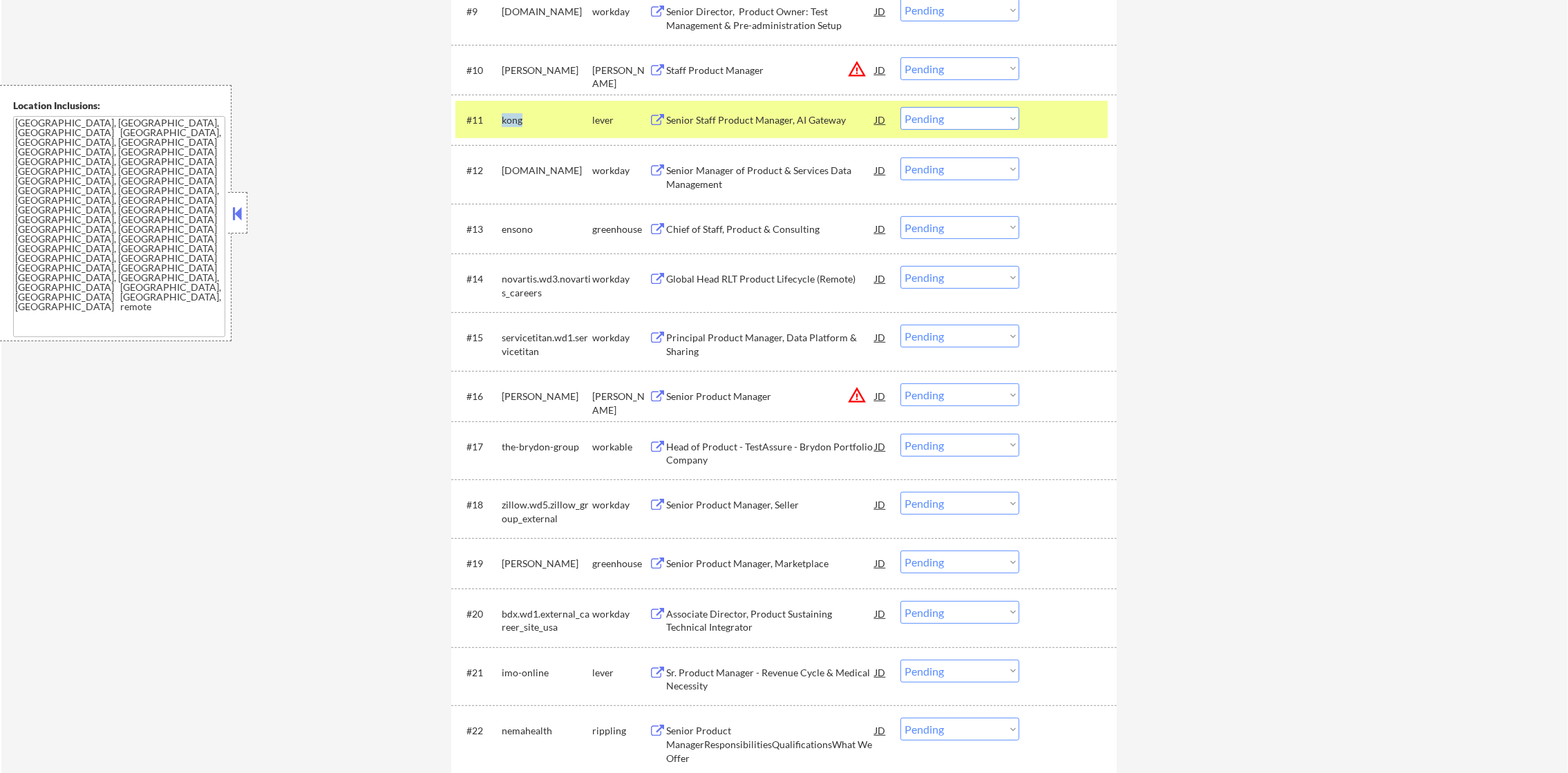
click at [508, 121] on div "kong" at bounding box center [547, 120] width 91 height 13
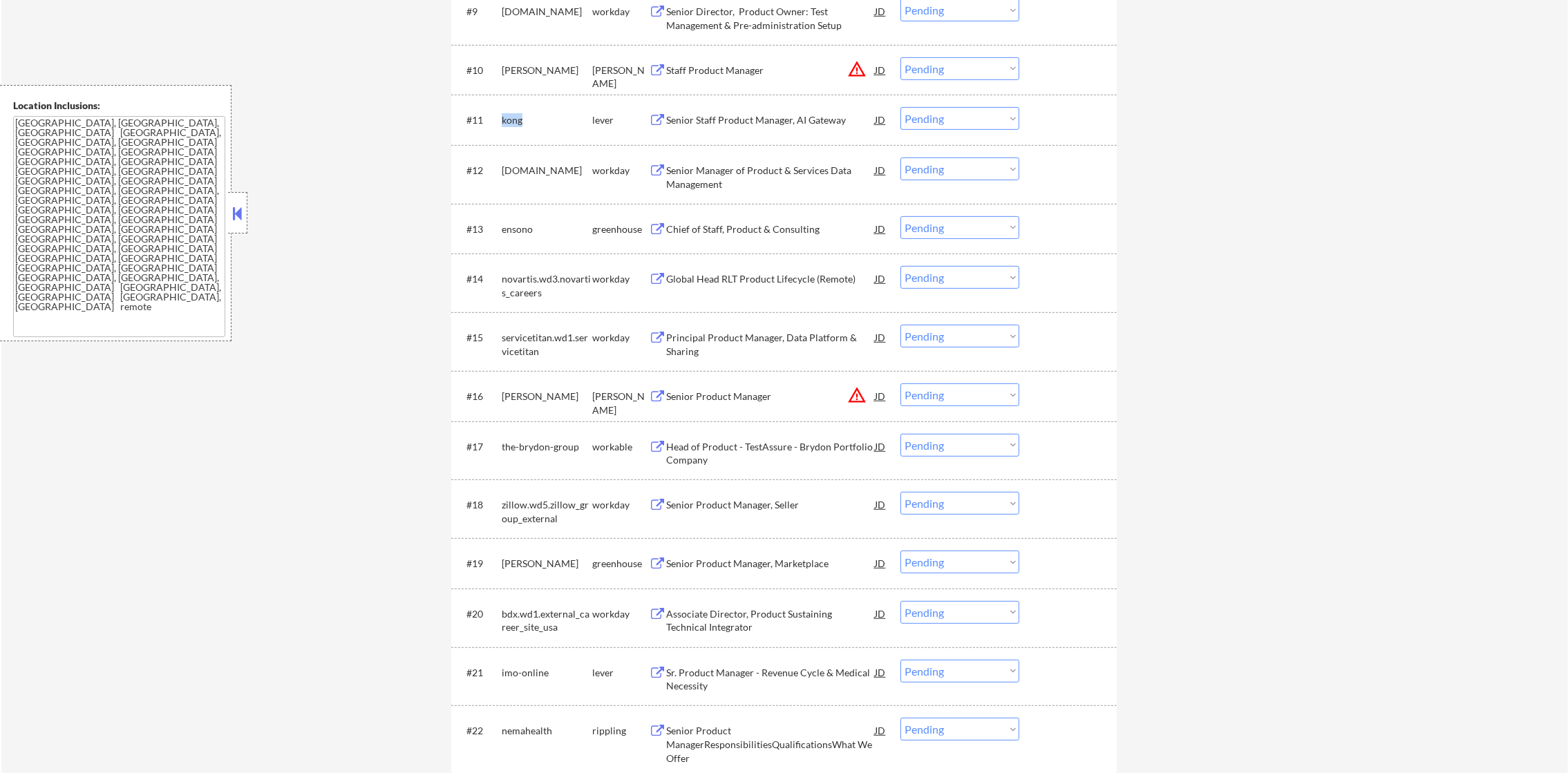
copy div "kong"
select select ""pending""
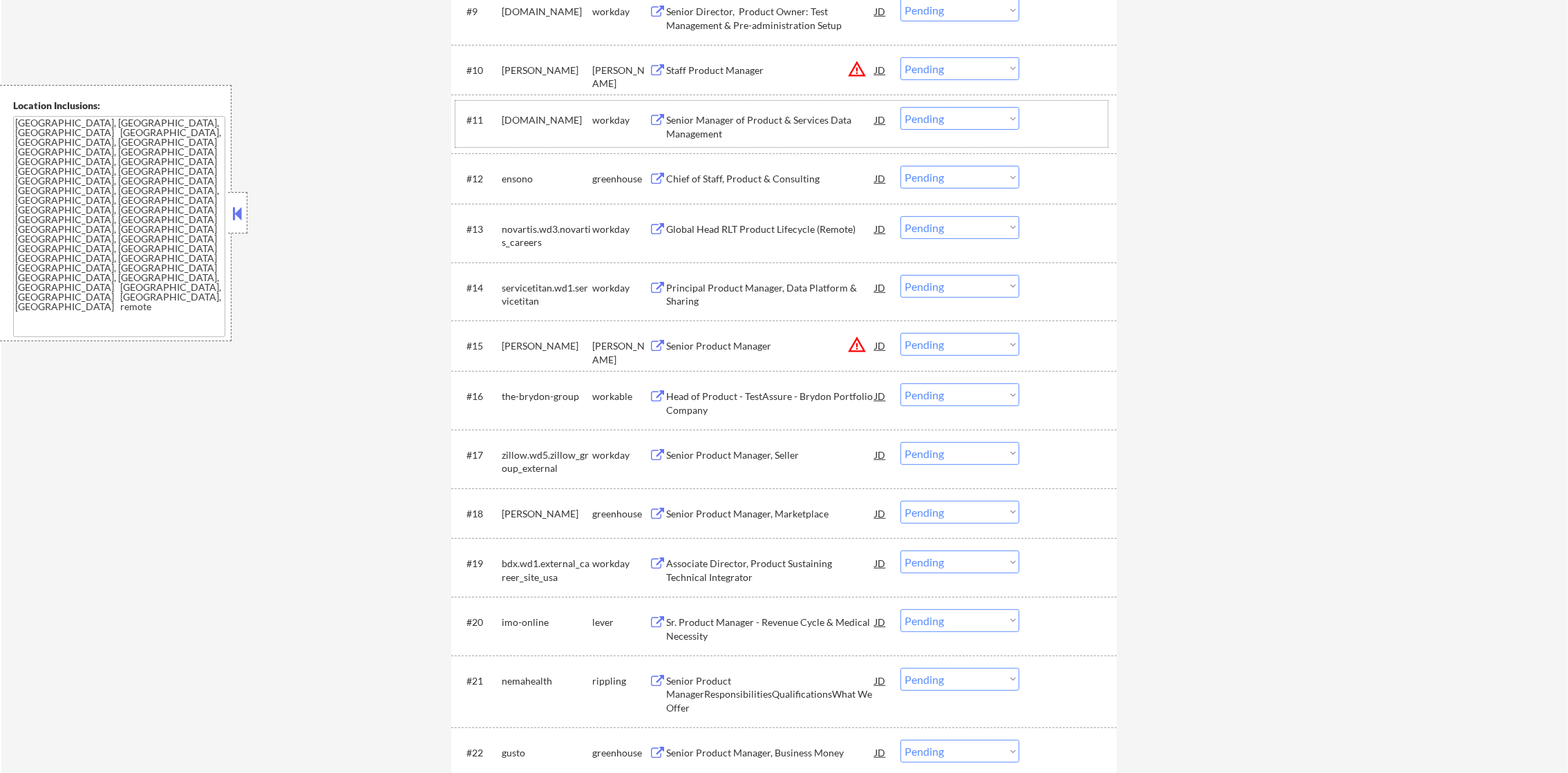
click at [519, 345] on div "[PERSON_NAME]" at bounding box center [547, 345] width 91 height 13
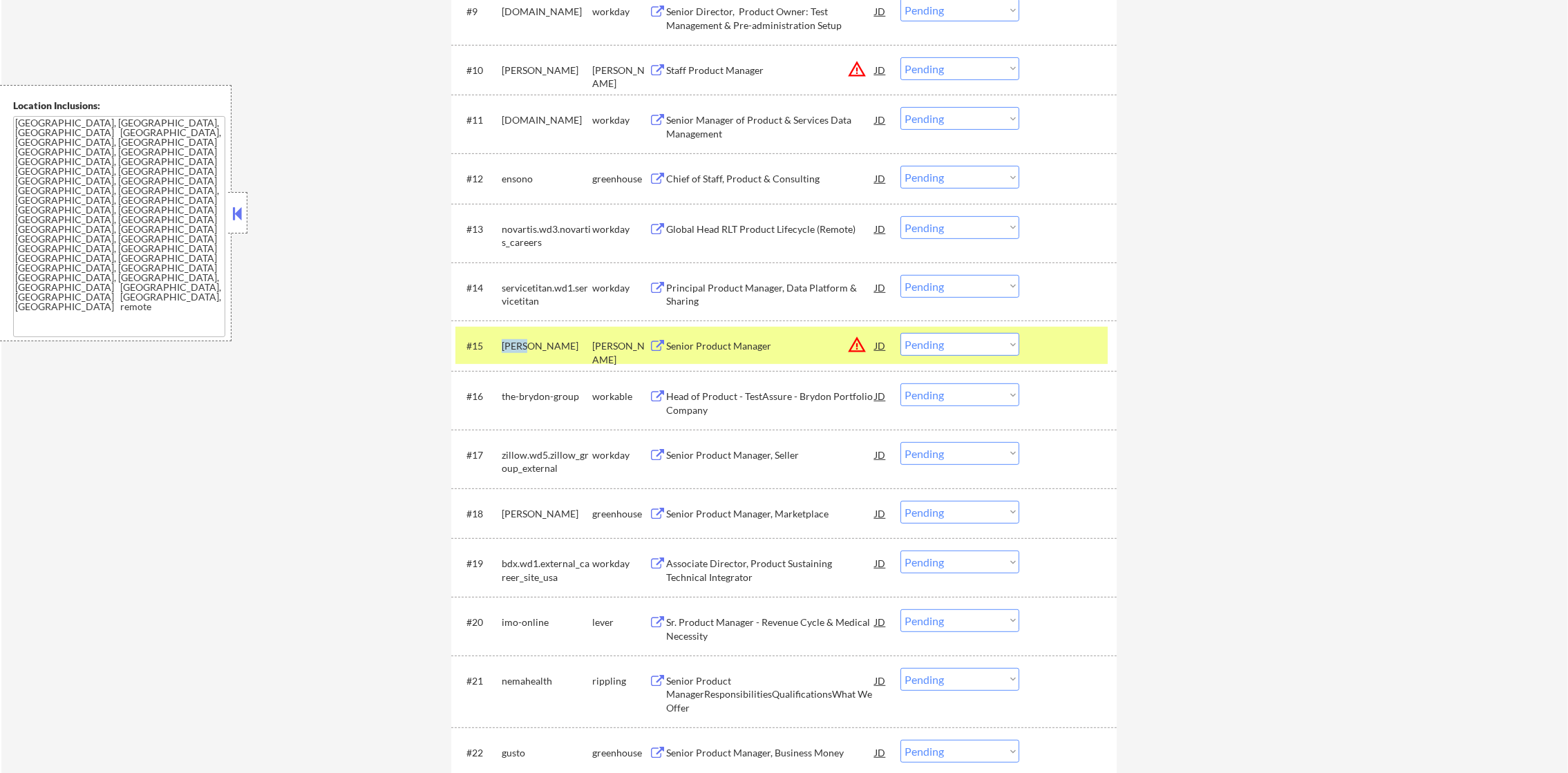
click at [519, 345] on div "[PERSON_NAME]" at bounding box center [547, 345] width 91 height 13
copy div "[PERSON_NAME]"
select select ""pending""
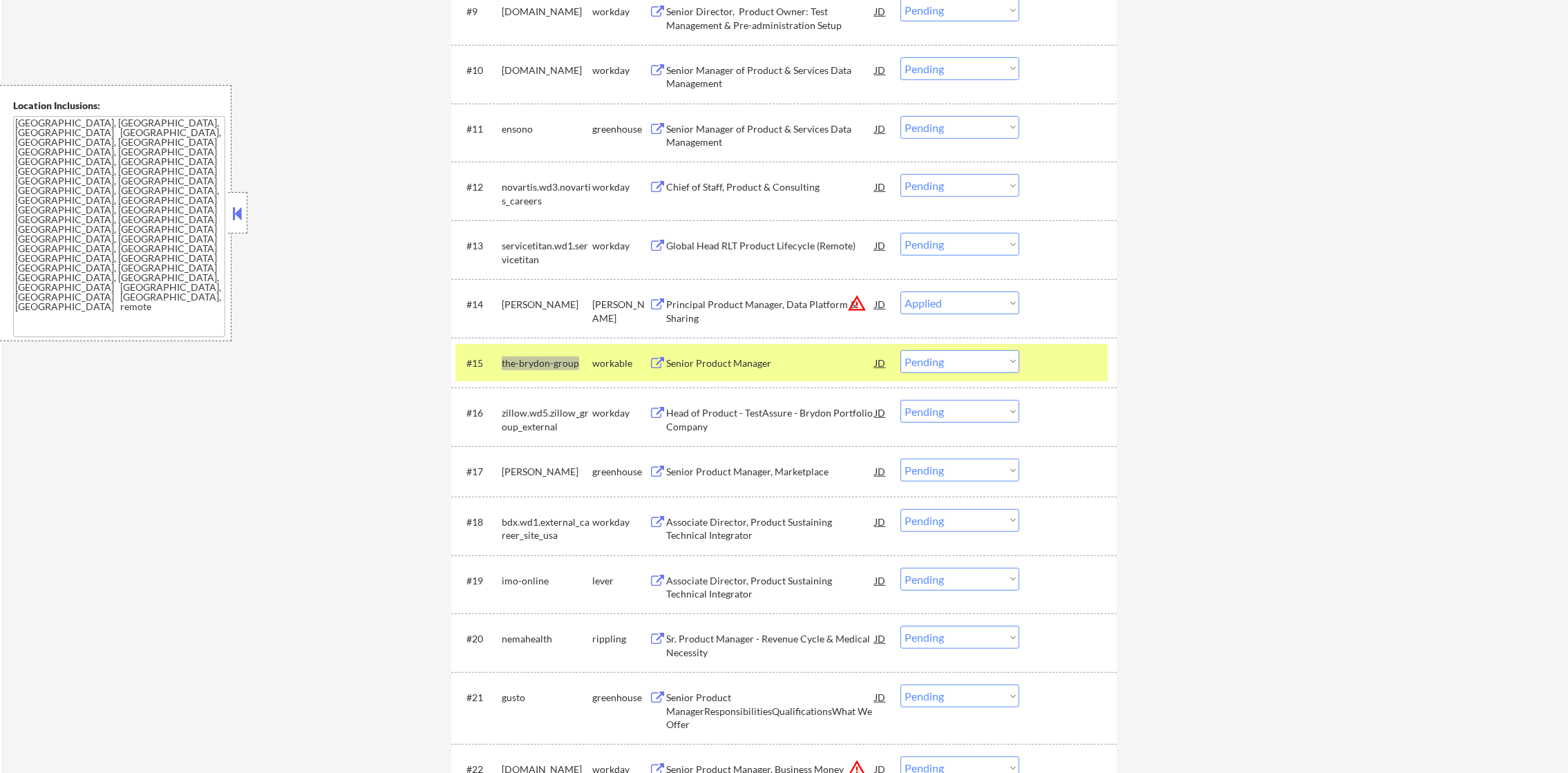
select select ""pending""
